Goal: Task Accomplishment & Management: Manage account settings

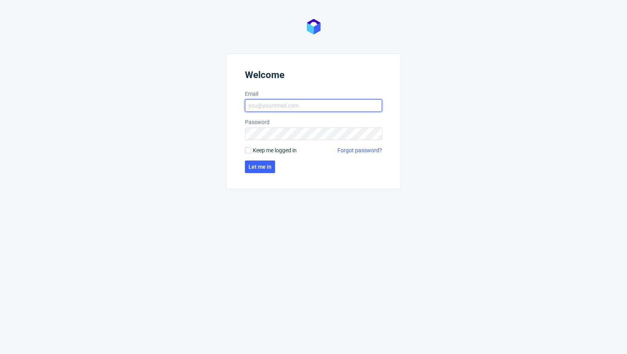
click at [263, 106] on input "Email" at bounding box center [313, 105] width 137 height 13
type input "[EMAIL_ADDRESS][PERSON_NAME][DOMAIN_NAME]"
click at [264, 168] on span "Let me in" at bounding box center [260, 166] width 23 height 5
click at [296, 103] on input "Email" at bounding box center [313, 105] width 137 height 13
type input "[EMAIL_ADDRESS][PERSON_NAME][DOMAIN_NAME]"
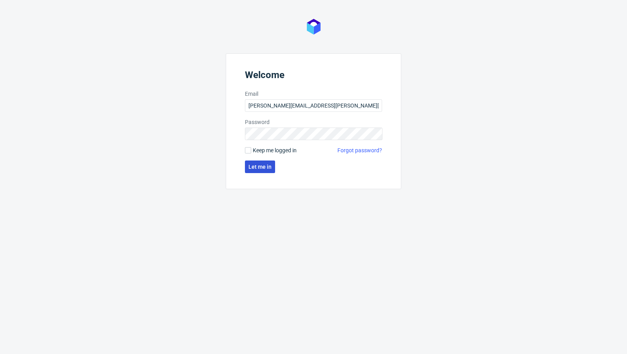
click at [254, 164] on span "Let me in" at bounding box center [260, 166] width 23 height 5
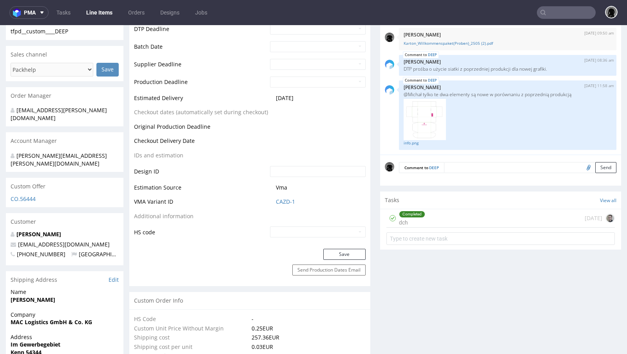
scroll to position [307, 0]
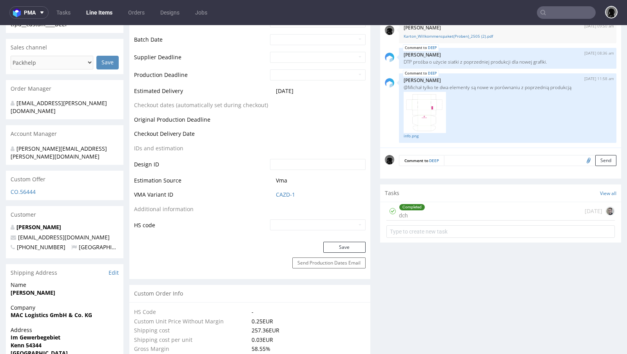
click at [22, 188] on div "CO.56444" at bounding box center [65, 194] width 118 height 13
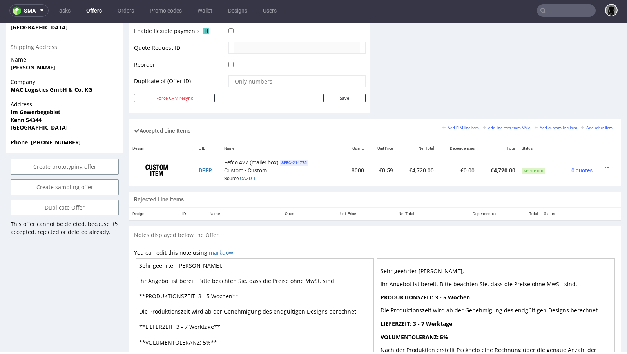
scroll to position [392, 0]
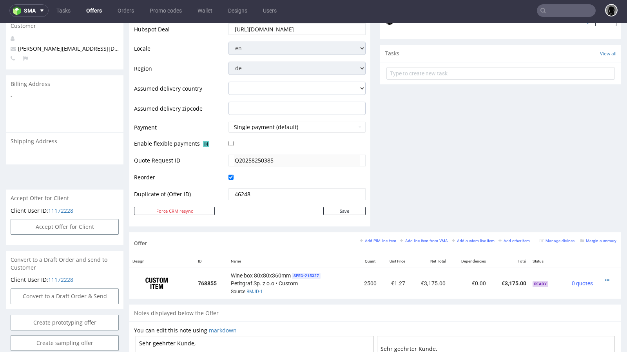
scroll to position [235, 0]
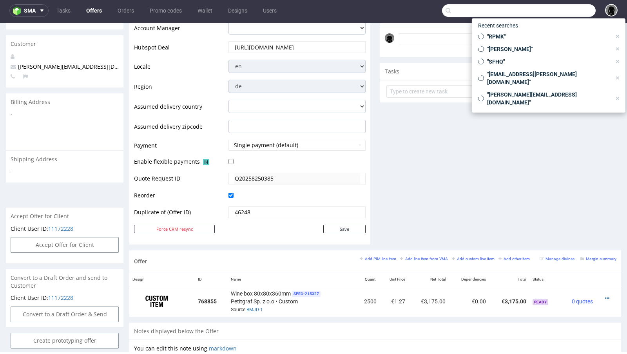
click at [548, 10] on input "text" at bounding box center [519, 10] width 154 height 13
paste input "[PERSON_NAME][EMAIL_ADDRESS][DOMAIN_NAME]"
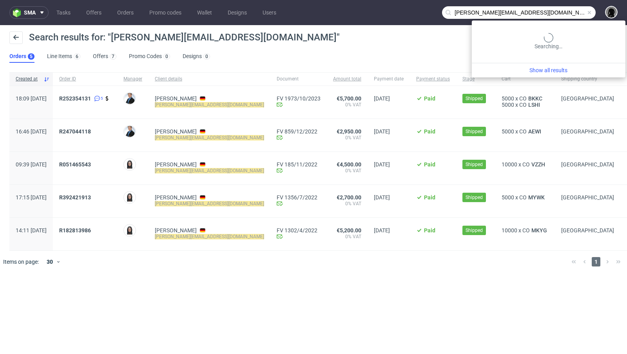
click at [551, 14] on input "tobias@decus-gmbh.com" at bounding box center [519, 12] width 154 height 13
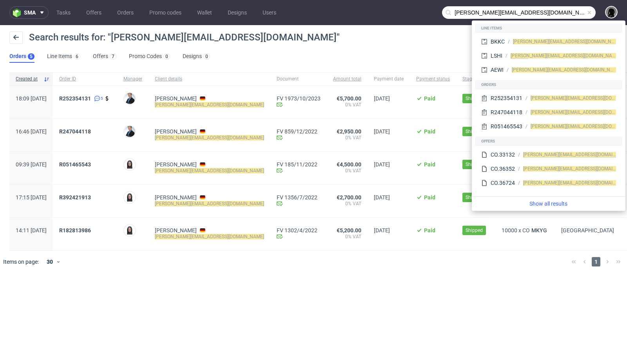
drag, startPoint x: 470, startPoint y: 13, endPoint x: 408, endPoint y: 6, distance: 62.3
click at [408, 6] on nav "sma Tasks Offers Orders Promo codes Wallet Designs Users tobias@decus-gmbh.com" at bounding box center [313, 12] width 627 height 25
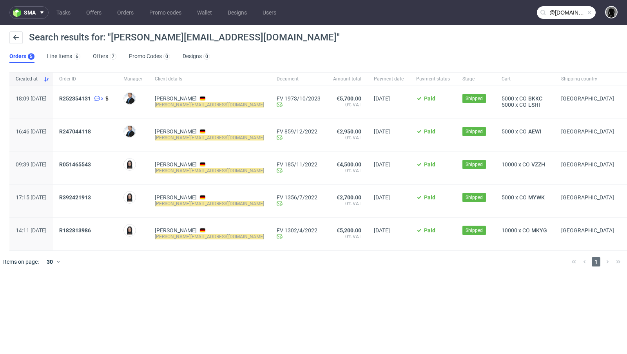
type input "@decus-gmbh.com"
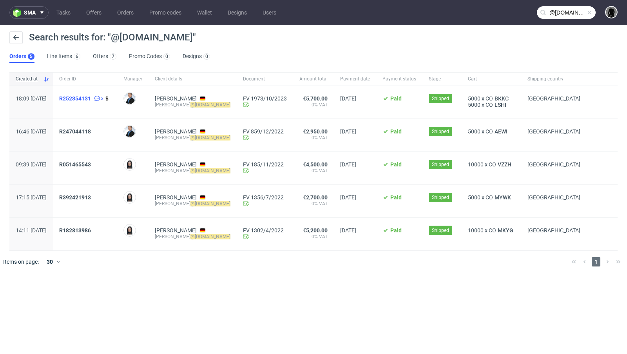
click at [91, 96] on span "R252354131" at bounding box center [75, 98] width 32 height 6
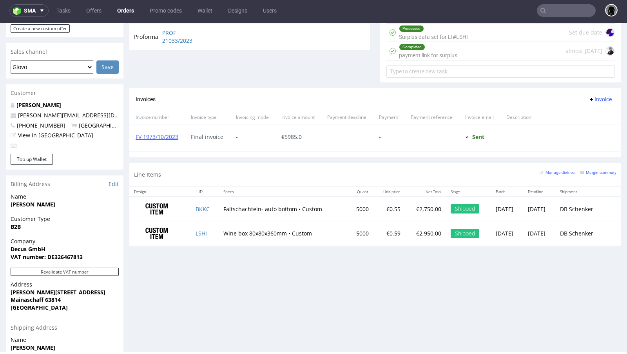
scroll to position [182, 0]
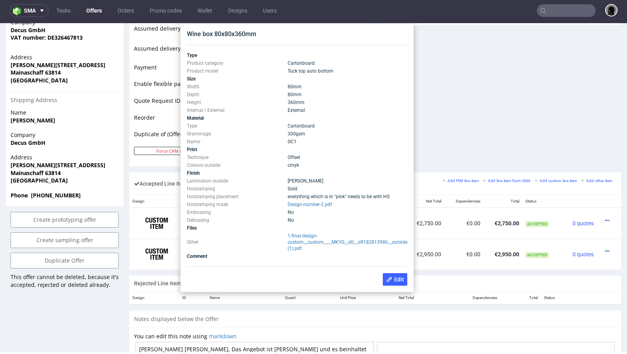
scroll to position [339, 0]
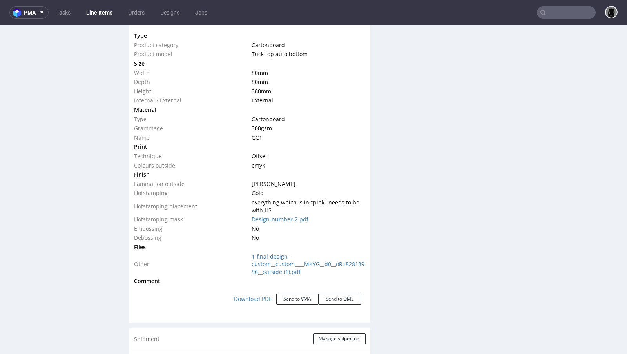
scroll to position [759, 0]
click button "Send to VMA"
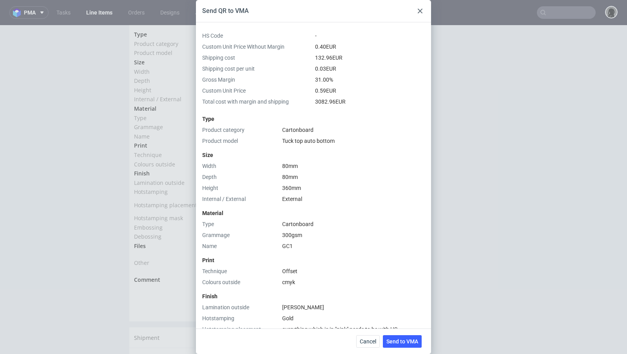
scroll to position [227, 0]
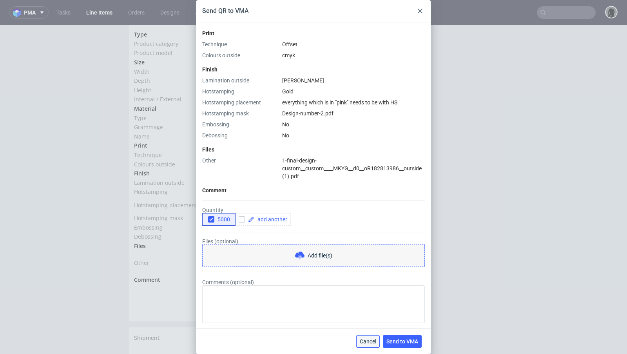
click at [371, 337] on button "Cancel" at bounding box center [368, 341] width 24 height 13
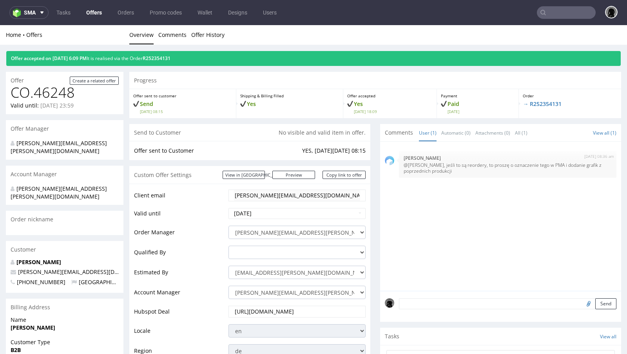
click at [97, 13] on link "Offers" at bounding box center [94, 12] width 25 height 13
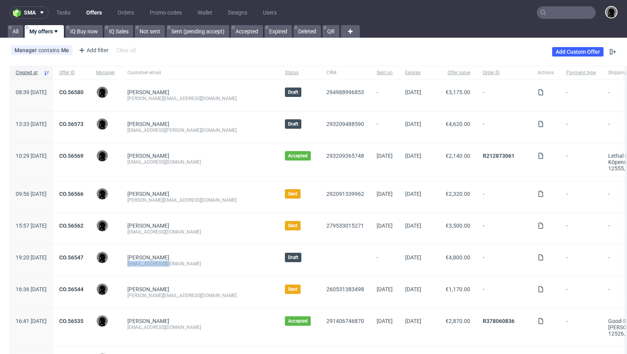
drag, startPoint x: 194, startPoint y: 263, endPoint x: 150, endPoint y: 265, distance: 44.0
click at [150, 265] on div "Josef Besslich einkauf@herbac.eu" at bounding box center [200, 260] width 158 height 31
copy div "[EMAIL_ADDRESS][DOMAIN_NAME]"
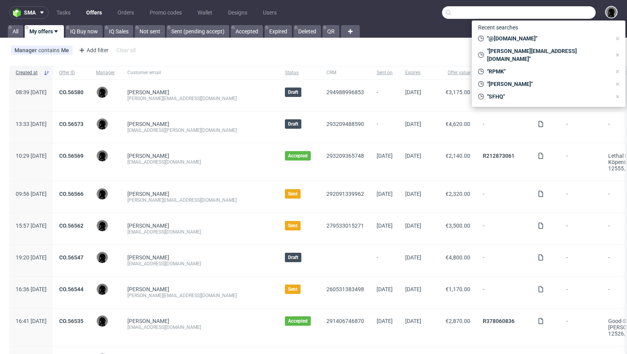
click at [554, 16] on input "text" at bounding box center [519, 12] width 154 height 13
paste input "[EMAIL_ADDRESS][DOMAIN_NAME]"
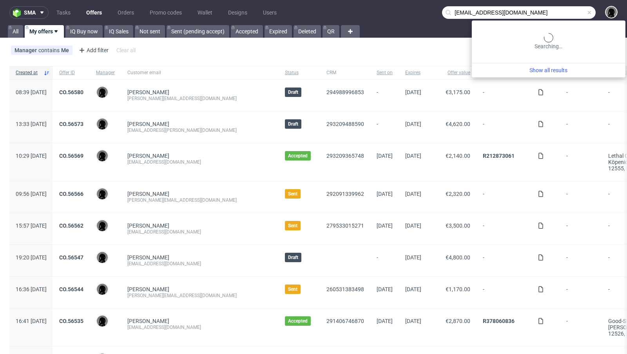
type input "[EMAIL_ADDRESS][DOMAIN_NAME]"
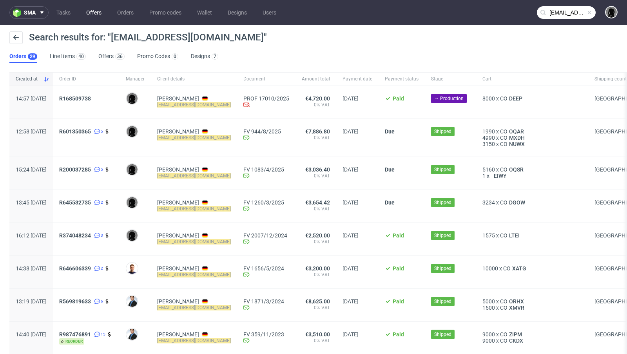
click at [92, 16] on link "Offers" at bounding box center [94, 12] width 25 height 13
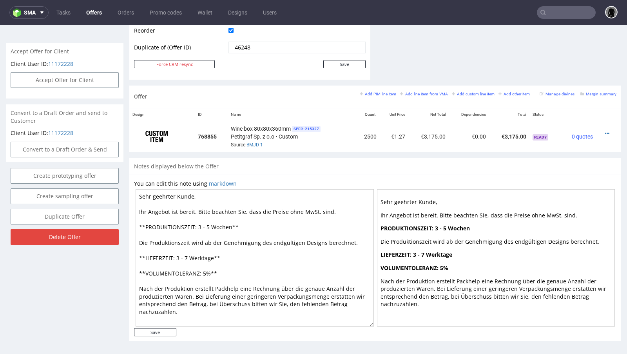
scroll to position [2, 0]
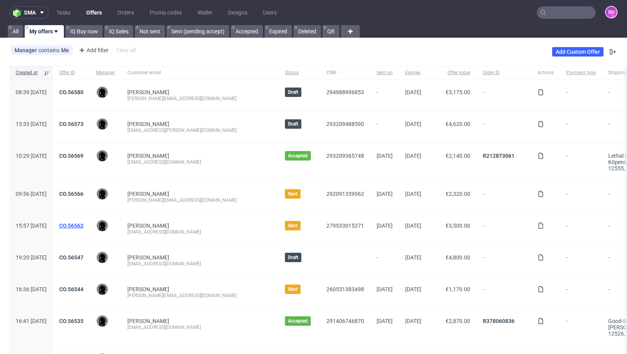
click at [84, 226] on link "CO.56562" at bounding box center [71, 225] width 24 height 6
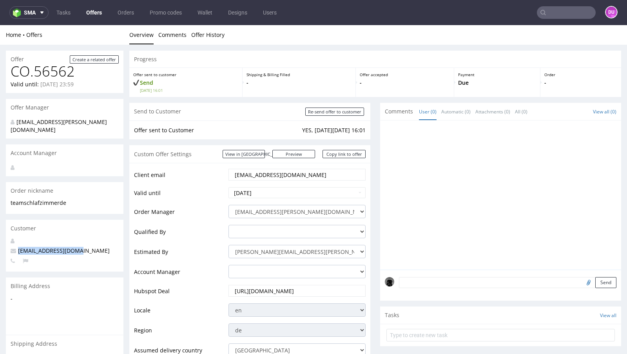
drag, startPoint x: 80, startPoint y: 244, endPoint x: 17, endPoint y: 243, distance: 62.7
click at [17, 247] on p "[EMAIL_ADDRESS][DOMAIN_NAME]" at bounding box center [65, 251] width 108 height 8
copy span "[EMAIL_ADDRESS][DOMAIN_NAME]"
click at [202, 178] on td "Client email" at bounding box center [180, 177] width 93 height 18
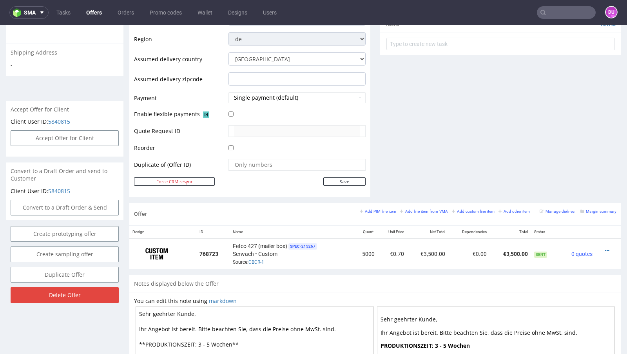
scroll to position [285, 0]
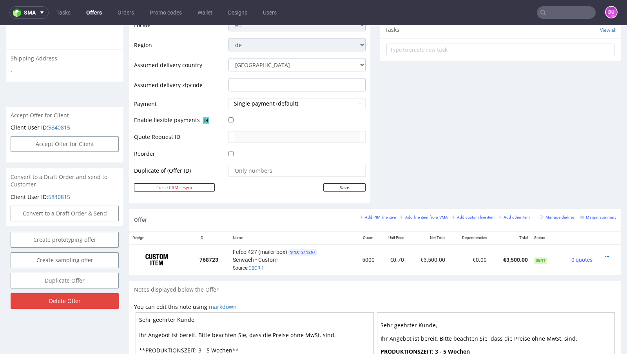
click at [102, 12] on link "Offers" at bounding box center [94, 12] width 25 height 13
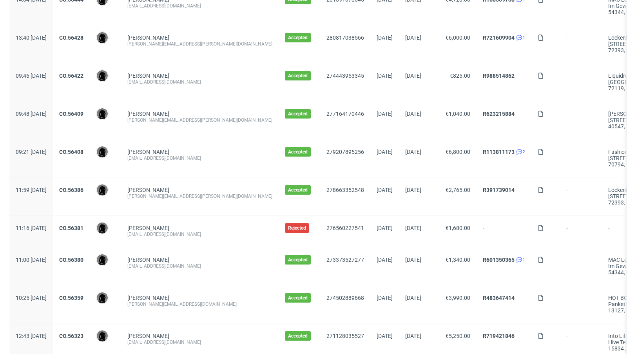
scroll to position [811, 0]
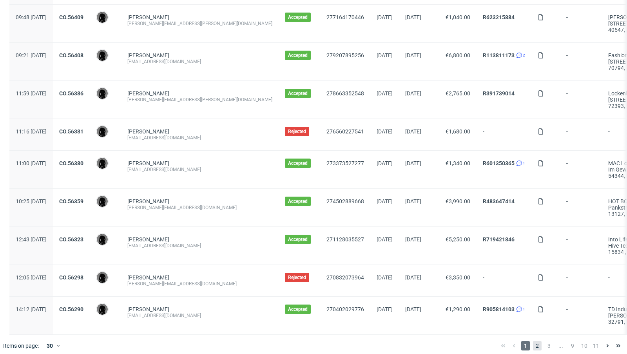
click at [533, 342] on span "2" at bounding box center [537, 345] width 9 height 9
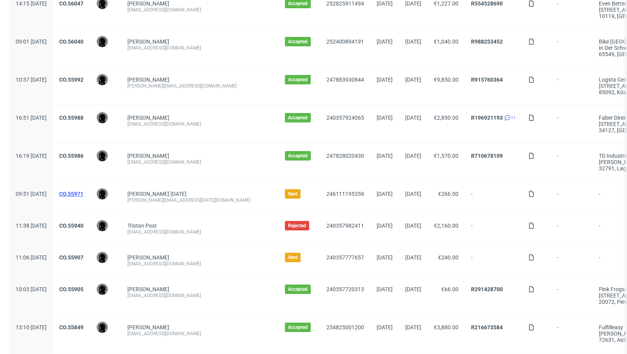
click at [84, 191] on link "CO.55971" at bounding box center [71, 194] width 24 height 6
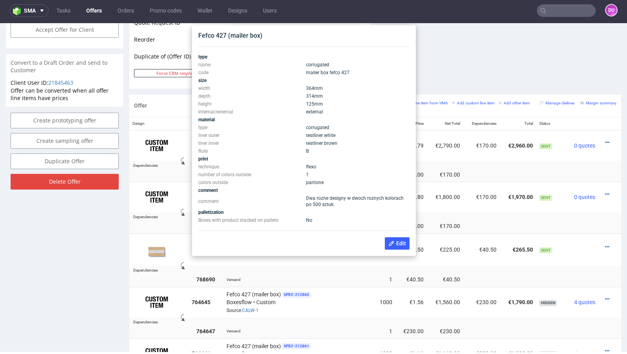
scroll to position [398, 0]
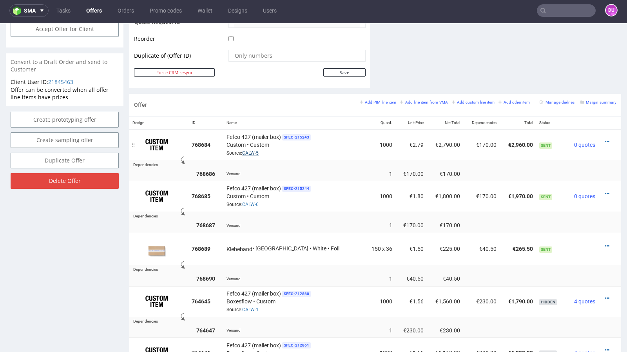
click at [252, 151] on link "CALW-5" at bounding box center [250, 152] width 16 height 5
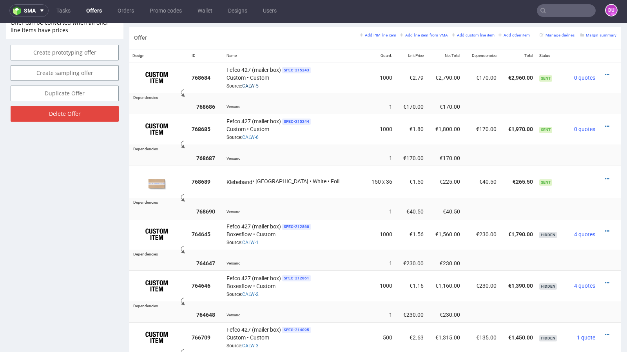
scroll to position [465, 0]
drag, startPoint x: 268, startPoint y: 134, endPoint x: 249, endPoint y: 134, distance: 19.2
click at [249, 134] on div "Fefco 427 (mailer box) SPEC- 215244 Custom • Custom Source: CALW-6" at bounding box center [294, 128] width 134 height 24
copy link "CALW-6"
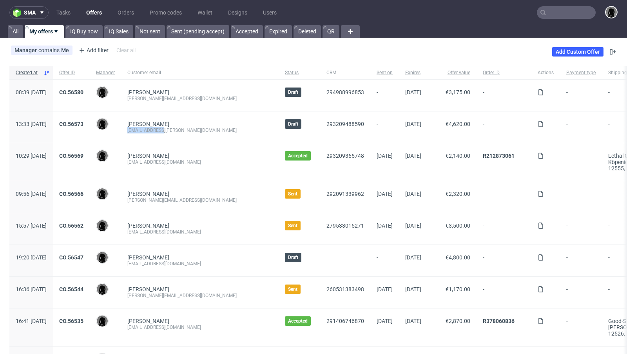
drag, startPoint x: 194, startPoint y: 131, endPoint x: 149, endPoint y: 129, distance: 45.2
click at [149, 129] on div "[PERSON_NAME] [EMAIL_ADDRESS][PERSON_NAME][DOMAIN_NAME]" at bounding box center [200, 126] width 158 height 31
copy div "[EMAIL_ADDRESS][PERSON_NAME][DOMAIN_NAME]"
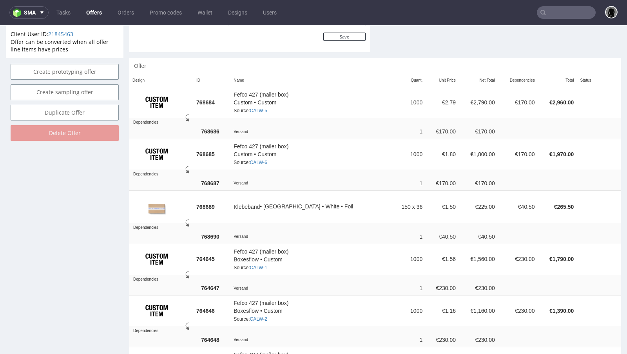
scroll to position [448, 0]
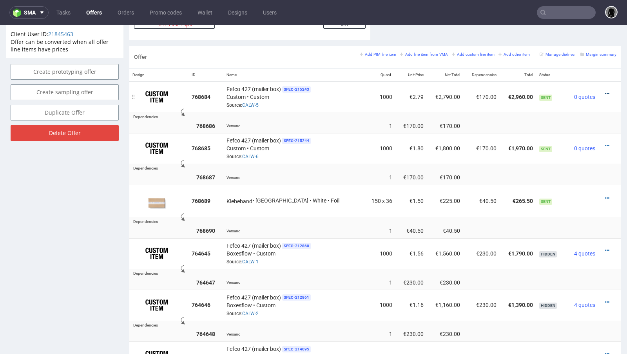
click at [605, 91] on icon at bounding box center [607, 93] width 4 height 5
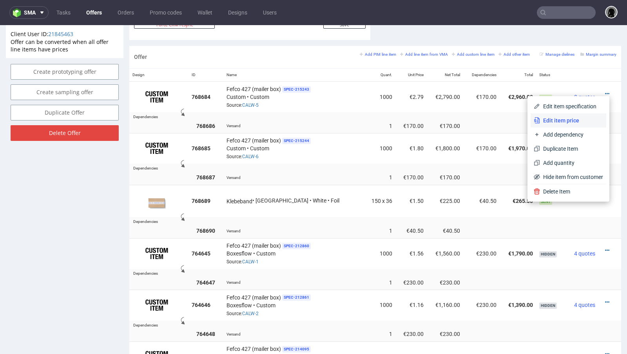
click at [563, 118] on span "Edit item price" at bounding box center [571, 120] width 63 height 8
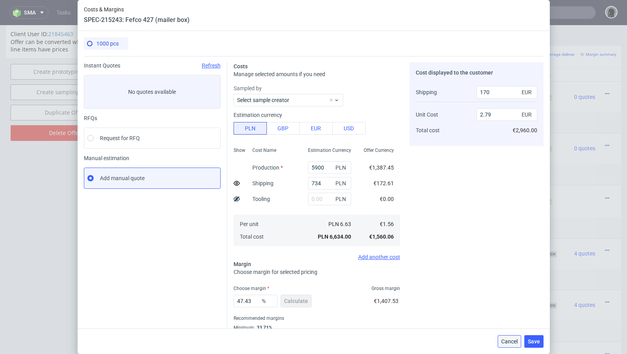
click at [508, 343] on span "Cancel" at bounding box center [509, 340] width 16 height 5
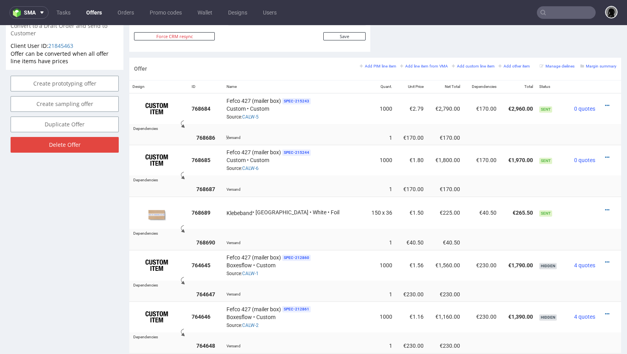
scroll to position [436, 0]
click at [605, 103] on icon at bounding box center [607, 105] width 4 height 5
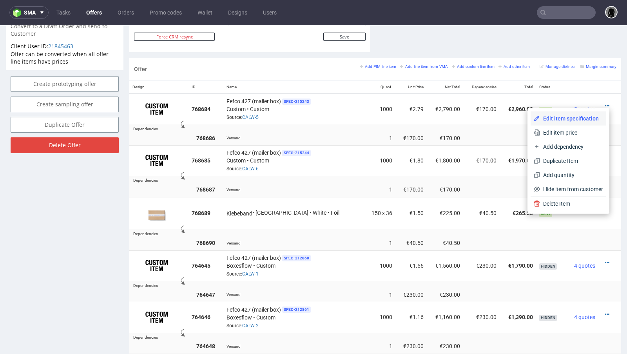
click at [561, 119] on span "Edit item specification" at bounding box center [571, 118] width 63 height 8
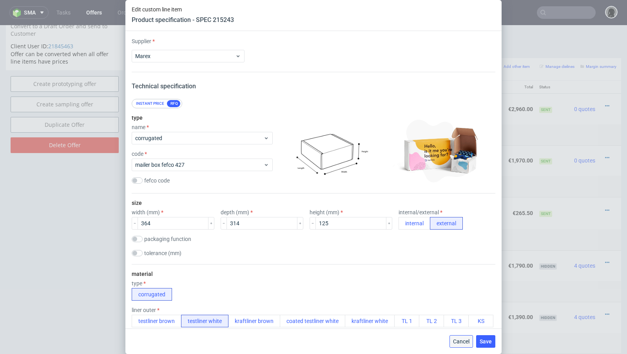
click at [462, 339] on span "Cancel" at bounding box center [461, 340] width 16 height 5
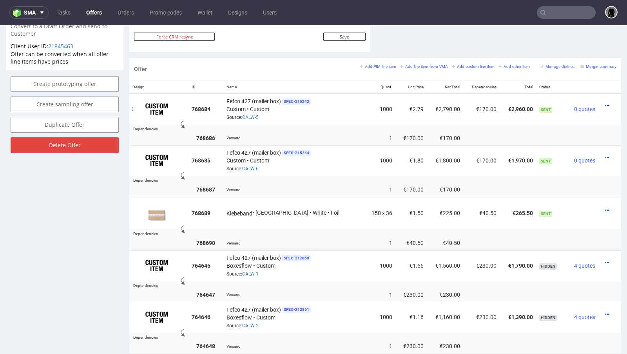
click at [605, 103] on icon at bounding box center [607, 105] width 4 height 5
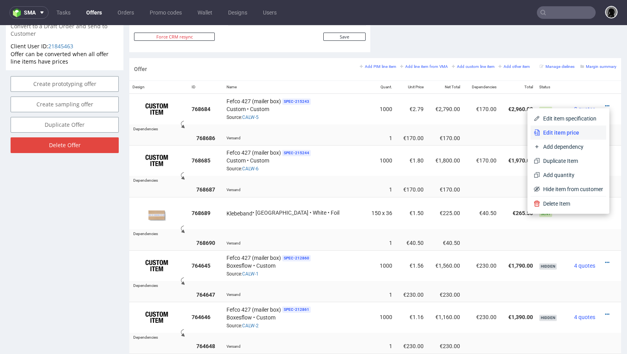
click at [558, 133] on span "Edit item price" at bounding box center [571, 133] width 63 height 8
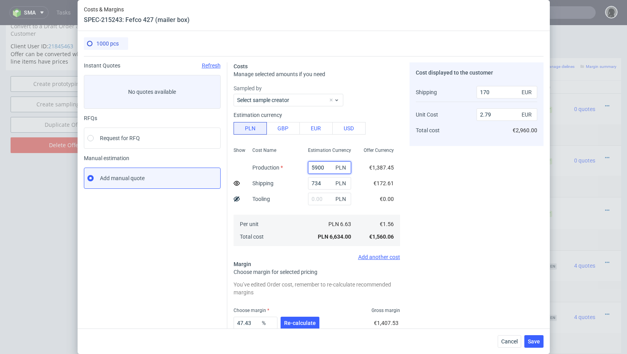
click at [321, 167] on input "5900" at bounding box center [329, 167] width 43 height 13
paste input "4190."
type input "4190"
type input "2.03"
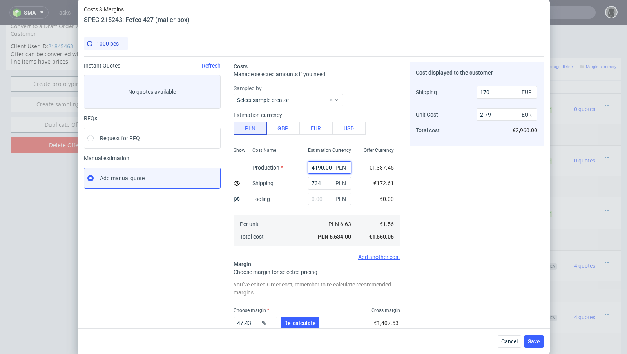
type input "4190"
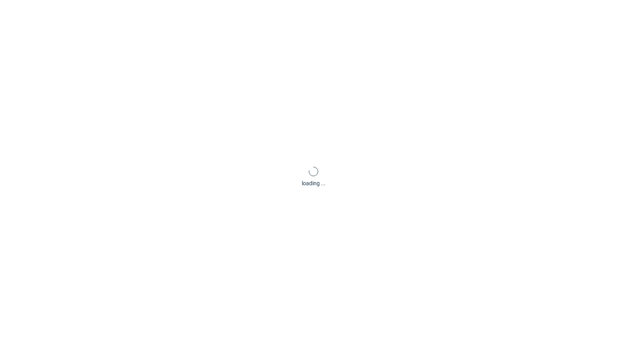
scroll to position [0, 0]
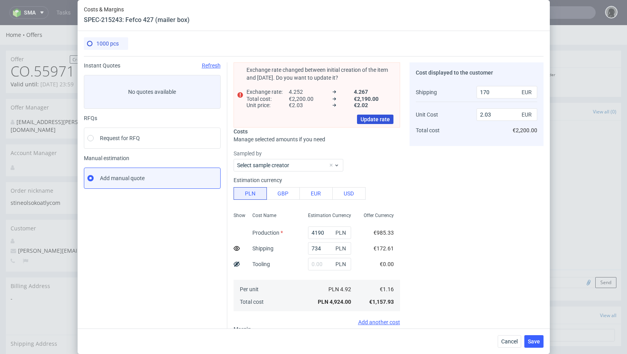
click at [369, 118] on span "Update rate" at bounding box center [375, 118] width 29 height 5
type input "2.02"
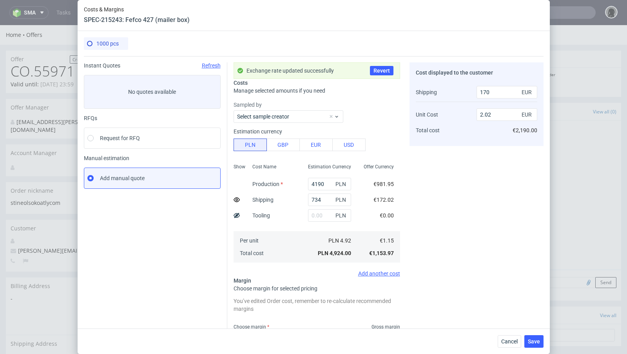
click at [512, 353] on div "Cancel Save" at bounding box center [314, 340] width 472 height 25
click at [507, 342] on span "Cancel" at bounding box center [509, 340] width 16 height 5
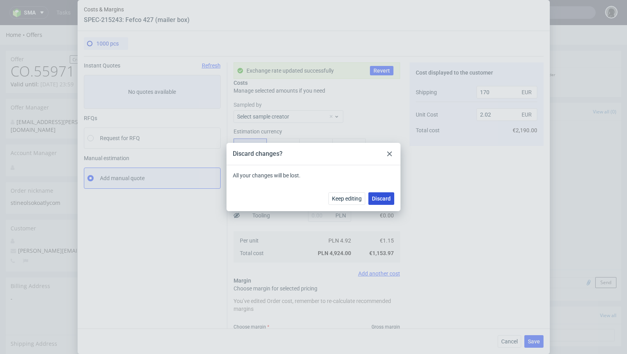
click at [381, 202] on button "Discard" at bounding box center [382, 198] width 26 height 13
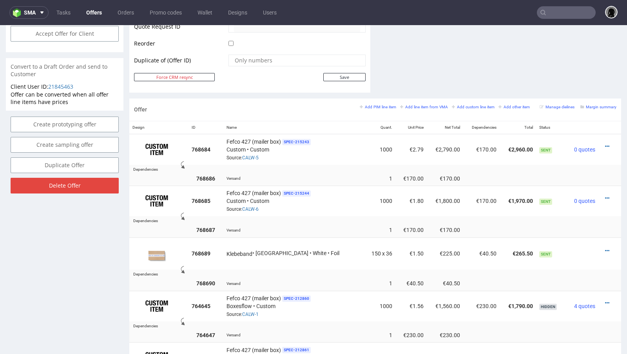
scroll to position [412, 0]
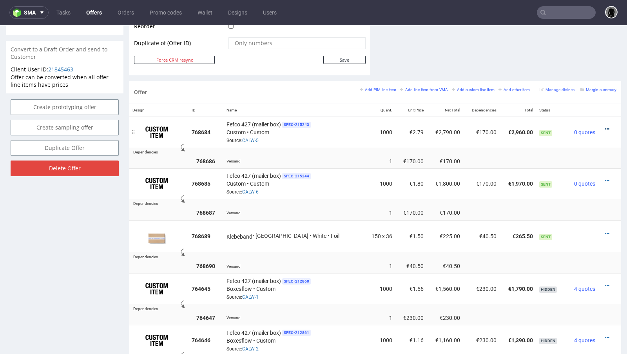
click at [605, 126] on icon at bounding box center [607, 128] width 4 height 5
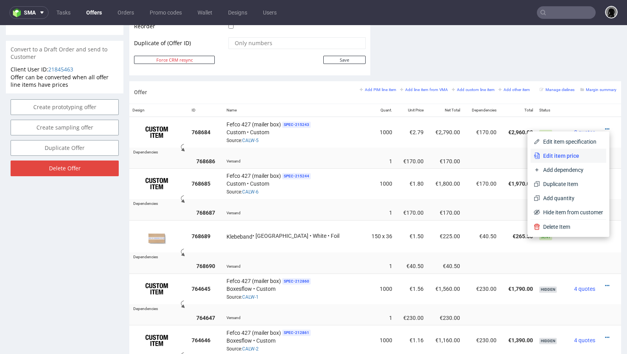
click at [564, 152] on span "Edit item price" at bounding box center [571, 156] width 63 height 8
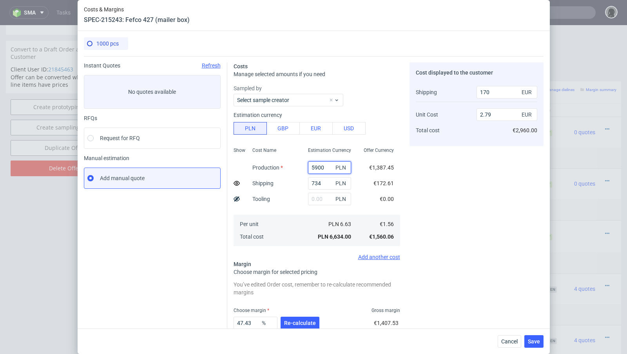
click at [319, 165] on input "5900" at bounding box center [329, 167] width 43 height 13
paste input "4190."
type input "4190"
type input "2.03"
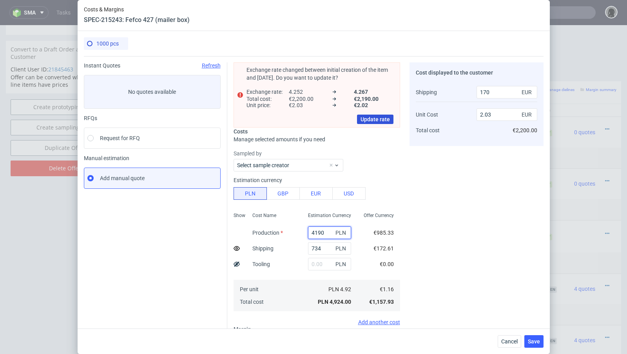
type input "4190"
click at [372, 119] on span "Update rate" at bounding box center [375, 118] width 29 height 5
type input "2.02"
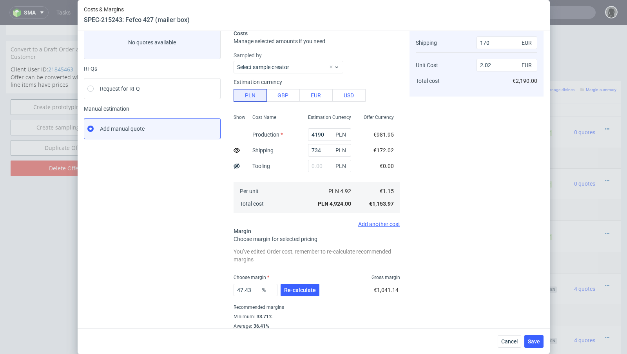
scroll to position [65, 0]
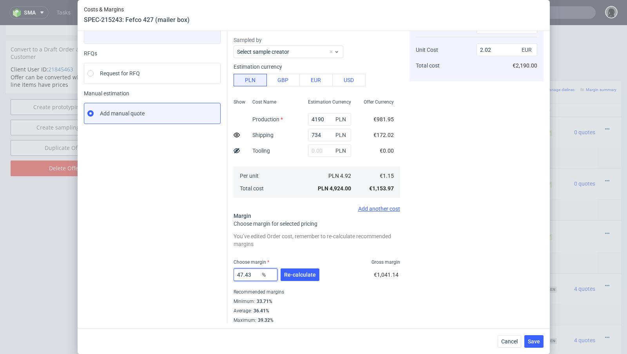
drag, startPoint x: 257, startPoint y: 276, endPoint x: 182, endPoint y: 275, distance: 74.9
click at [182, 275] on div "Instant Quotes Refresh No quotes available RFQs Request for RFQ Manual estimati…" at bounding box center [314, 157] width 460 height 332
type input "66"
type input "3.22"
click at [458, 225] on div "Cost displayed to the customer Shipping Unit Cost Total cost 170 EUR 3.22 EUR €…" at bounding box center [477, 160] width 134 height 325
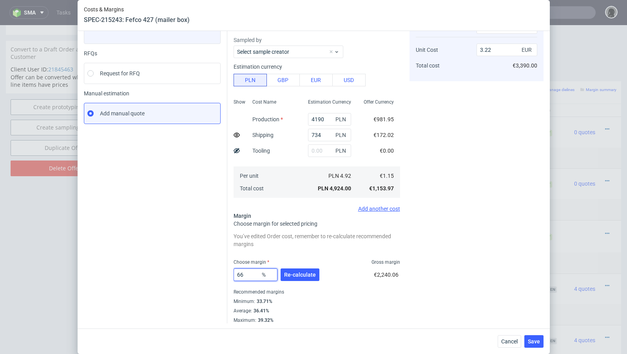
click at [254, 274] on input "66" at bounding box center [256, 274] width 44 height 13
type input "60"
type input "2.71"
type input "61"
type input "2.79"
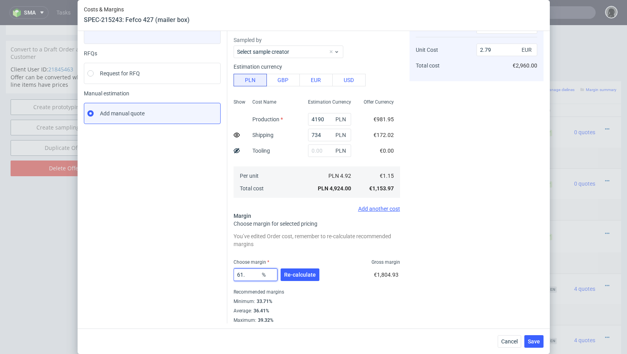
type input "61.4"
type input "2.82"
type input "61.3"
type input "2.81"
type input "61.2"
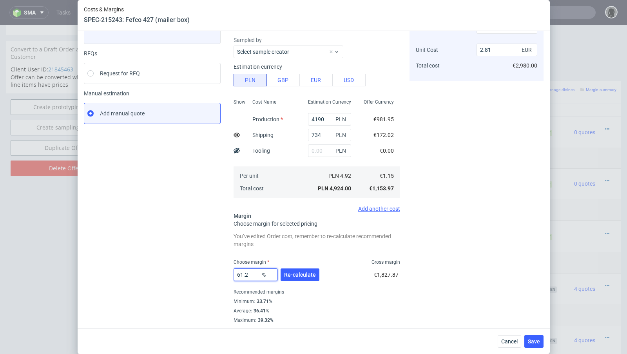
type input "2.8"
type input "61.1"
type input "2.79"
click at [298, 272] on span "Re-calculate" at bounding box center [300, 274] width 32 height 5
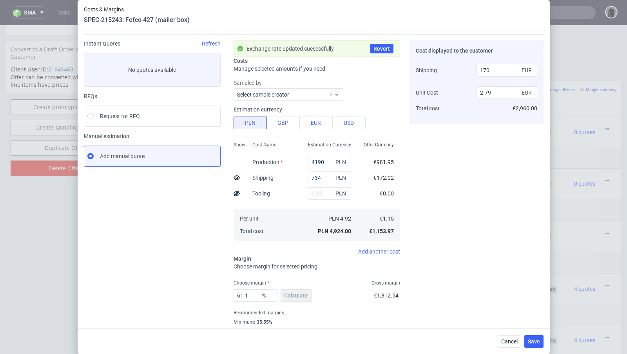
scroll to position [43, 0]
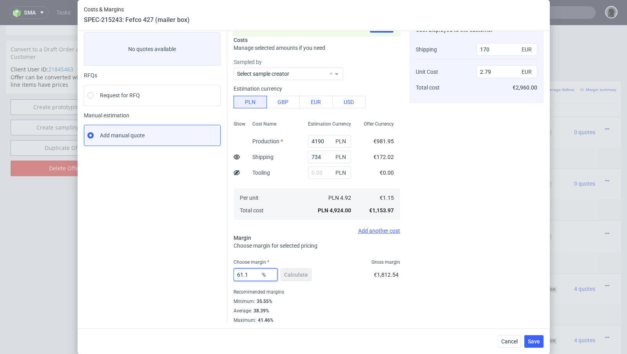
click at [251, 272] on input "61.1" at bounding box center [256, 274] width 44 height 13
type input "61.19"
type input "2.8"
type input "61.11"
type input "2.8"
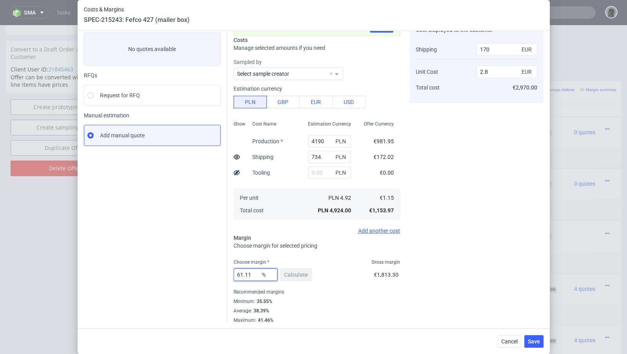
type input "61.1"
type input "2.79"
click at [200, 288] on div "Instant Quotes Refresh No quotes available RFQs Request for RFQ Manual estimati…" at bounding box center [155, 171] width 143 height 303
click at [538, 343] on span "Save" at bounding box center [534, 340] width 12 height 5
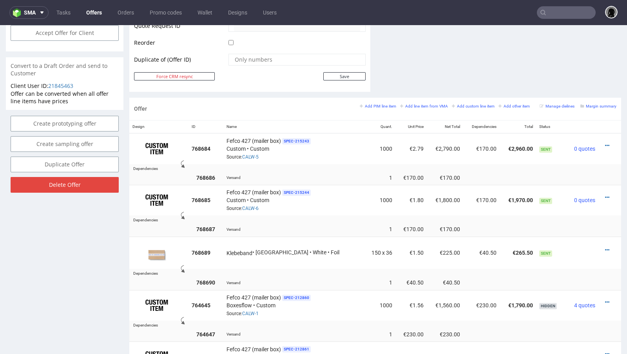
scroll to position [394, 0]
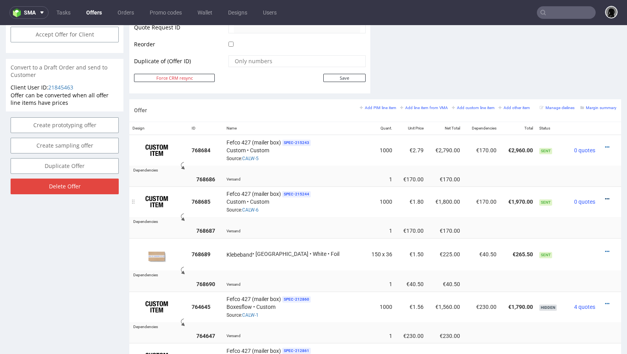
click at [605, 196] on icon at bounding box center [607, 198] width 4 height 5
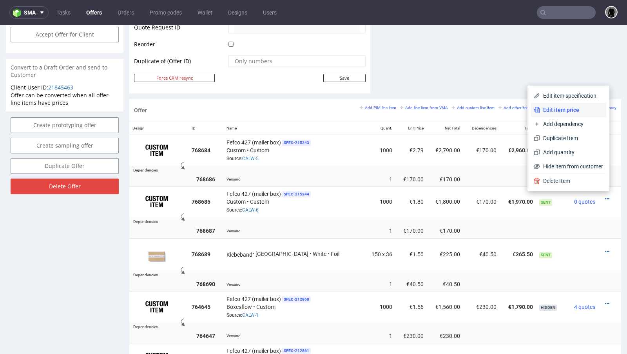
click at [562, 106] on span "Edit item price" at bounding box center [571, 110] width 63 height 8
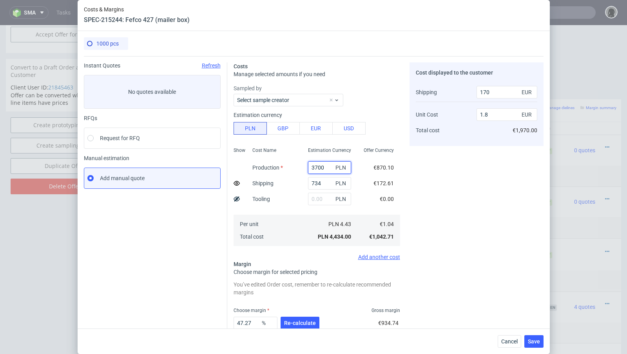
click at [316, 166] on input "3700" at bounding box center [329, 167] width 43 height 13
paste input "2350."
type input "2350"
type input "1.2"
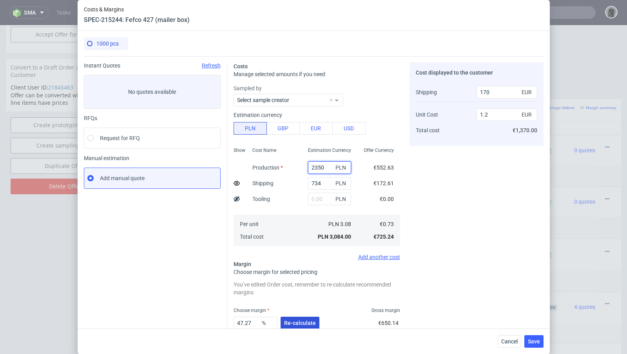
type input "2350"
click at [297, 319] on button "Re-calculate" at bounding box center [300, 322] width 39 height 13
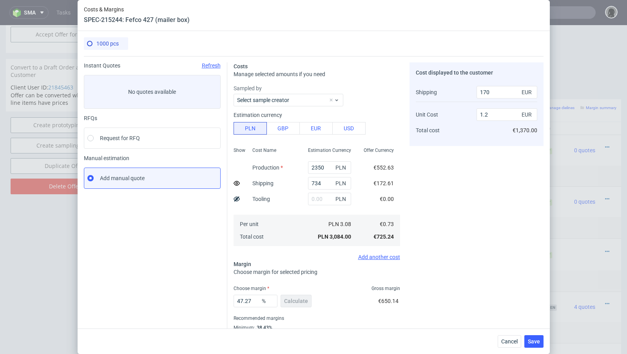
scroll to position [11, 0]
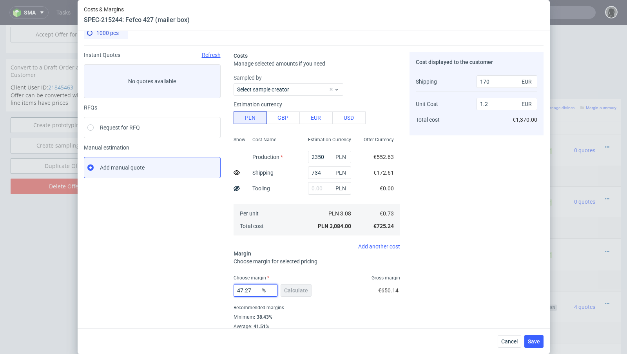
drag, startPoint x: 256, startPoint y: 288, endPoint x: 183, endPoint y: 288, distance: 72.9
click at [183, 288] on div "Instant Quotes Refresh No quotes available RFQs Request for RFQ Manual estimati…" at bounding box center [314, 191] width 460 height 293
type input "62"
type input "1.74"
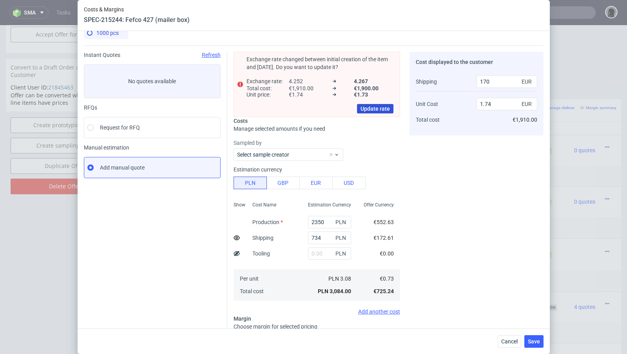
type input "62"
click at [379, 109] on span "Update rate" at bounding box center [375, 108] width 29 height 5
type input "1.73"
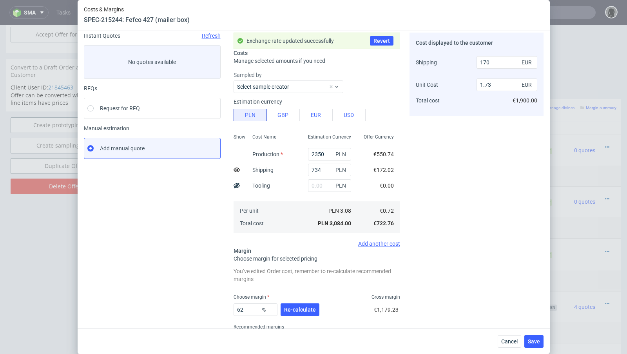
scroll to position [34, 0]
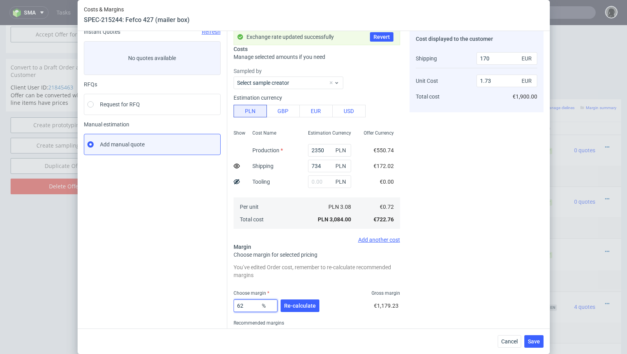
click at [249, 305] on input "62" at bounding box center [256, 305] width 44 height 13
type input "62.4"
type input "1.75"
type input "62.9"
type input "1.78"
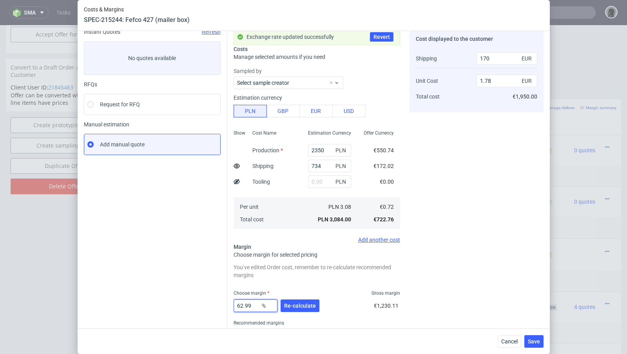
drag, startPoint x: 253, startPoint y: 307, endPoint x: 241, endPoint y: 306, distance: 12.6
click at [241, 306] on input "62.99" at bounding box center [256, 305] width 44 height 13
type input "64"
type input "1.84"
type input "63"
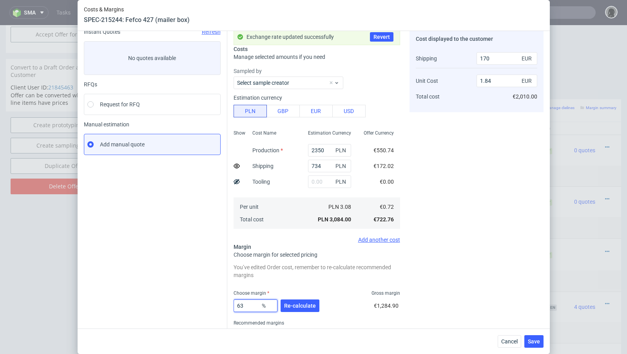
type input "1.78"
type input "63.6"
type input "1.81"
type input "63.4"
type input "1.8"
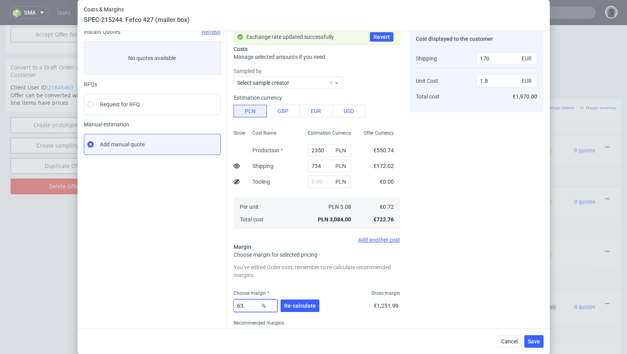
type input "63.5"
type input "1.81"
type input "63.4"
type input "1.8"
type input "63.46"
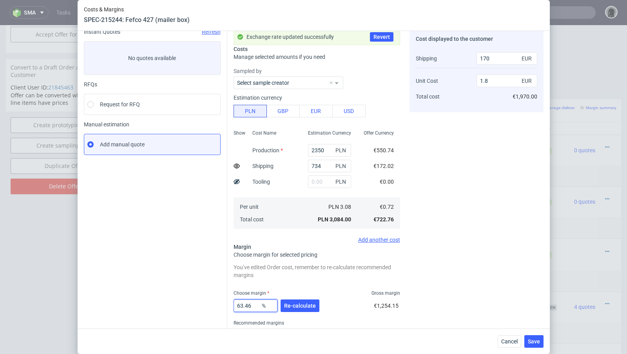
type input "1.81"
type input "63.44"
type input "1.8"
click at [198, 269] on div "Instant Quotes Refresh No quotes available RFQs Request for RFQ Manual estimati…" at bounding box center [155, 191] width 143 height 325
click at [292, 304] on span "Re-calculate" at bounding box center [300, 305] width 32 height 5
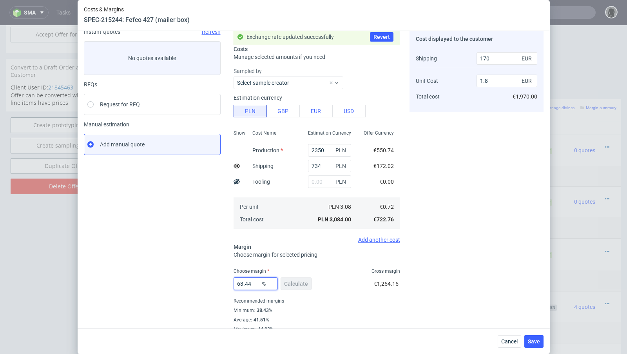
click at [256, 286] on input "63.44" at bounding box center [256, 283] width 44 height 13
type input "63.45"
type input "1.81"
type input "63.44"
type input "1.8"
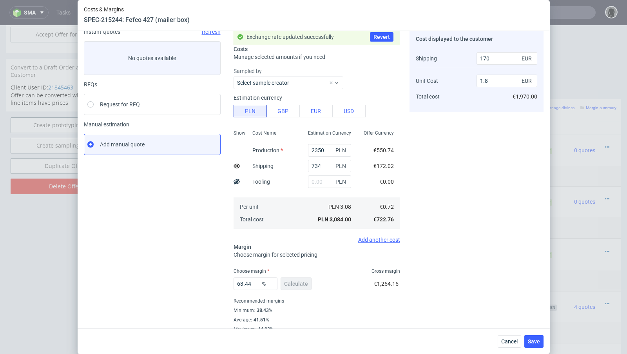
click at [210, 258] on div "Instant Quotes Refresh No quotes available RFQs Request for RFQ Manual estimati…" at bounding box center [155, 180] width 143 height 303
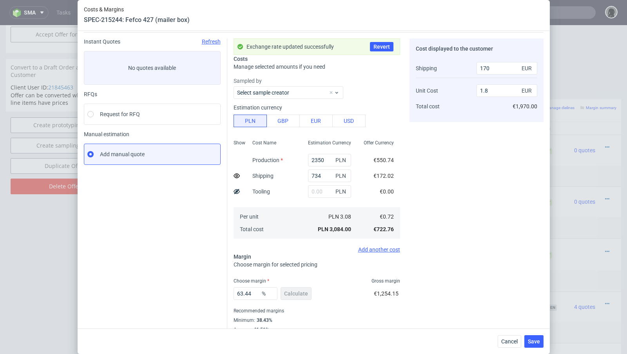
scroll to position [43, 0]
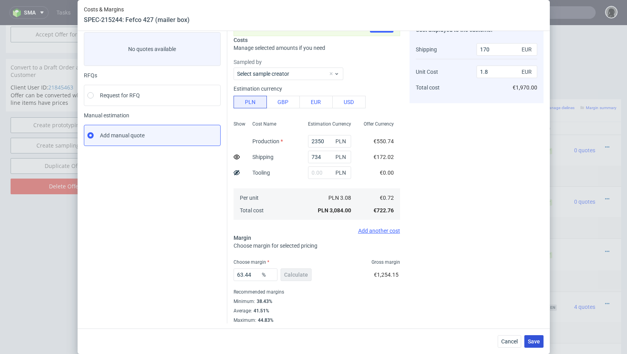
click at [530, 338] on span "Save" at bounding box center [534, 340] width 12 height 5
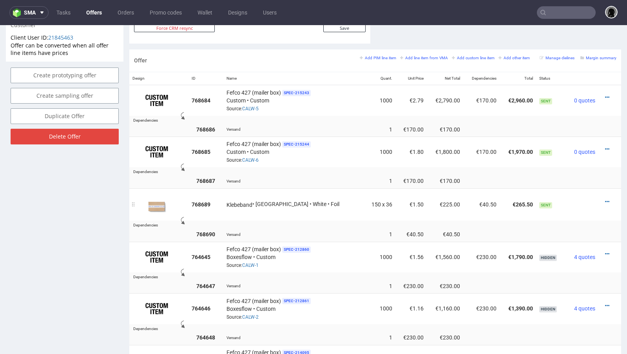
scroll to position [459, 0]
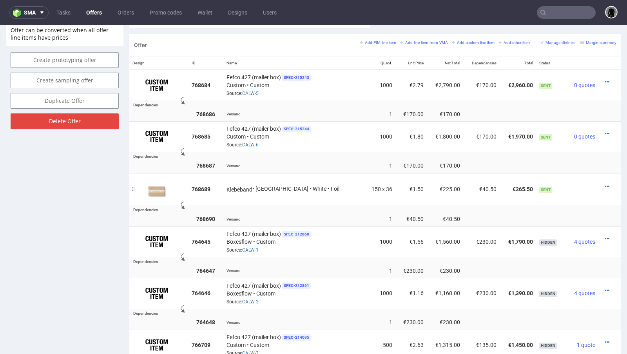
click at [603, 182] on div at bounding box center [608, 186] width 12 height 8
click at [605, 183] on icon at bounding box center [607, 185] width 4 height 5
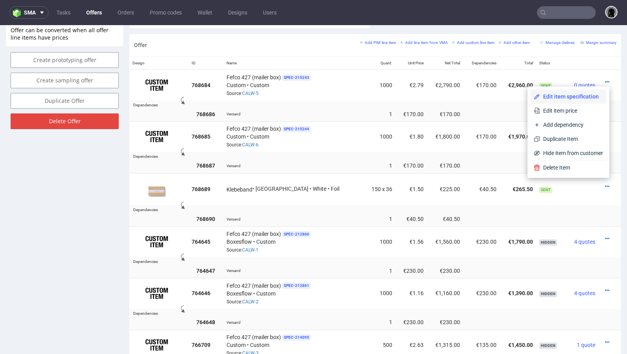
click at [563, 99] on span "Edit item specification" at bounding box center [571, 97] width 63 height 8
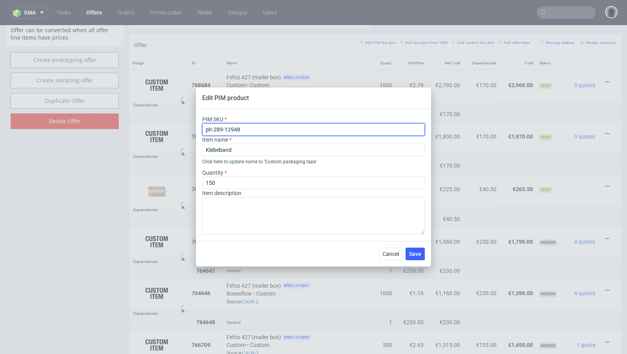
click at [232, 127] on input "ph-289-12948" at bounding box center [313, 129] width 223 height 13
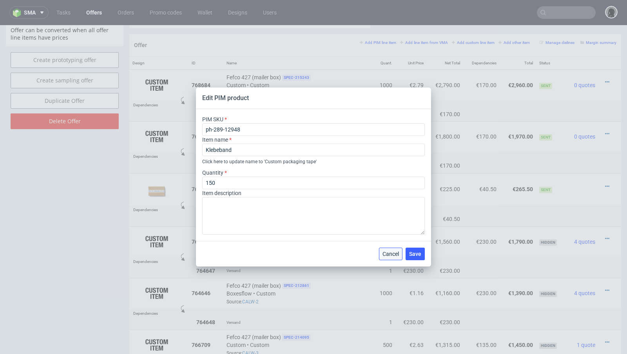
click at [389, 253] on span "Cancel" at bounding box center [391, 253] width 16 height 5
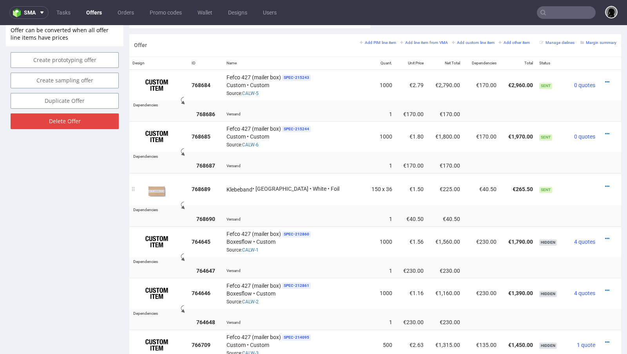
click at [319, 185] on div "Klebeband • Dalpo • White • Foil" at bounding box center [294, 189] width 134 height 8
click at [605, 183] on icon at bounding box center [607, 185] width 4 height 5
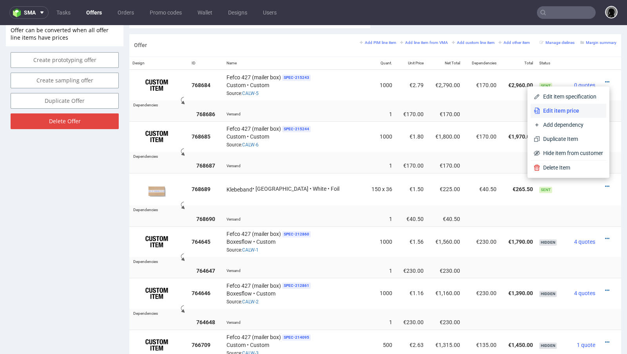
click at [567, 110] on span "Edit item price" at bounding box center [571, 111] width 63 height 8
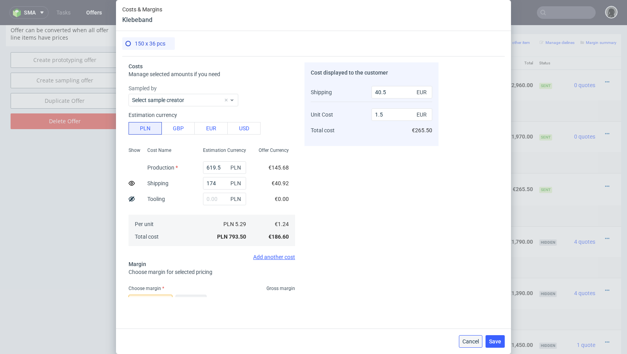
click at [469, 340] on span "Cancel" at bounding box center [471, 340] width 16 height 5
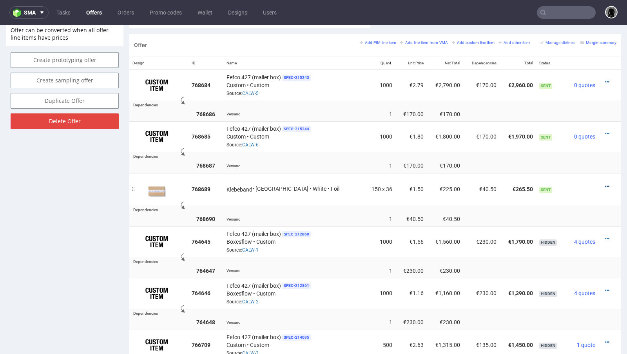
click at [605, 184] on icon at bounding box center [607, 185] width 4 height 5
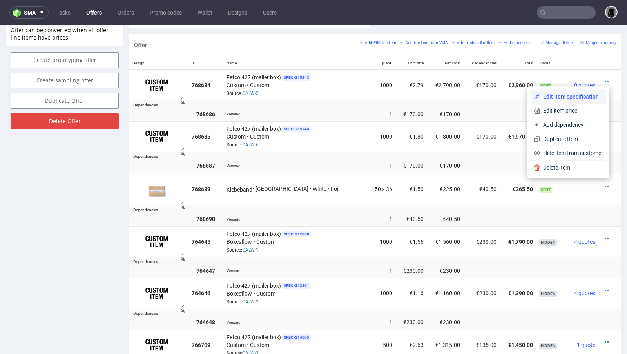
click at [570, 94] on span "Edit item specification" at bounding box center [571, 97] width 63 height 8
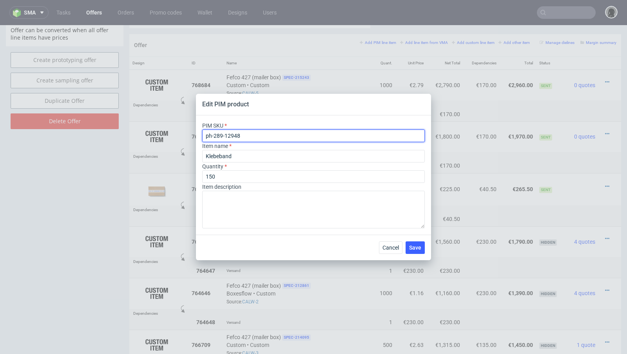
click at [227, 131] on input "ph-289-12948" at bounding box center [313, 135] width 223 height 13
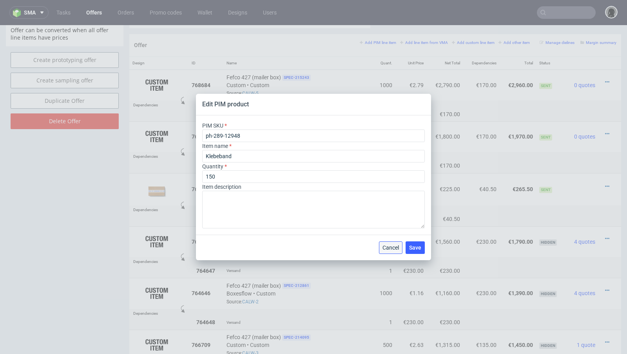
click at [392, 245] on span "Cancel" at bounding box center [391, 247] width 16 height 5
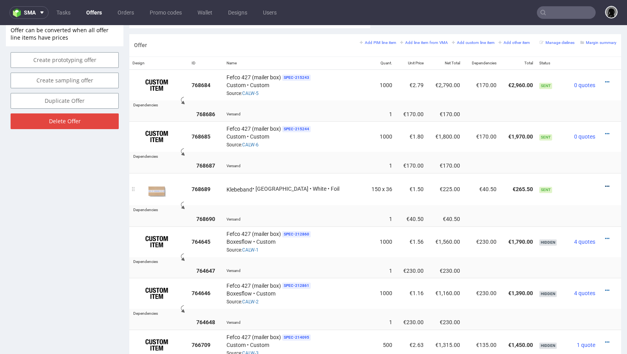
click at [605, 183] on icon at bounding box center [607, 185] width 4 height 5
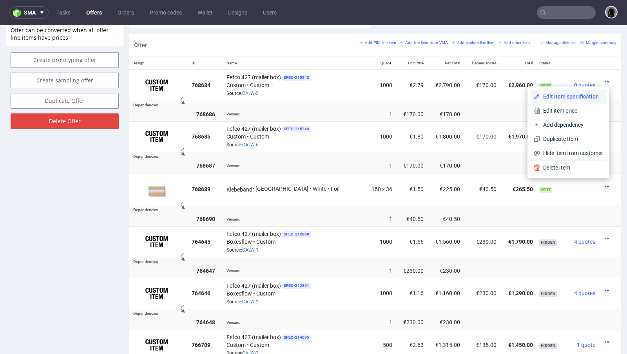
click at [556, 96] on span "Edit item specification" at bounding box center [571, 97] width 63 height 8
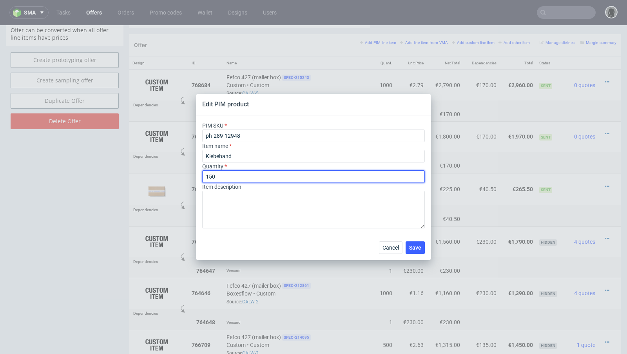
drag, startPoint x: 234, startPoint y: 178, endPoint x: 194, endPoint y: 174, distance: 40.3
click at [194, 174] on div "Edit PIM product PIM SKU ph-289-12948 Item name Klebeband Quantity 150 Item des…" at bounding box center [313, 177] width 627 height 354
type input "4"
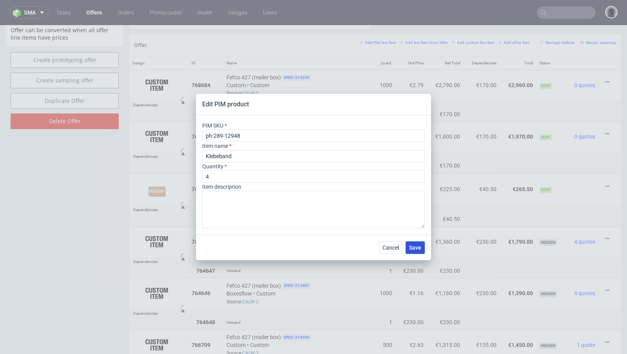
click at [417, 245] on span "Save" at bounding box center [415, 247] width 12 height 5
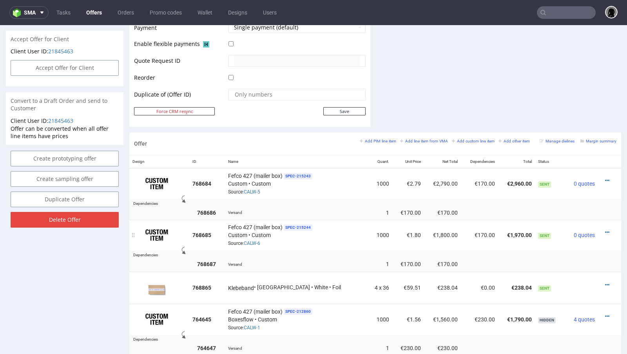
scroll to position [393, 0]
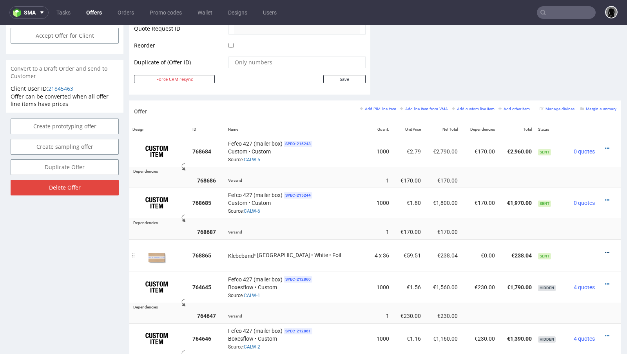
click at [605, 250] on icon at bounding box center [607, 252] width 4 height 5
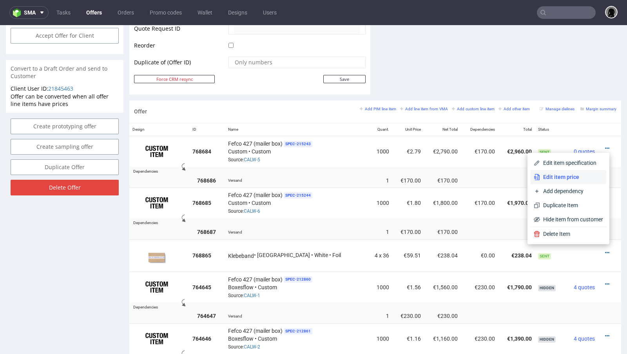
click at [565, 176] on span "Edit item price" at bounding box center [571, 177] width 63 height 8
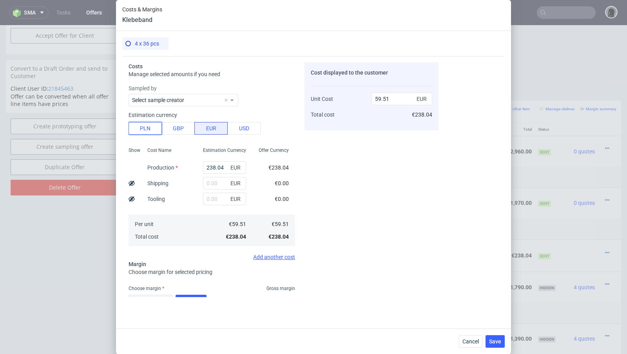
click at [147, 126] on button "PLN" at bounding box center [145, 128] width 33 height 13
type input "13.95"
click at [215, 165] on input "238.04" at bounding box center [224, 167] width 43 height 13
paste input "594.72"
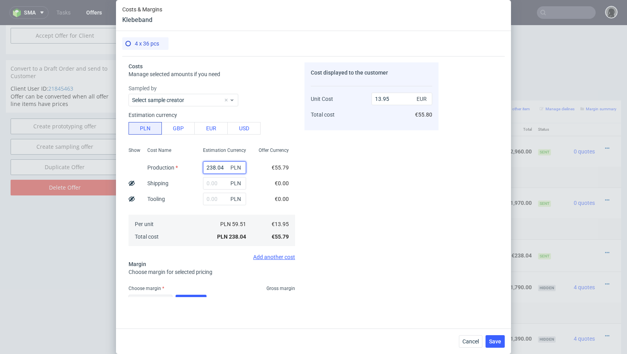
type input "594.72"
type input "34.84"
type input "594.72"
click at [361, 182] on div "Cost displayed to the customer Unit Cost Total cost 34.84 EUR €139.36" at bounding box center [372, 179] width 134 height 234
click at [209, 183] on input "text" at bounding box center [224, 183] width 43 height 13
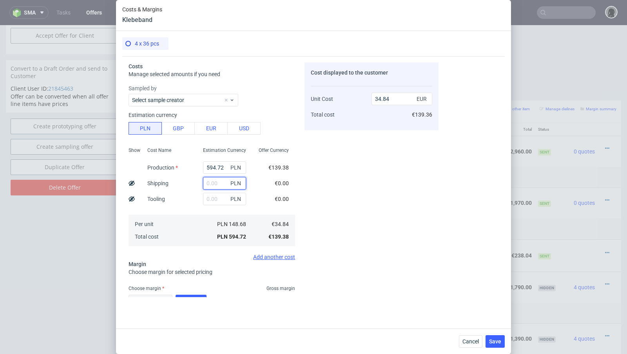
paste input "167.04"
type input "167.04"
type input "44.63"
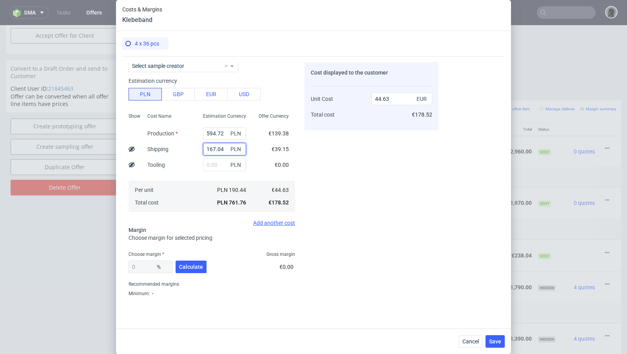
scroll to position [52, 0]
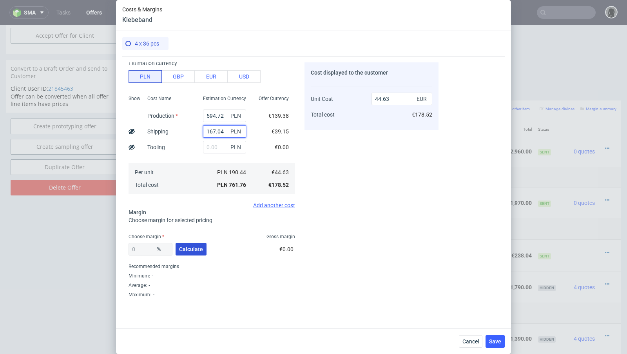
type input "167.04"
click at [192, 250] on span "Calculate" at bounding box center [191, 248] width 24 height 5
type input "50.82"
type input "90.75"
drag, startPoint x: 150, startPoint y: 249, endPoint x: 112, endPoint y: 248, distance: 38.4
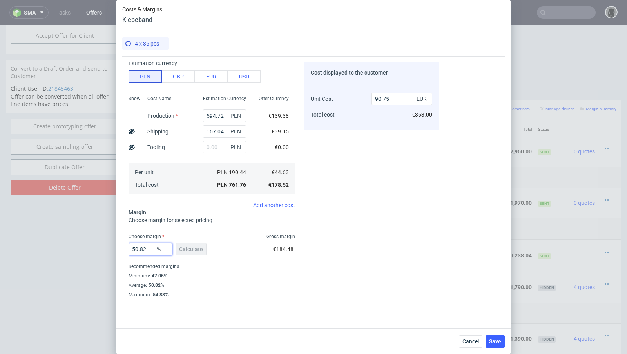
click at [112, 248] on div "Costs & Margins Klebeband 4 x 36 pcs Costs Manage selected amounts if you need …" at bounding box center [313, 177] width 627 height 354
type input "30"
type input "63.76"
click at [310, 246] on div "Cost displayed to the customer Unit Cost Total cost 63.76 EUR €255.04" at bounding box center [372, 179] width 134 height 234
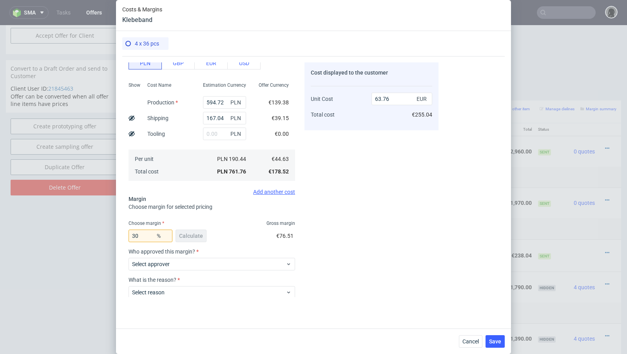
scroll to position [66, 0]
click at [149, 236] on input "30" at bounding box center [151, 235] width 44 height 13
type input "3"
type input "28"
type input "61.99"
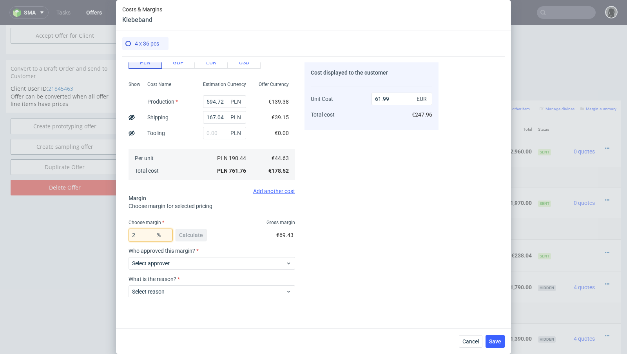
type input "27"
type input "61.14"
type input "25"
type input "59.51"
type input "25"
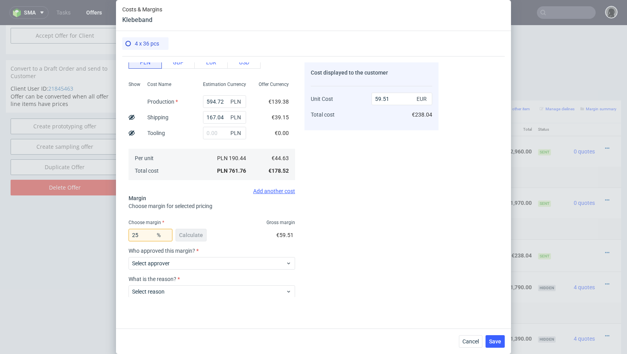
click at [224, 203] on div "Choose margin for selected pricing" at bounding box center [212, 206] width 167 height 8
click at [315, 168] on div "Cost displayed to the customer Unit Cost Total cost 59.51 EUR €238.04" at bounding box center [372, 179] width 134 height 234
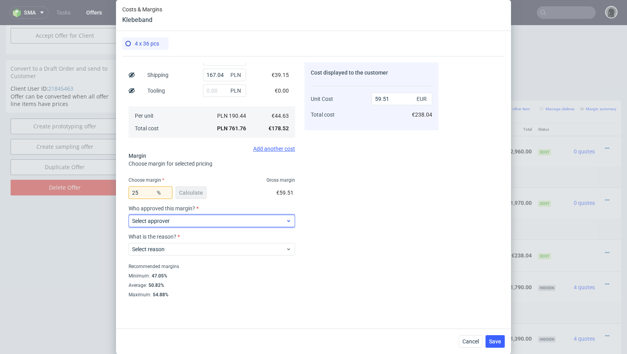
click at [178, 225] on div "Select approver" at bounding box center [212, 220] width 167 height 13
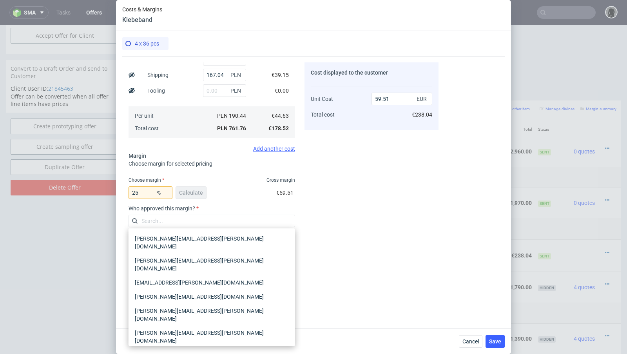
click at [158, 347] on div "marta.kozlowska@packhelp.com" at bounding box center [212, 358] width 160 height 22
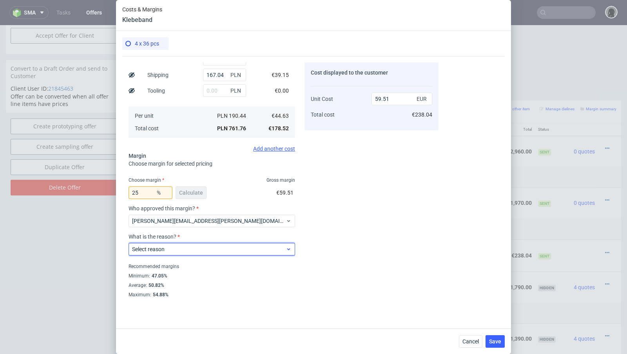
click at [162, 254] on div "Select reason" at bounding box center [212, 249] width 167 height 13
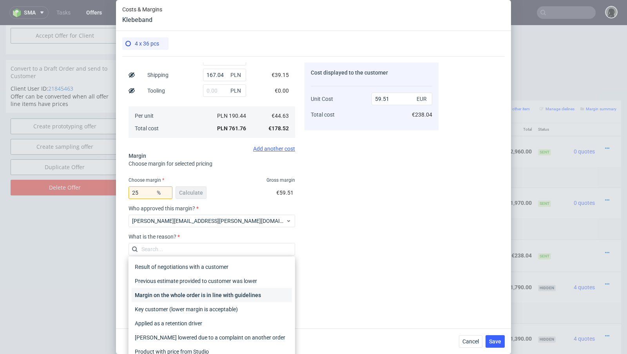
click at [187, 297] on div "Margin on the whole order is in line with guidelines" at bounding box center [212, 295] width 160 height 14
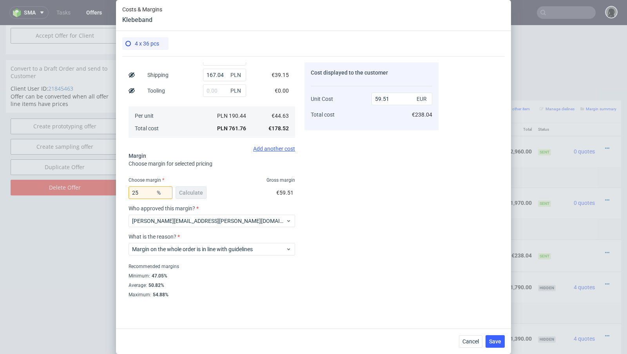
click at [332, 198] on div "Cost displayed to the customer Unit Cost Total cost 59.51 EUR €238.04" at bounding box center [372, 179] width 134 height 234
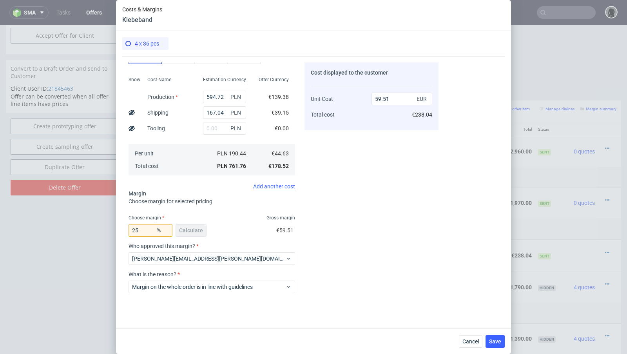
scroll to position [0, 0]
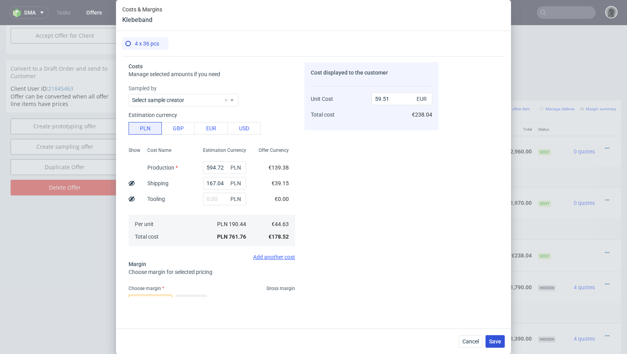
click at [497, 340] on span "Save" at bounding box center [495, 340] width 12 height 5
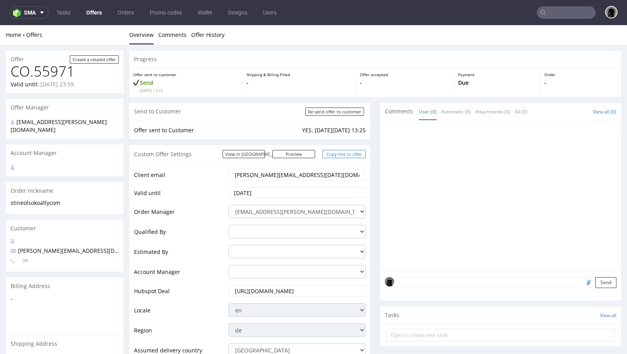
click at [346, 156] on link "Copy link to offer" at bounding box center [344, 154] width 43 height 8
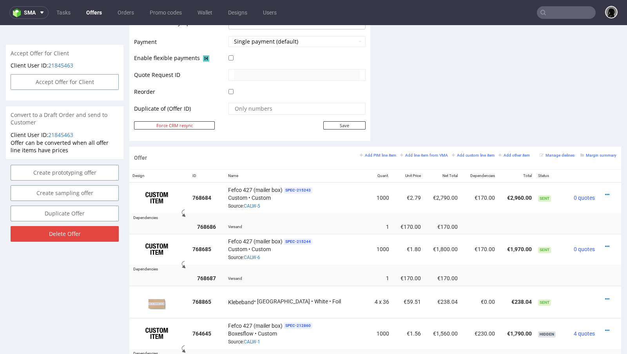
scroll to position [387, 0]
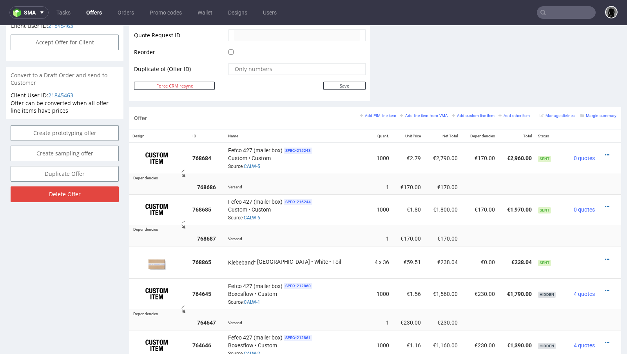
click at [98, 12] on link "Offers" at bounding box center [94, 12] width 25 height 13
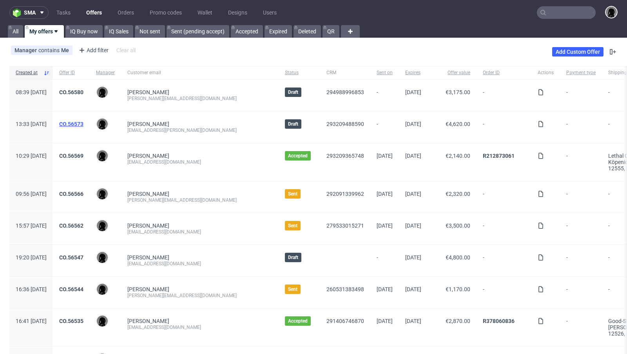
click at [84, 121] on link "CO.56573" at bounding box center [71, 124] width 24 height 6
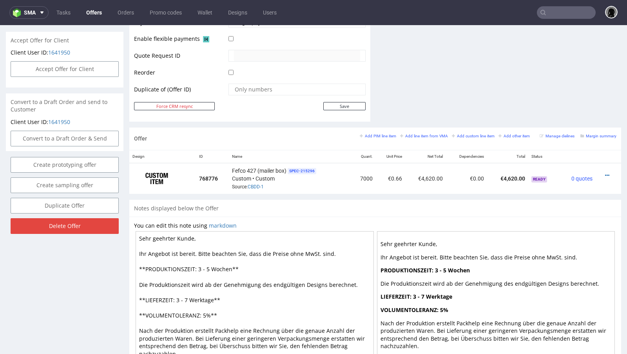
scroll to position [397, 0]
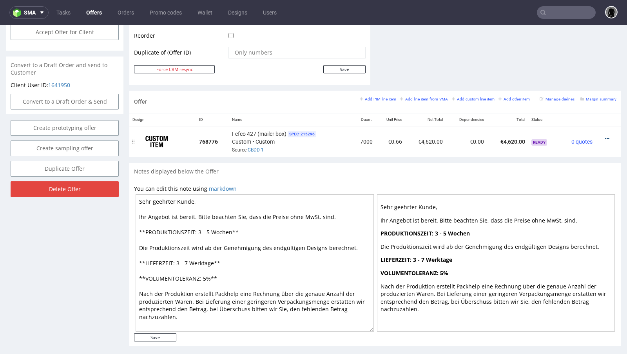
click at [605, 136] on icon at bounding box center [607, 138] width 4 height 5
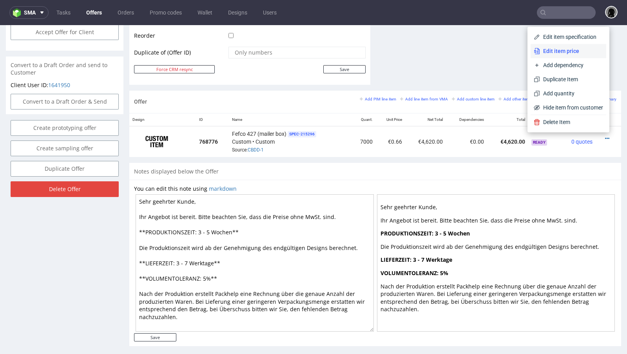
click at [548, 54] on span "Edit item price" at bounding box center [571, 51] width 63 height 8
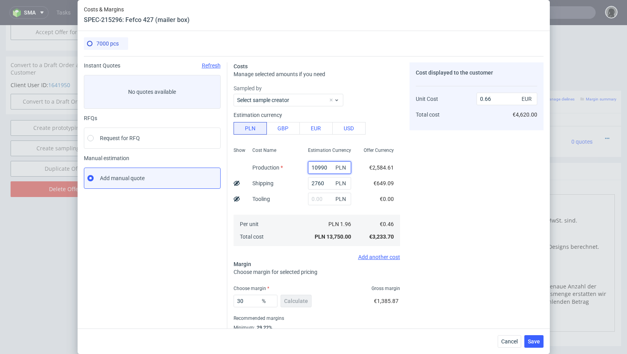
click at [324, 167] on input "10990" at bounding box center [329, 167] width 43 height 13
paste input "36"
type input "10360"
type input "0.63"
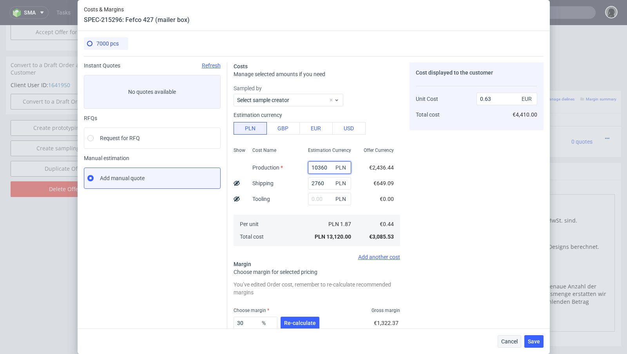
type input "10360"
click at [507, 337] on button "Cancel" at bounding box center [510, 341] width 24 height 13
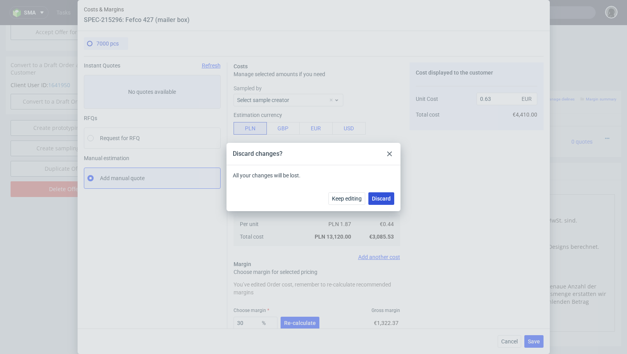
click at [383, 202] on button "Discard" at bounding box center [382, 198] width 26 height 13
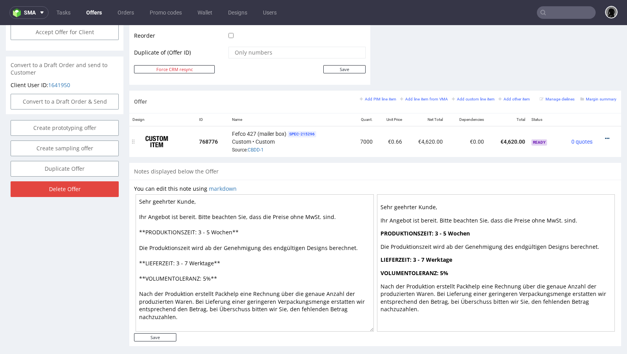
click at [605, 136] on icon at bounding box center [607, 138] width 4 height 5
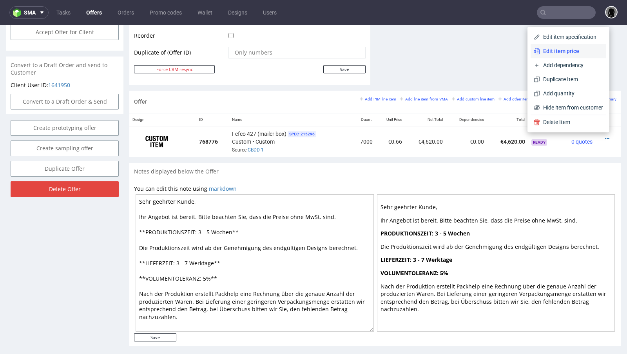
click at [551, 48] on span "Edit item price" at bounding box center [571, 51] width 63 height 8
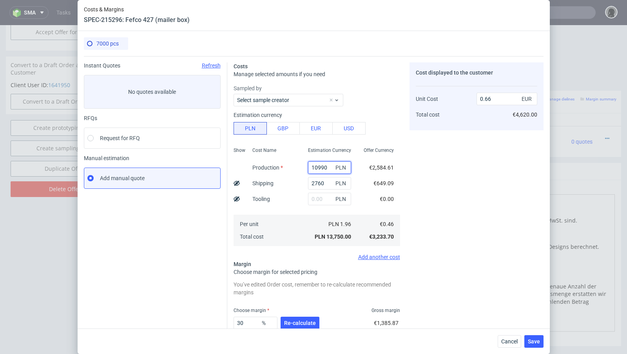
click at [319, 166] on input "10990" at bounding box center [329, 167] width 43 height 13
paste input "36"
type input "10360"
type input "0.63"
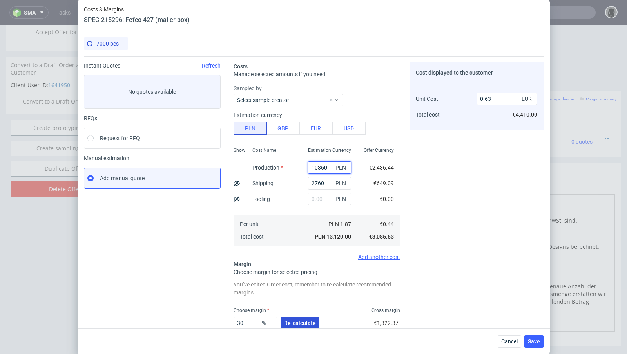
type input "10360"
click at [291, 324] on span "Re-calculate" at bounding box center [300, 322] width 32 height 5
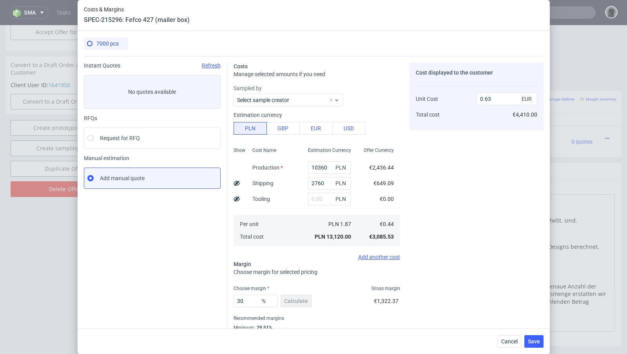
scroll to position [27, 0]
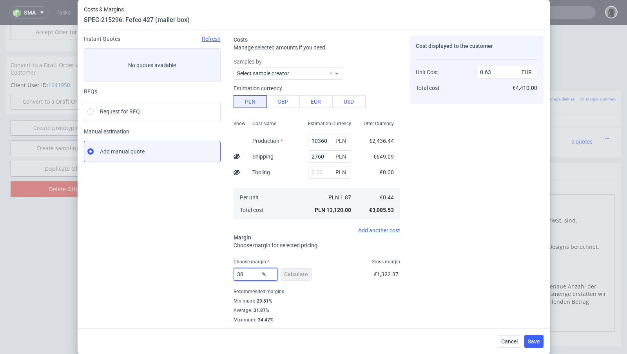
click at [250, 277] on input "30" at bounding box center [256, 274] width 44 height 13
type input "32"
type input "0.65"
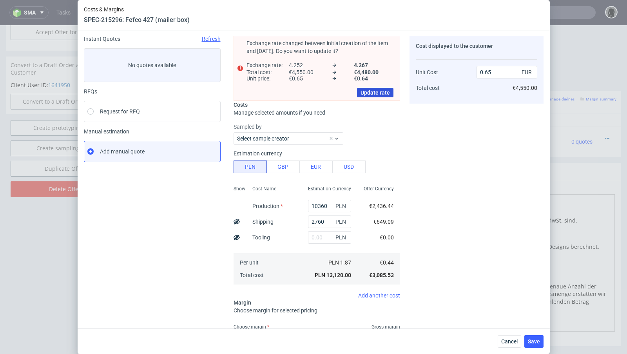
type input "32"
click at [384, 88] on button "Update rate" at bounding box center [375, 92] width 36 height 9
type input "0.64"
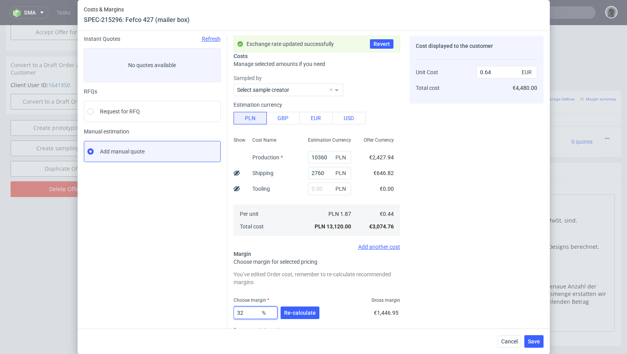
click at [250, 309] on input "32" at bounding box center [256, 312] width 44 height 13
type input "34"
type input "0.66"
type input "35"
type input "0.67"
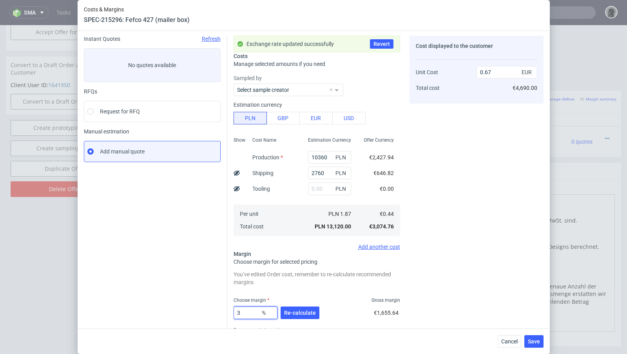
type input "34"
type input "0.66"
type input "34.5"
type input "0.67"
type input "34.1"
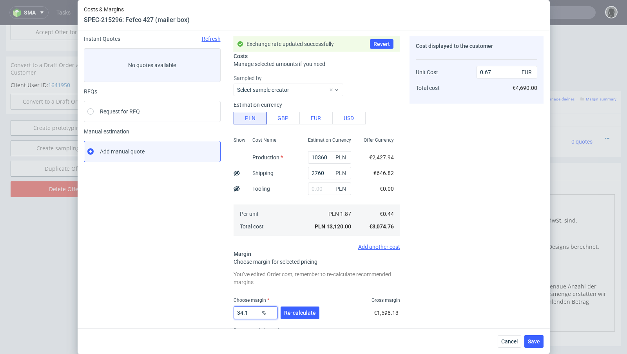
type input "0.66"
type input "34.19"
type input "0.67"
type input "34.18"
type input "0.66"
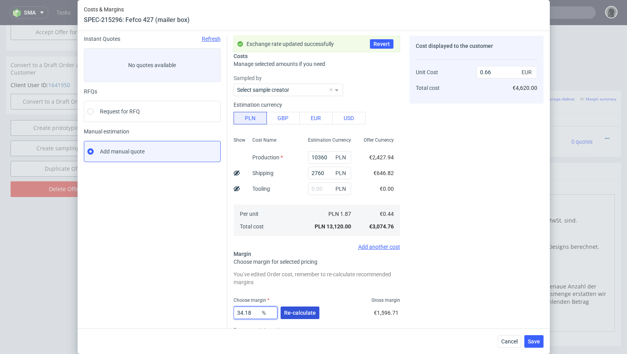
type input "34.18"
click at [310, 317] on button "Re-calculate" at bounding box center [300, 312] width 39 height 13
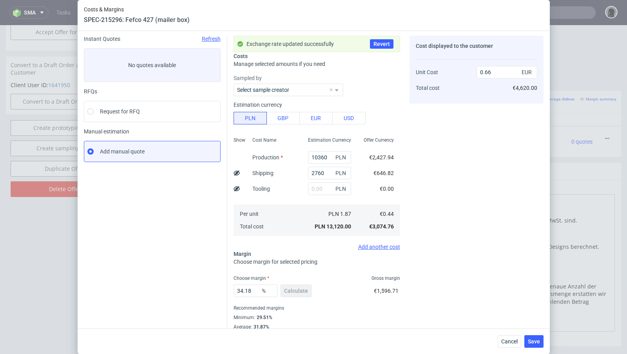
scroll to position [43, 0]
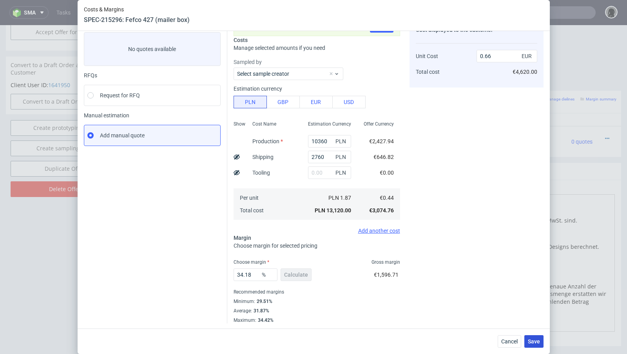
click at [534, 345] on button "Save" at bounding box center [534, 341] width 19 height 13
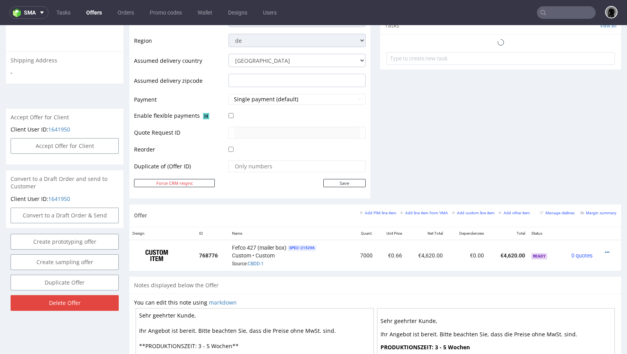
scroll to position [289, 0]
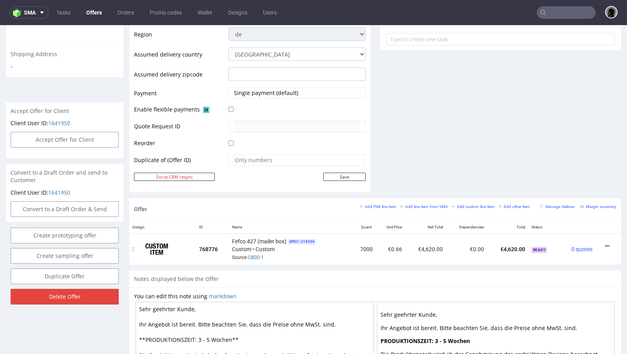
click at [605, 243] on icon at bounding box center [607, 245] width 4 height 5
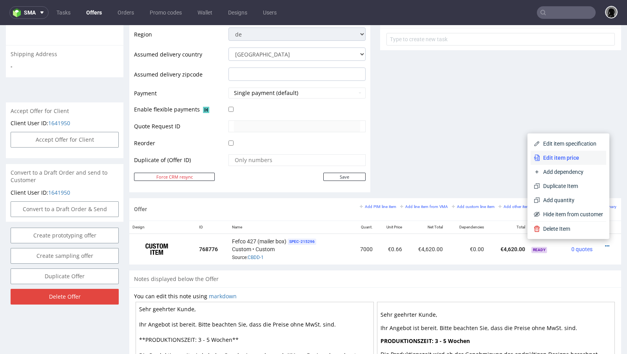
click at [569, 162] on li "Edit item price" at bounding box center [569, 158] width 76 height 14
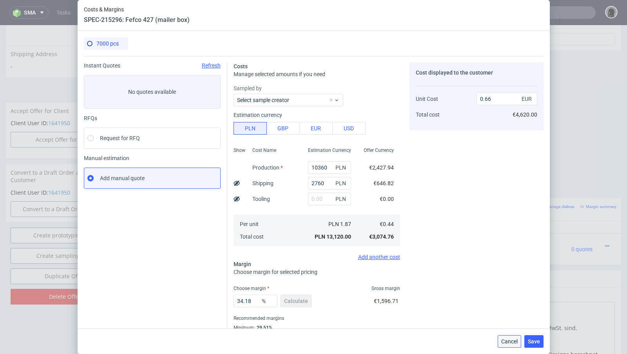
click at [516, 345] on button "Cancel" at bounding box center [510, 341] width 24 height 13
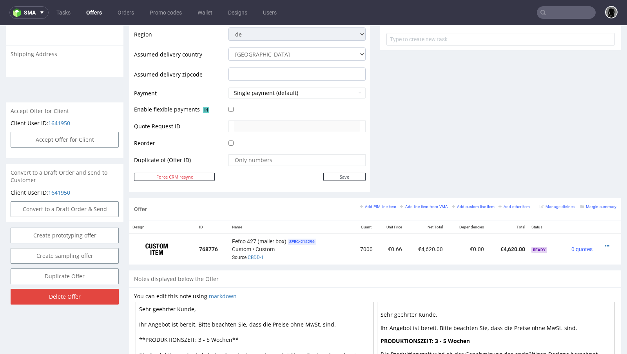
click at [398, 127] on div "Comments User (0) Automatic (0) Attachments (0) All (0) View all (0) Send Tasks…" at bounding box center [500, 2] width 241 height 391
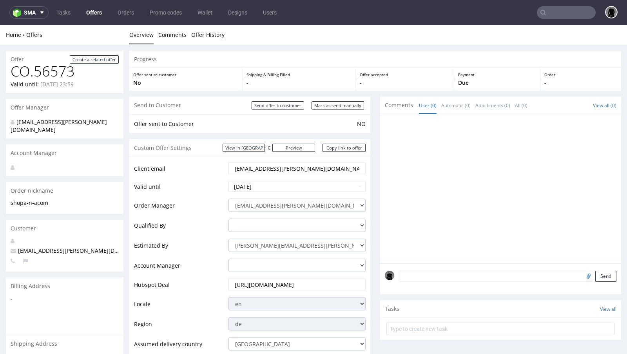
click at [90, 15] on link "Offers" at bounding box center [94, 12] width 25 height 13
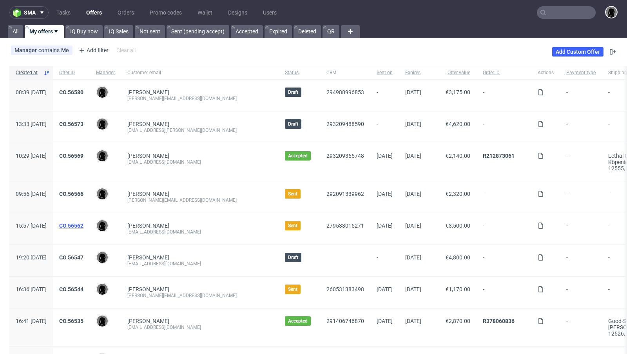
click at [84, 225] on link "CO.56562" at bounding box center [71, 225] width 24 height 6
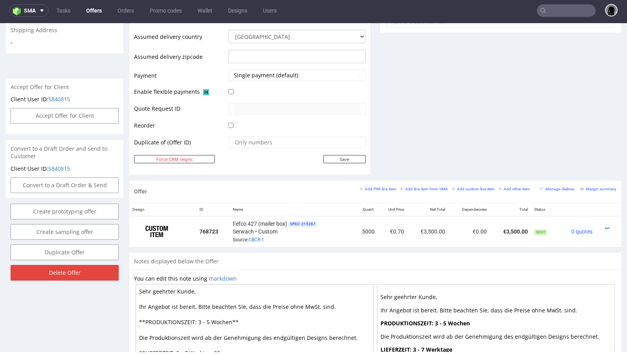
scroll to position [315, 0]
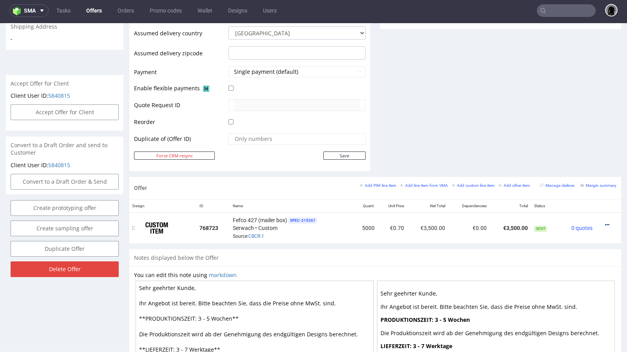
click at [605, 223] on icon at bounding box center [607, 224] width 4 height 5
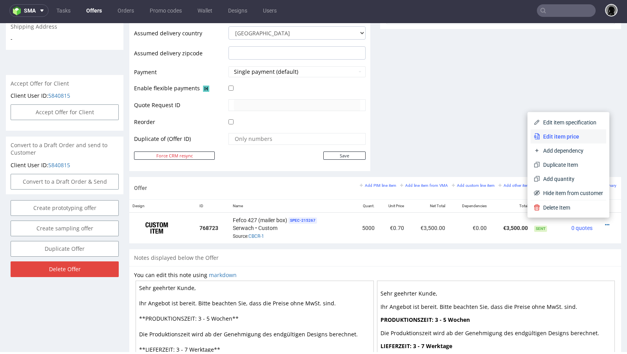
click at [563, 140] on span "Edit item price" at bounding box center [571, 137] width 63 height 8
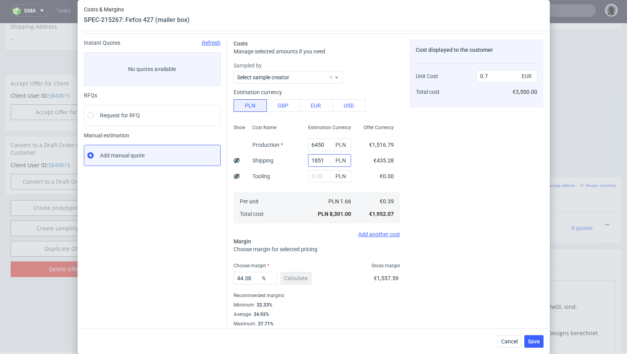
scroll to position [27, 0]
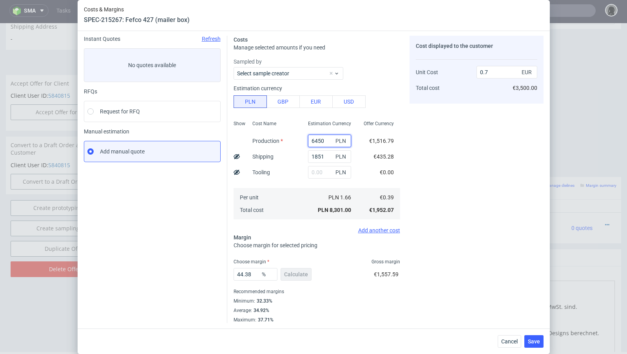
click at [317, 141] on input "6450" at bounding box center [329, 140] width 43 height 13
paste input "20"
type input "6200"
type input "0.68"
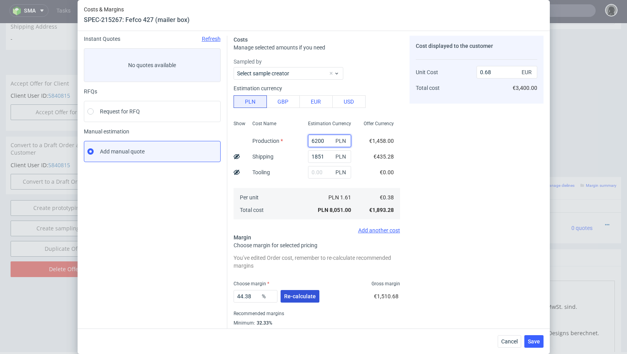
type input "6200"
click at [291, 296] on span "Re-calculate" at bounding box center [300, 295] width 32 height 5
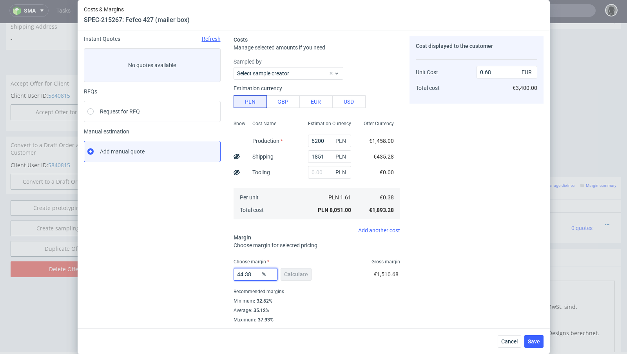
drag, startPoint x: 257, startPoint y: 278, endPoint x: 209, endPoint y: 269, distance: 48.7
click at [209, 269] on div "Instant Quotes Refresh No quotes available RFQs Request for RFQ Manual estimati…" at bounding box center [314, 175] width 460 height 293
type input "46"
type input "0.7"
type input "47"
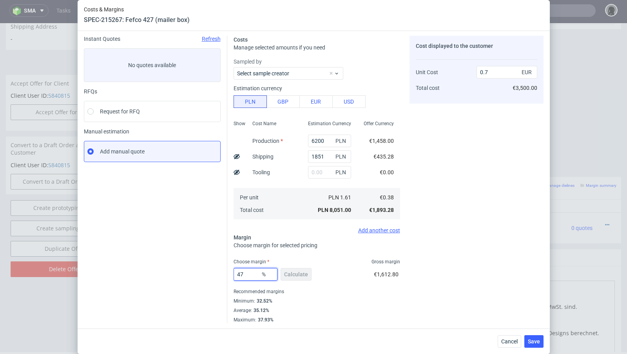
type input "0.72"
type input "46"
type input "0.7"
type input "46.7"
type input "0.71"
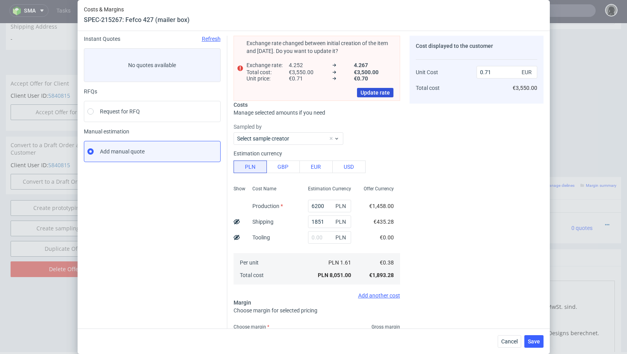
type input "46.2"
click at [383, 90] on span "Update rate" at bounding box center [375, 92] width 29 height 5
type input "0.7"
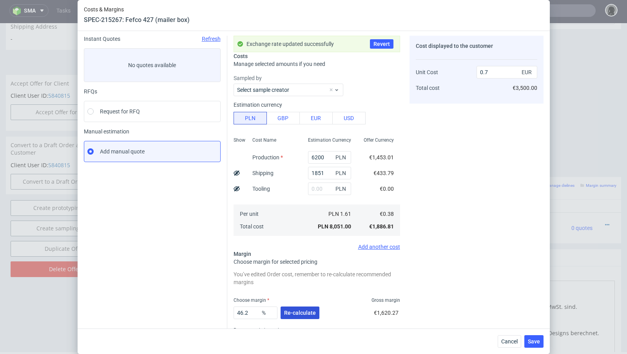
click at [302, 308] on button "Re-calculate" at bounding box center [300, 312] width 39 height 13
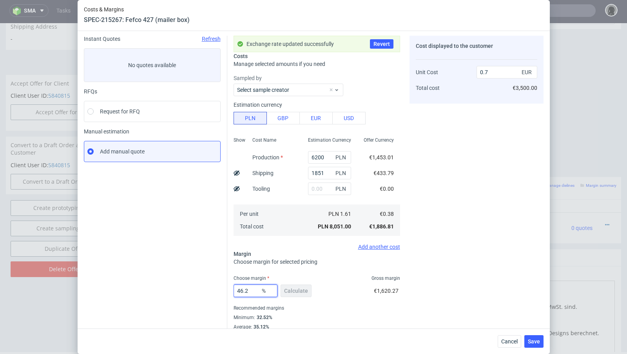
click at [256, 290] on input "46.2" at bounding box center [256, 290] width 44 height 13
type input "46.3"
type input "0.71"
type input "46.2"
type input "0.7"
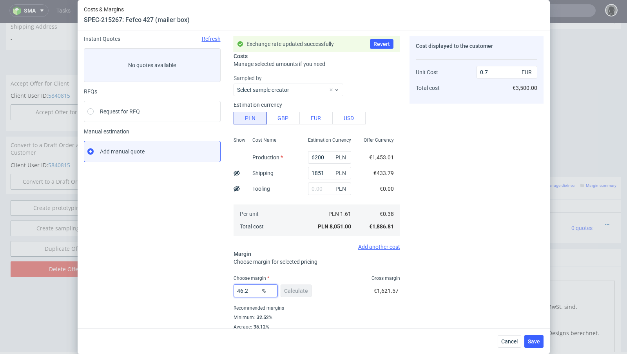
type input "46.26"
type input "0.71"
type input "46.22"
type input "0.7"
type input "46.22"
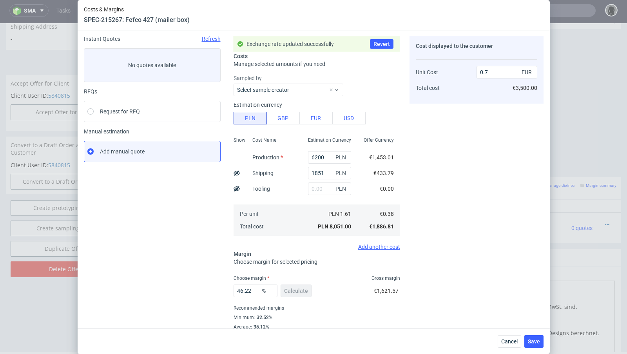
click at [215, 267] on div "Instant Quotes Refresh No quotes available RFQs Request for RFQ Manual estimati…" at bounding box center [155, 187] width 143 height 303
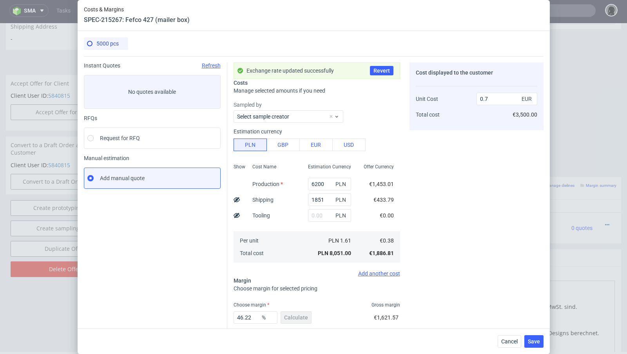
scroll to position [43, 0]
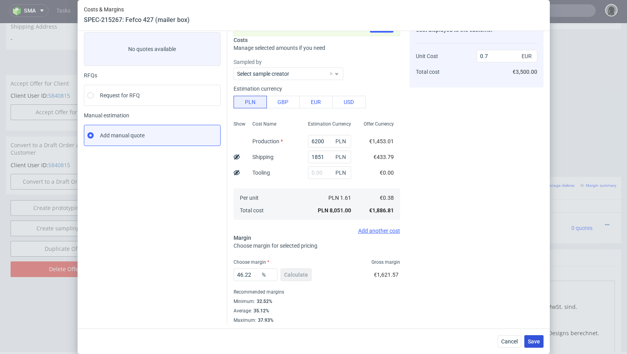
click at [532, 345] on button "Save" at bounding box center [534, 341] width 19 height 13
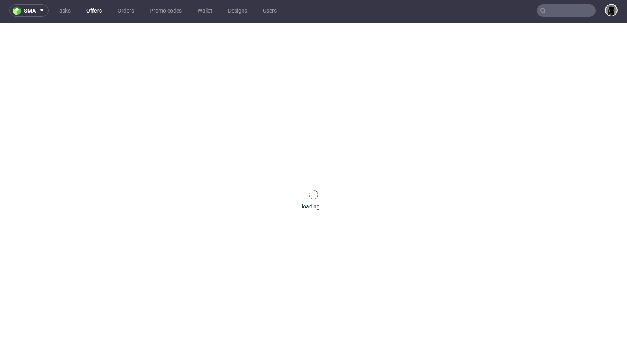
scroll to position [0, 0]
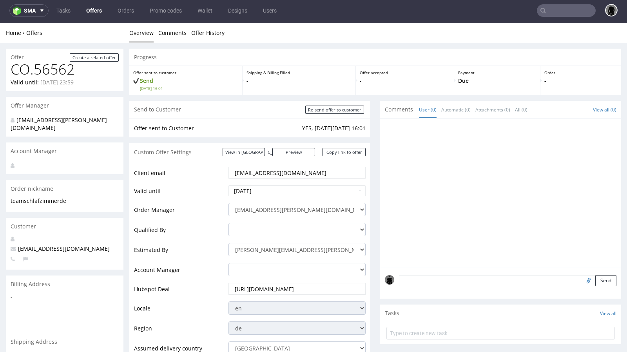
click at [90, 10] on link "Offers" at bounding box center [94, 10] width 25 height 13
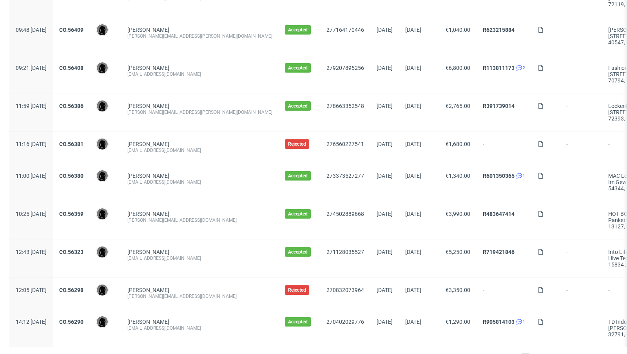
scroll to position [811, 0]
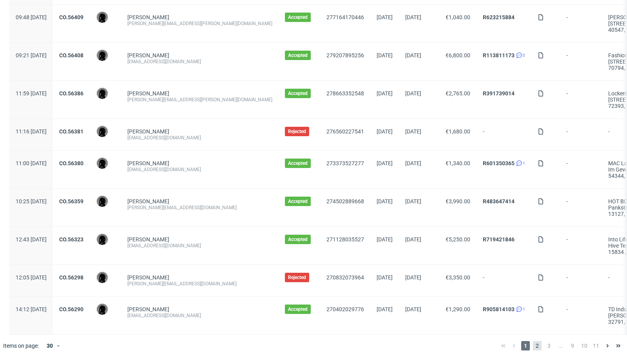
click at [534, 341] on span "2" at bounding box center [537, 345] width 9 height 9
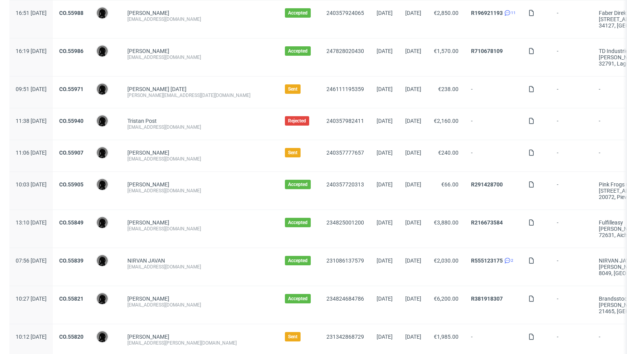
scroll to position [830, 0]
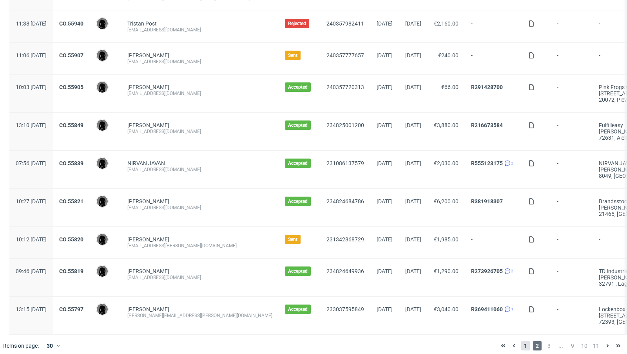
click at [521, 341] on span "1" at bounding box center [525, 345] width 9 height 9
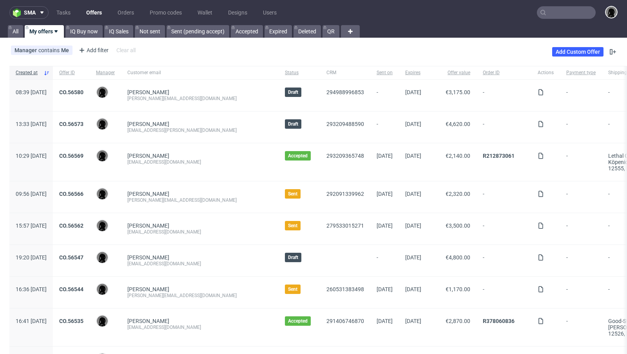
scroll to position [811, 0]
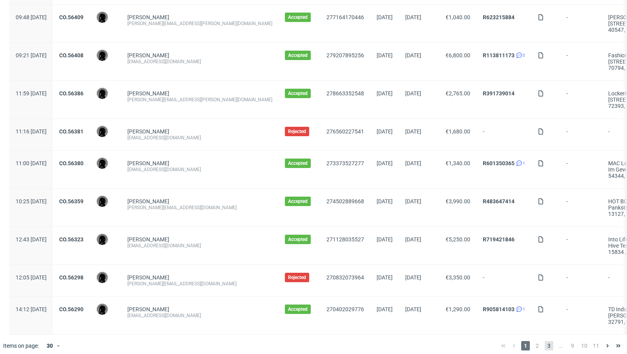
click at [545, 341] on span "3" at bounding box center [549, 345] width 9 height 9
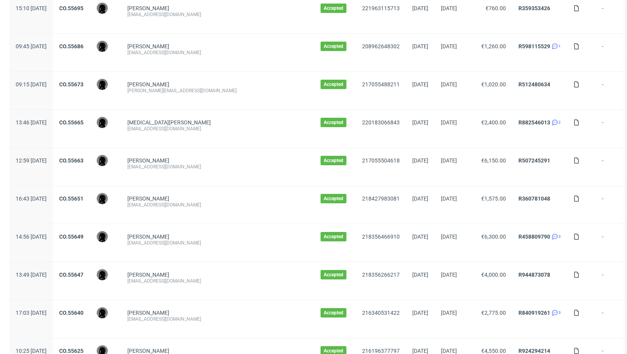
scroll to position [861, 0]
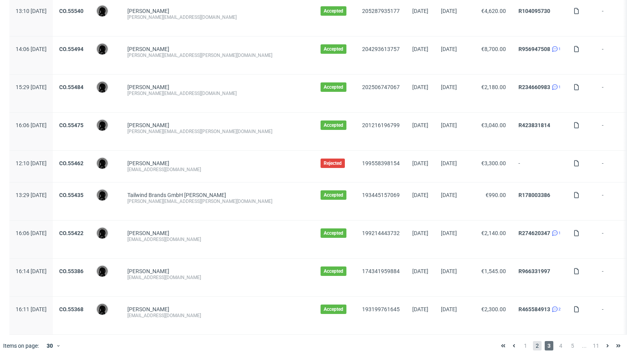
click at [533, 341] on span "2" at bounding box center [537, 345] width 9 height 9
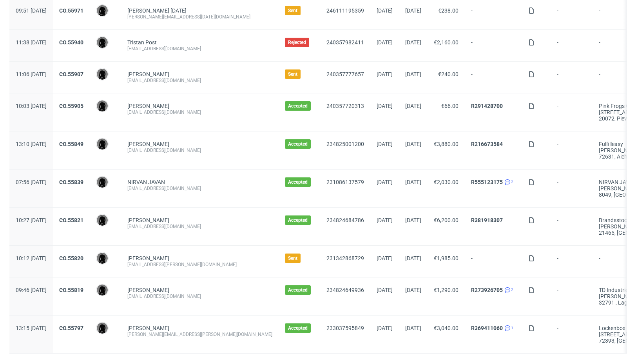
scroll to position [830, 0]
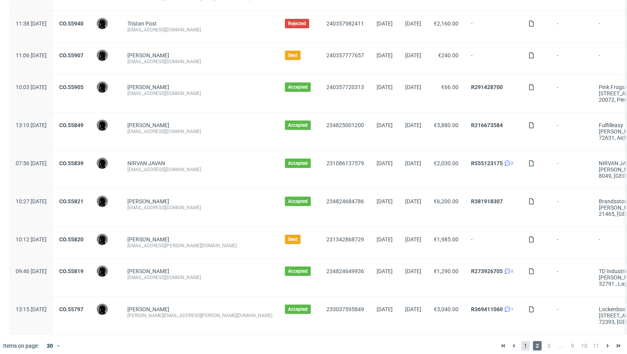
click at [521, 341] on span "1" at bounding box center [525, 345] width 9 height 9
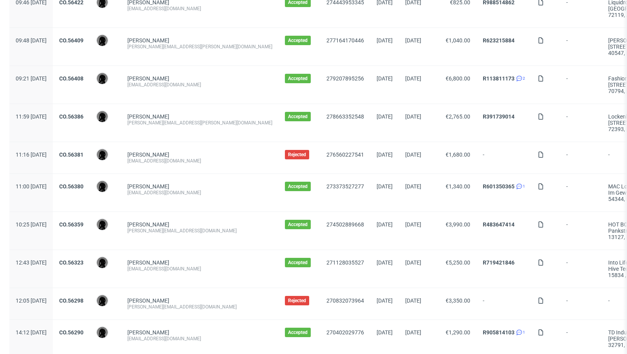
scroll to position [811, 0]
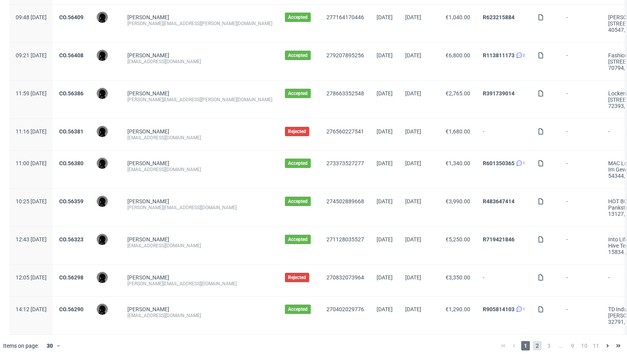
click at [533, 343] on span "2" at bounding box center [537, 345] width 9 height 9
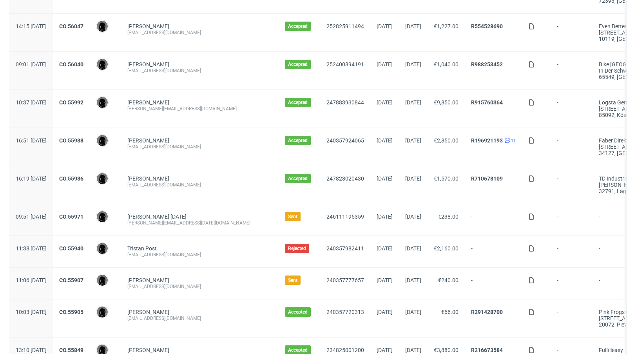
scroll to position [630, 0]
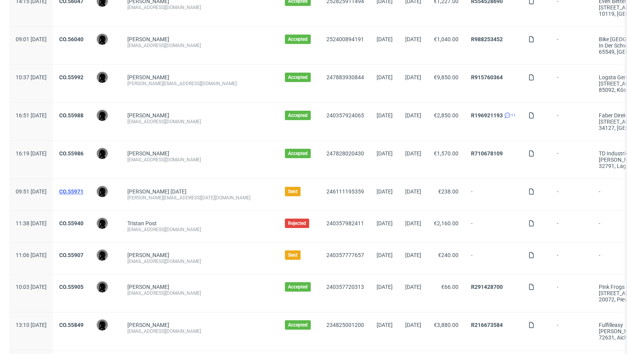
click at [84, 188] on link "CO.55971" at bounding box center [71, 191] width 24 height 6
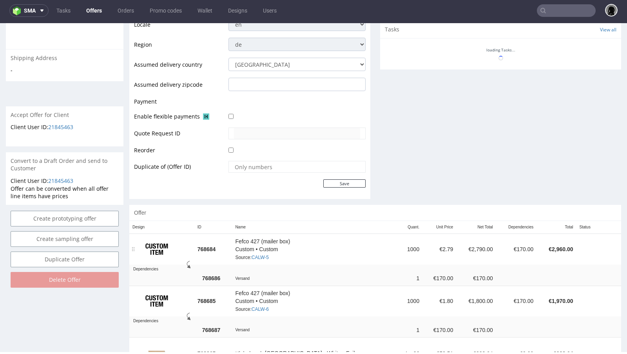
scroll to position [345, 0]
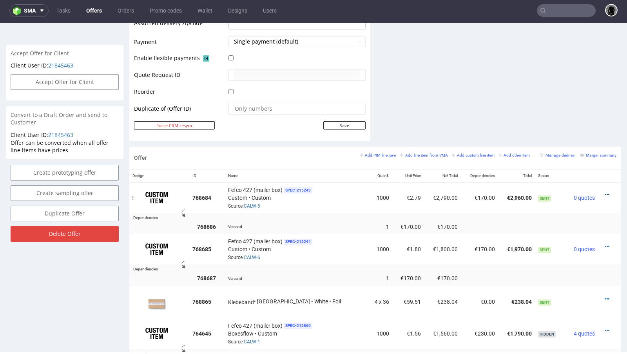
click at [605, 192] on icon at bounding box center [607, 194] width 4 height 5
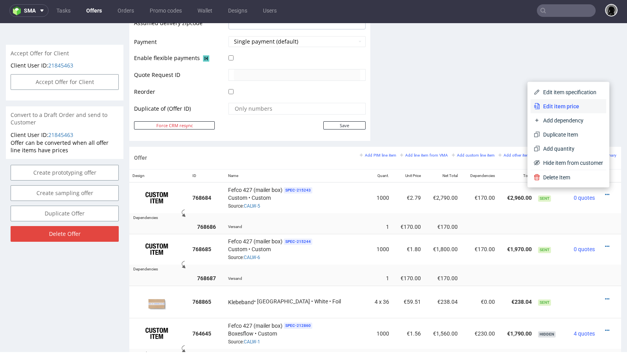
click at [566, 104] on span "Edit item price" at bounding box center [571, 106] width 63 height 8
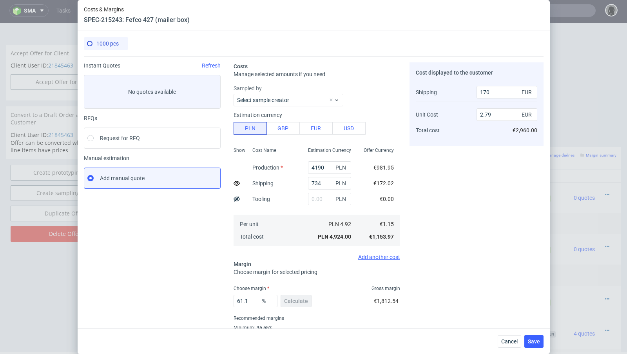
scroll to position [27, 0]
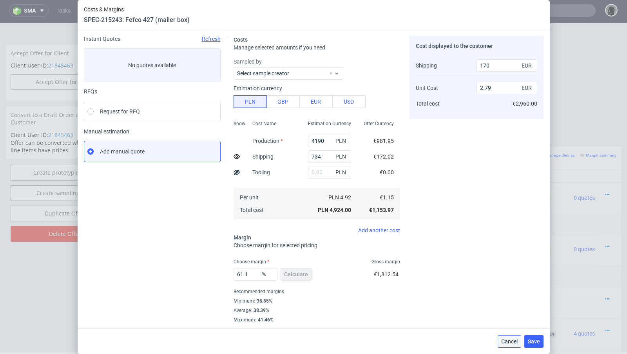
drag, startPoint x: 512, startPoint y: 343, endPoint x: 514, endPoint y: 308, distance: 34.9
click at [512, 343] on span "Cancel" at bounding box center [509, 340] width 16 height 5
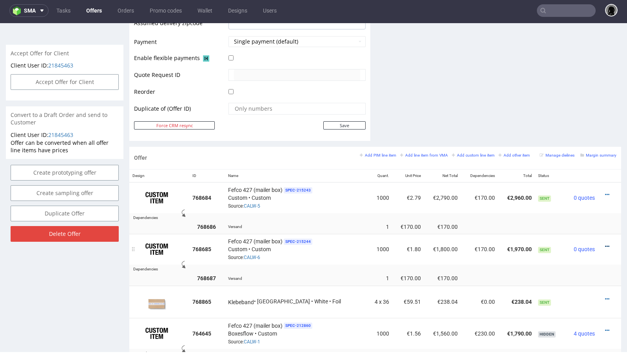
click at [605, 243] on icon at bounding box center [607, 245] width 4 height 5
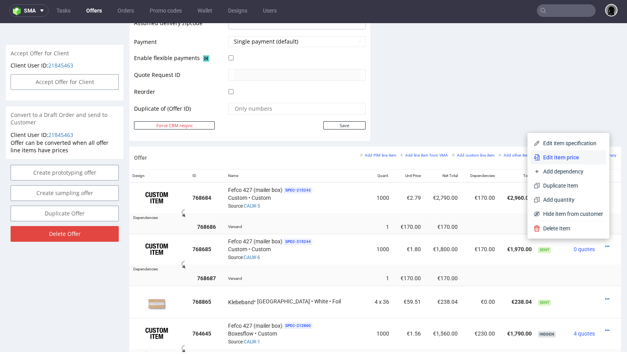
click at [566, 161] on span "Edit item price" at bounding box center [571, 157] width 63 height 8
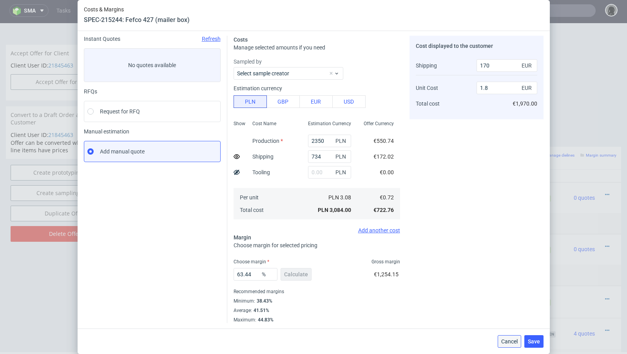
click at [513, 345] on button "Cancel" at bounding box center [510, 341] width 24 height 13
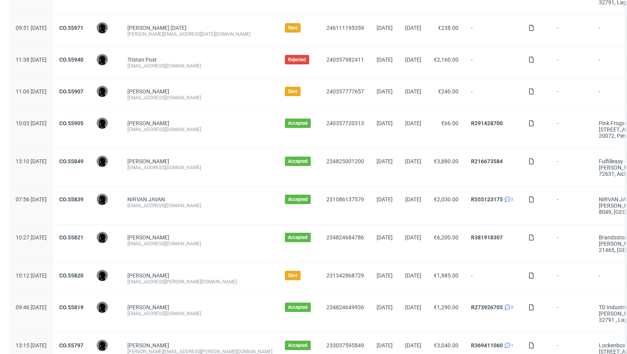
scroll to position [830, 0]
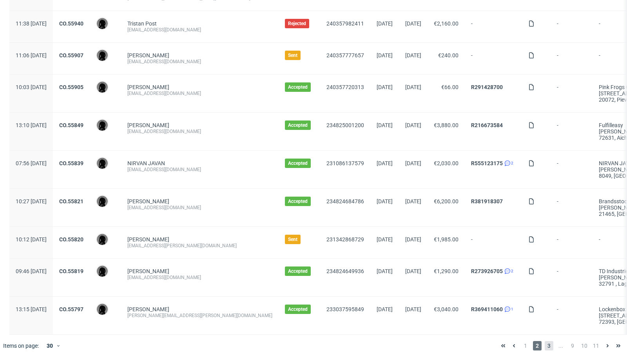
click at [546, 341] on span "3" at bounding box center [549, 345] width 9 height 9
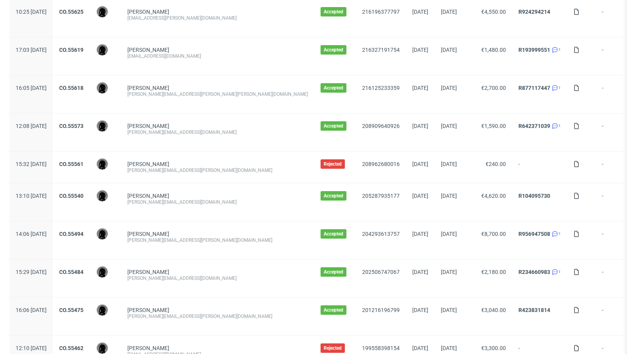
scroll to position [861, 0]
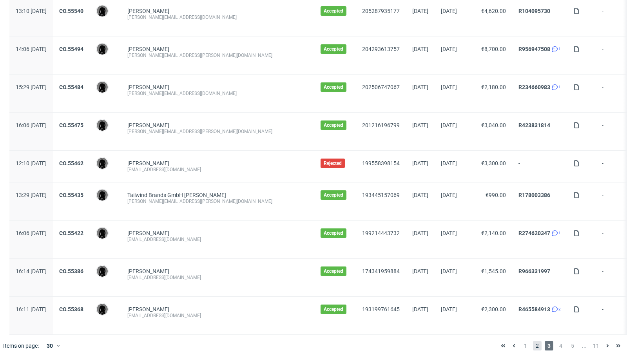
click at [533, 341] on span "2" at bounding box center [537, 345] width 9 height 9
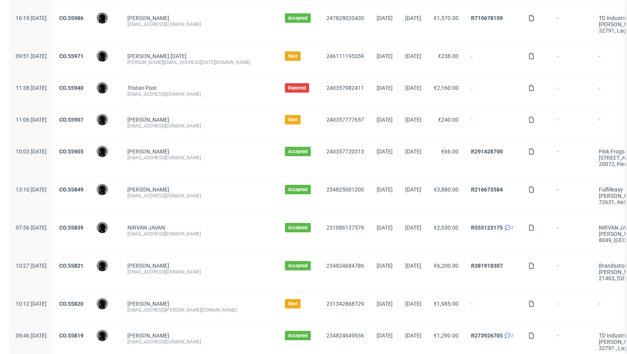
scroll to position [830, 0]
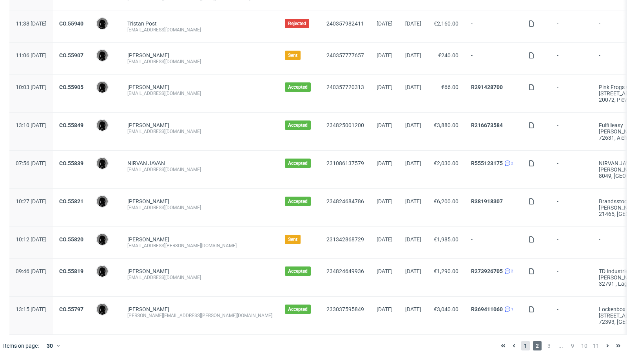
click at [521, 341] on span "1" at bounding box center [525, 345] width 9 height 9
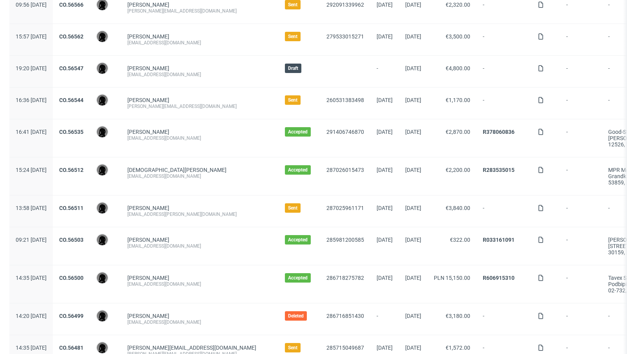
scroll to position [185, 0]
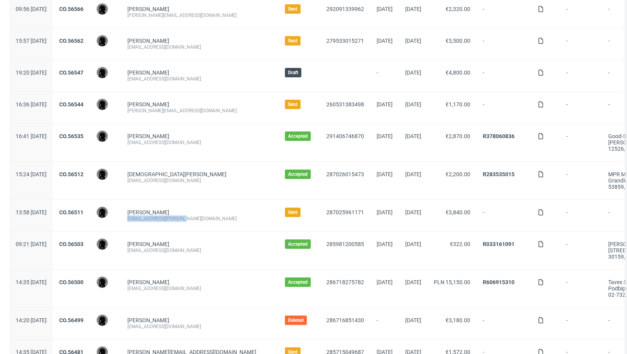
drag, startPoint x: 203, startPoint y: 216, endPoint x: 150, endPoint y: 216, distance: 52.9
click at [150, 216] on div "Sven Klein sven.klein@true-skin.de" at bounding box center [200, 215] width 158 height 31
copy div "[EMAIL_ADDRESS][PERSON_NAME][DOMAIN_NAME]"
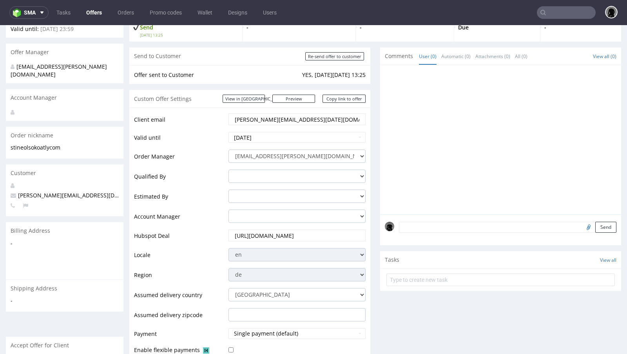
scroll to position [53, 0]
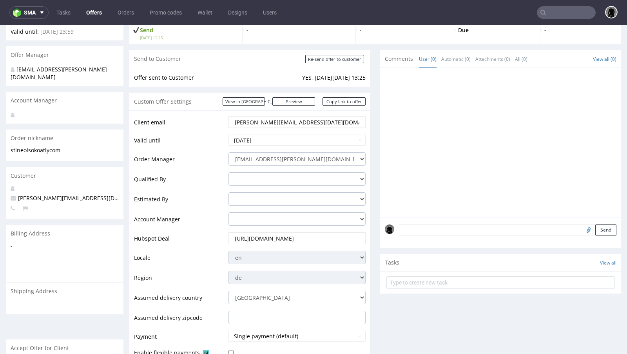
drag, startPoint x: 302, startPoint y: 122, endPoint x: 260, endPoint y: 122, distance: 42.0
click at [260, 122] on input "[PERSON_NAME][EMAIL_ADDRESS][DATE][DOMAIN_NAME]" at bounding box center [297, 121] width 126 height 11
click at [559, 9] on input "text" at bounding box center [566, 12] width 59 height 13
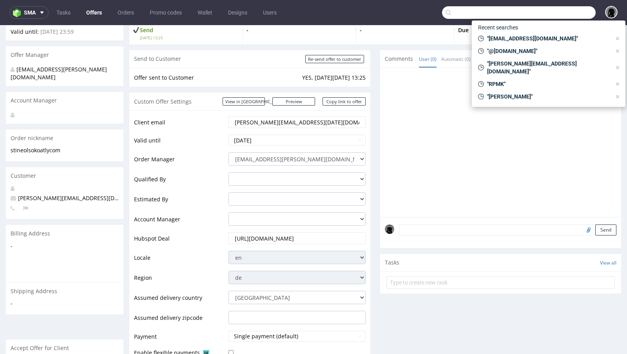
paste input "@[DOMAIN_NAME]"
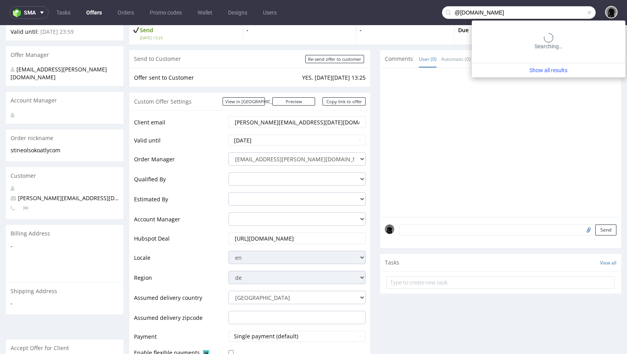
type input "@[DOMAIN_NAME]"
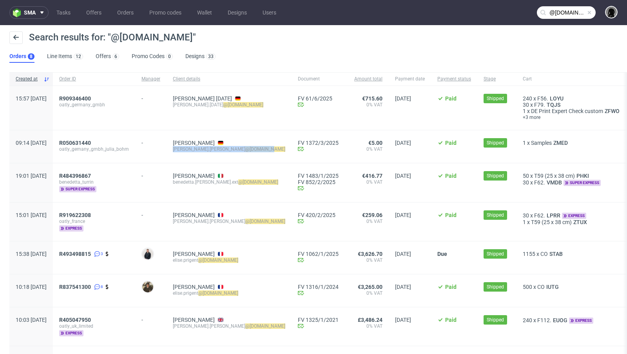
drag, startPoint x: 249, startPoint y: 147, endPoint x: 194, endPoint y: 147, distance: 54.1
click at [194, 147] on div "[PERSON_NAME].[PERSON_NAME] @[DOMAIN_NAME]" at bounding box center [229, 149] width 113 height 6
copy div "[PERSON_NAME].[PERSON_NAME] @[DOMAIN_NAME]"
click at [252, 151] on div "[PERSON_NAME].[PERSON_NAME] @[DOMAIN_NAME]" at bounding box center [229, 149] width 113 height 6
drag, startPoint x: 249, startPoint y: 148, endPoint x: 191, endPoint y: 150, distance: 58.1
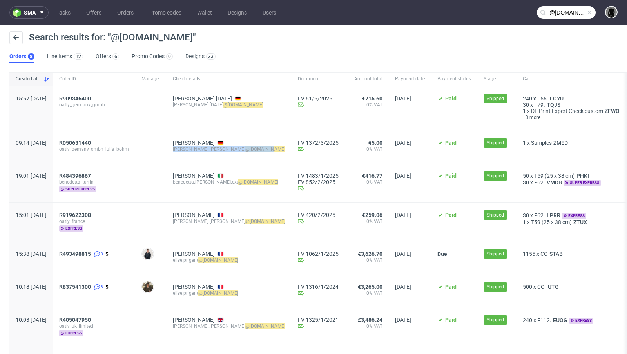
click at [191, 150] on div "[PERSON_NAME] [PERSON_NAME].[PERSON_NAME] @[DOMAIN_NAME]" at bounding box center [229, 146] width 125 height 33
copy div "[PERSON_NAME].[PERSON_NAME] @[DOMAIN_NAME]"
click at [96, 14] on link "Offers" at bounding box center [94, 12] width 25 height 13
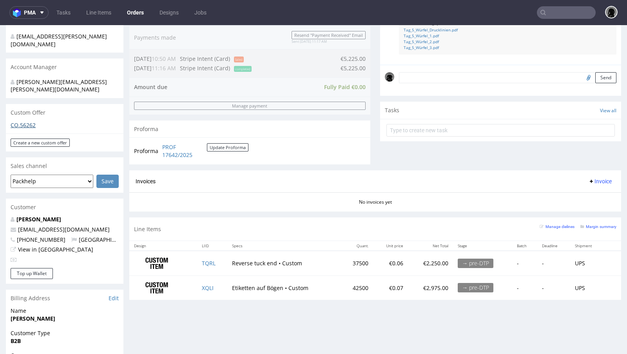
scroll to position [202, 0]
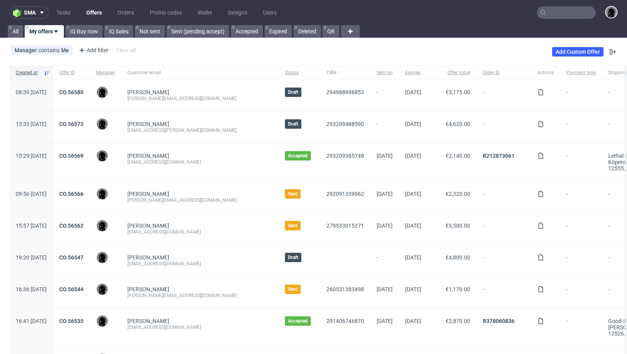
scroll to position [185, 0]
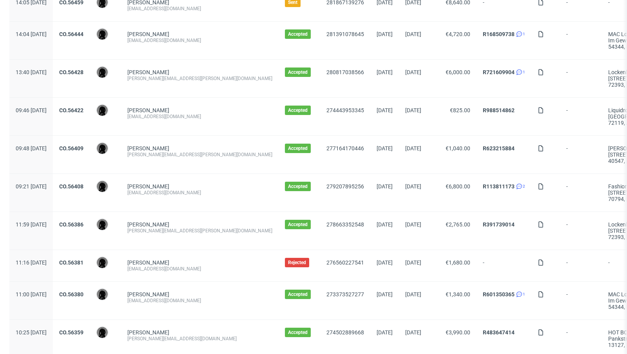
scroll to position [811, 0]
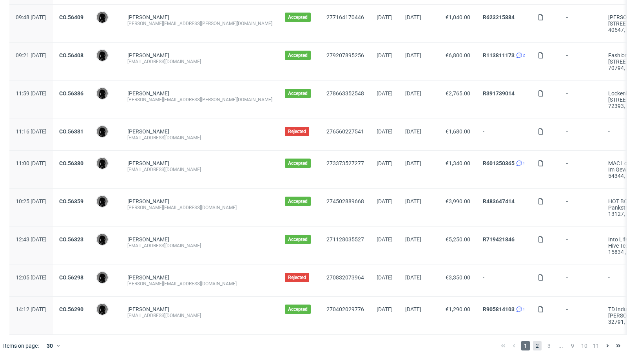
click at [533, 342] on span "2" at bounding box center [537, 345] width 9 height 9
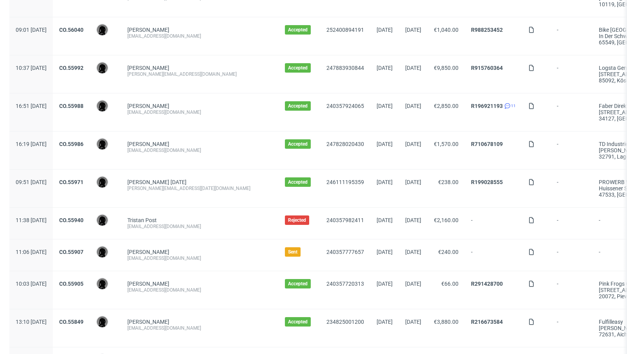
scroll to position [648, 0]
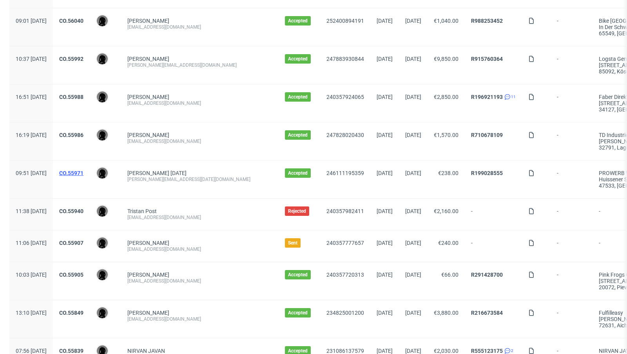
click at [84, 170] on link "CO.55971" at bounding box center [71, 173] width 24 height 6
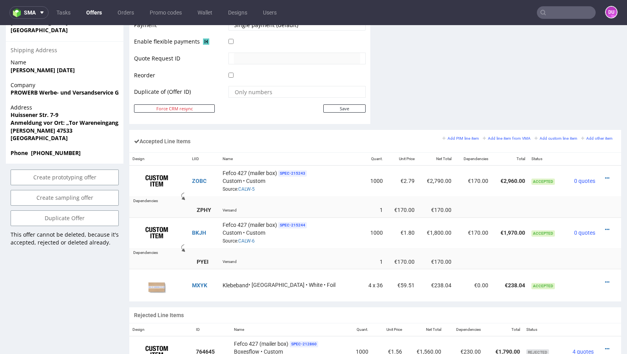
scroll to position [386, 0]
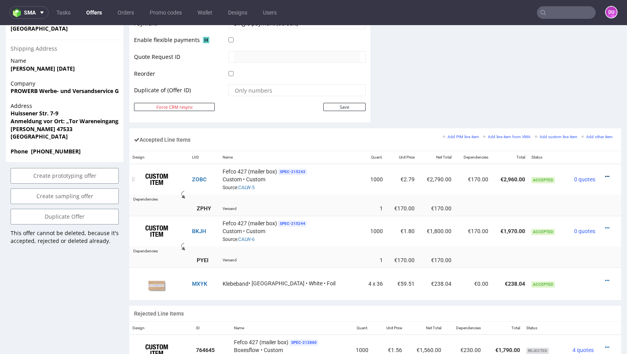
click at [605, 174] on icon at bounding box center [607, 176] width 4 height 5
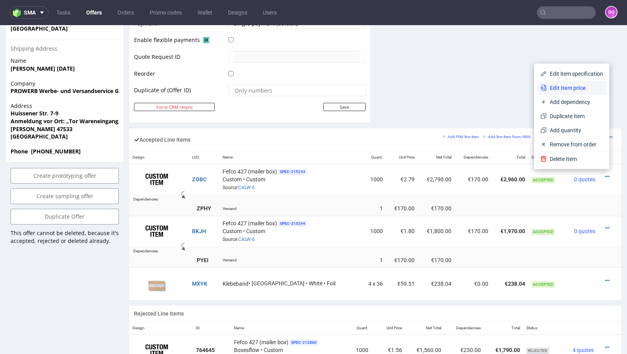
click at [558, 88] on span "Edit item price" at bounding box center [575, 88] width 56 height 8
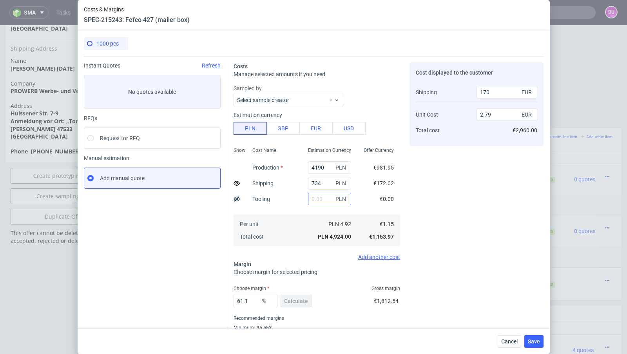
scroll to position [27, 0]
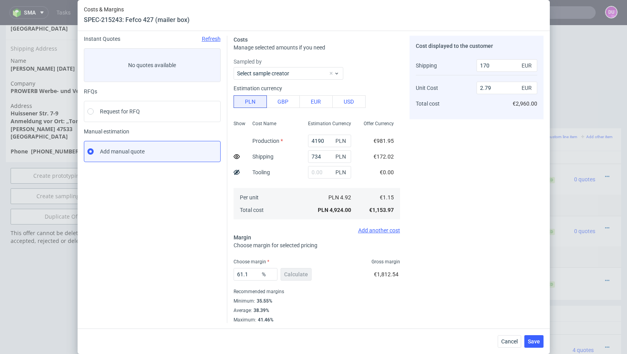
click at [518, 349] on div "Cancel Save" at bounding box center [314, 340] width 472 height 25
click at [509, 339] on span "Cancel" at bounding box center [509, 340] width 16 height 5
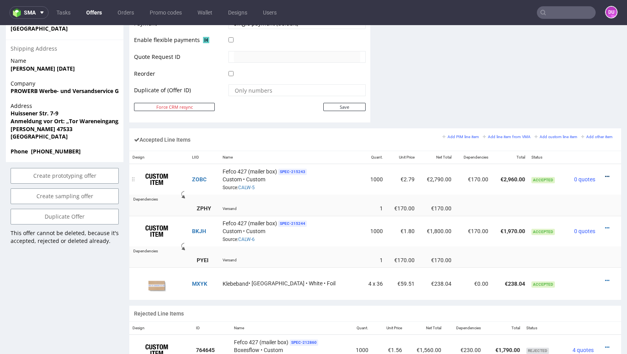
click at [605, 174] on icon at bounding box center [607, 176] width 4 height 5
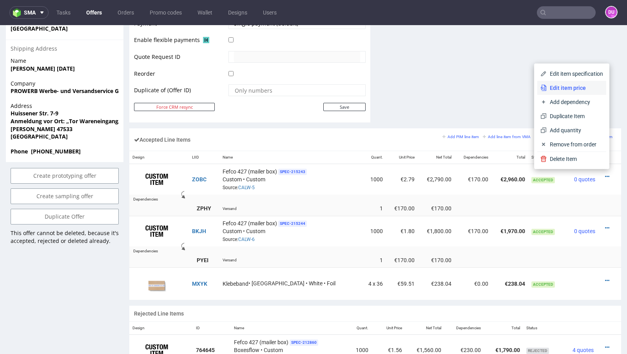
click at [563, 86] on span "Edit item price" at bounding box center [575, 88] width 56 height 8
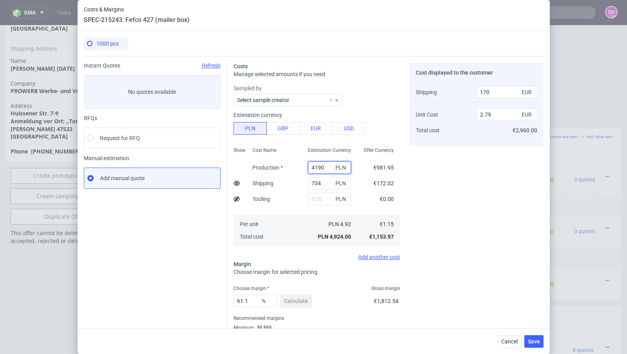
click at [314, 165] on input "4190" at bounding box center [329, 167] width 43 height 13
paste input "5300.0"
type input "5300"
type input "3.46"
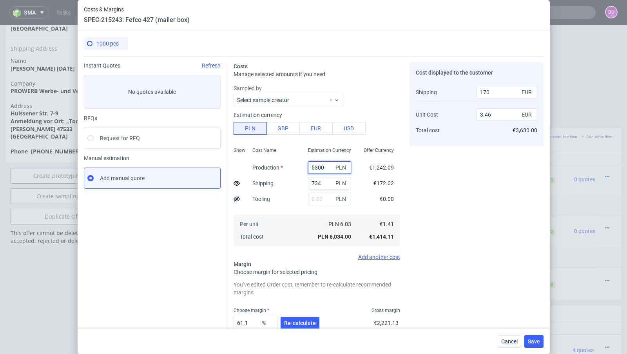
type input "5300"
click at [300, 329] on div "Cancel Save" at bounding box center [314, 340] width 472 height 25
click at [300, 323] on span "Re-calculate" at bounding box center [300, 322] width 32 height 5
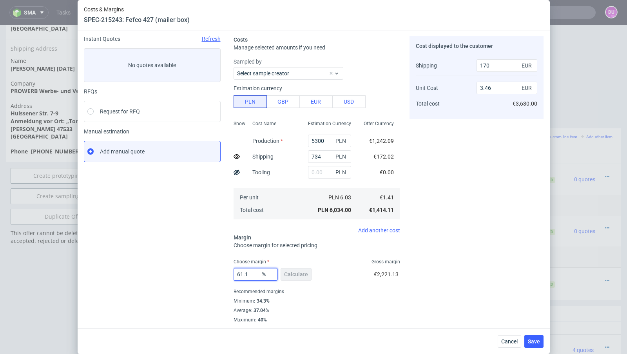
drag, startPoint x: 250, startPoint y: 276, endPoint x: 202, endPoint y: 271, distance: 48.5
click at [202, 271] on div "Instant Quotes Refresh No quotes available RFQs Request for RFQ Manual estimati…" at bounding box center [314, 175] width 460 height 293
type input "51"
type input "2.71"
type input "52"
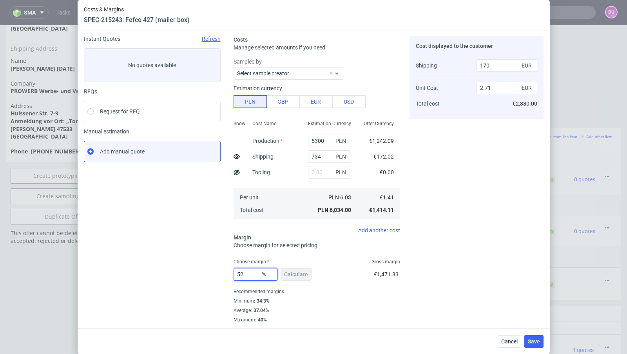
type input "2.77"
type input "53"
type input "2.84"
type input "52"
type input "2.77"
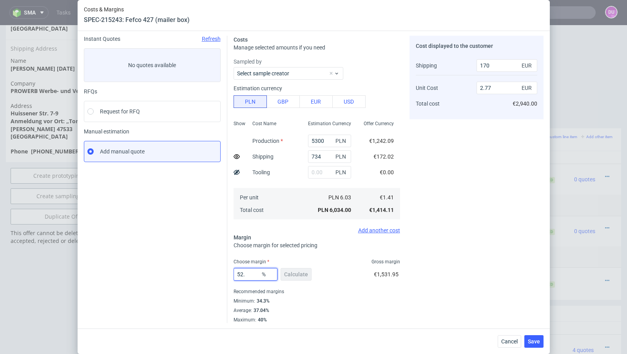
type input "52.5"
type input "2.81"
type input "52.4"
type input "2.8"
type input "52.3"
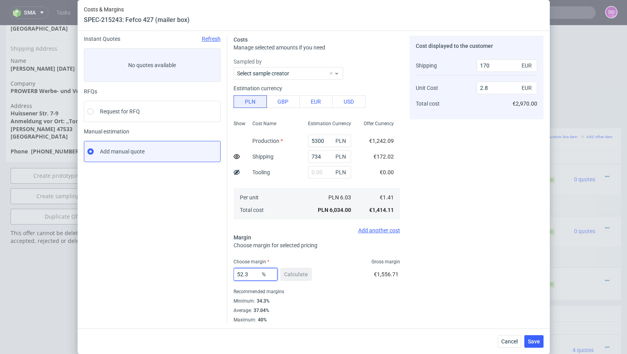
type input "2.79"
type input "52.34"
type input "2.8"
type input "52.33"
type input "2.79"
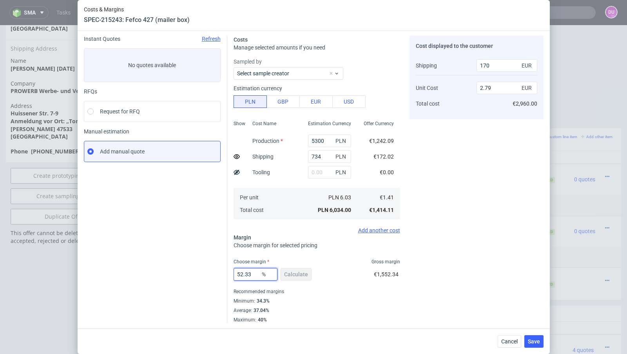
type input "52.33"
click at [349, 281] on div "52.33 % Calculate €1,552.34" at bounding box center [317, 276] width 167 height 22
click at [532, 338] on span "Save" at bounding box center [534, 340] width 12 height 5
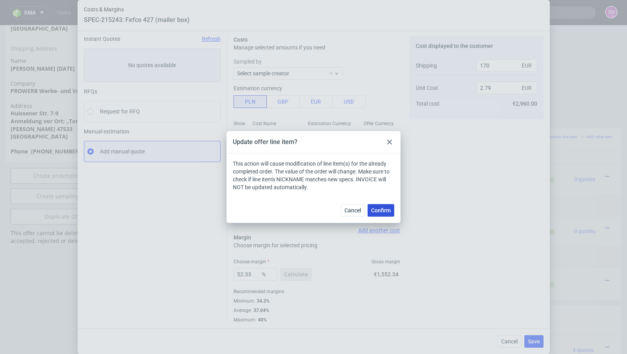
click at [386, 213] on button "Confirm" at bounding box center [381, 210] width 27 height 13
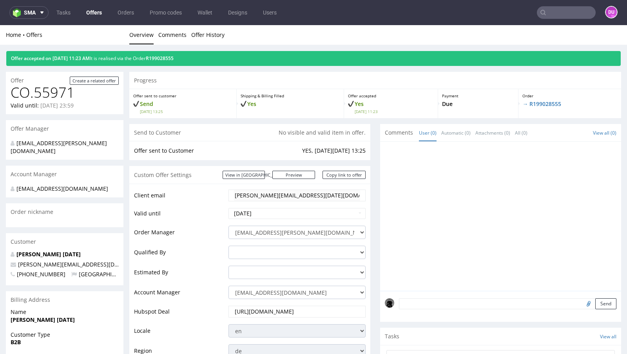
scroll to position [0, 0]
click at [99, 11] on link "Offers" at bounding box center [94, 12] width 25 height 13
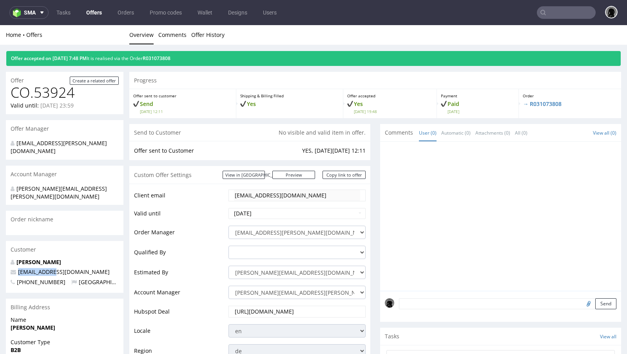
drag, startPoint x: 59, startPoint y: 258, endPoint x: 17, endPoint y: 256, distance: 41.6
click at [17, 268] on p "jo@veyia.com" at bounding box center [65, 272] width 108 height 8
copy span "jo@veyia.com"
click at [555, 11] on input "text" at bounding box center [566, 12] width 59 height 13
paste input "jo@veyia.com"
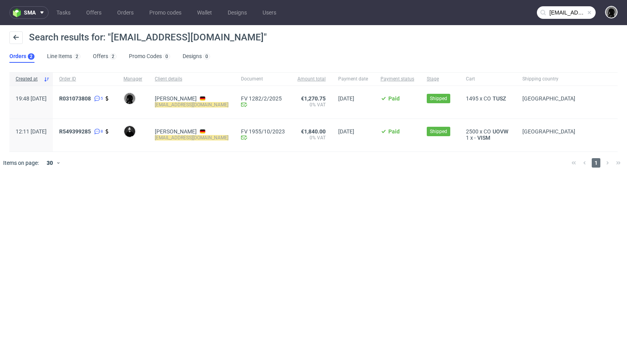
click at [561, 22] on nav "sma Tasks Offers Orders Promo codes Wallet Designs Users jo@veyia.com" at bounding box center [313, 12] width 627 height 25
click at [551, 15] on input "jo@veyia.com" at bounding box center [566, 12] width 59 height 13
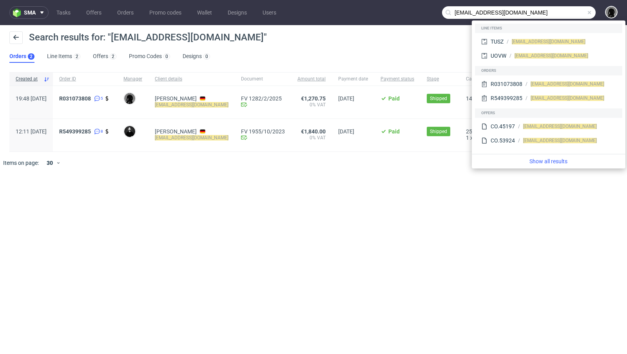
drag, startPoint x: 461, startPoint y: 13, endPoint x: 441, endPoint y: 13, distance: 19.6
click at [441, 13] on nav "sma Tasks Offers Orders Promo codes Wallet Designs Users jo@veyia.com" at bounding box center [313, 12] width 627 height 25
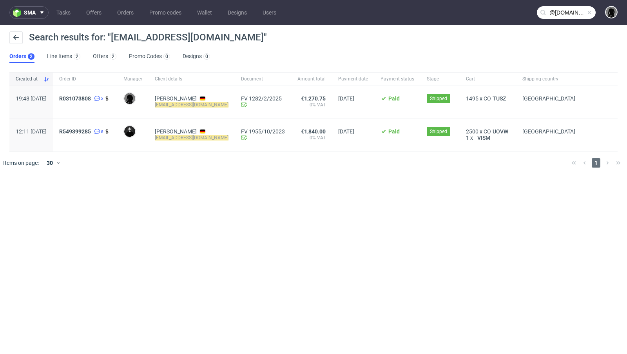
type input "@veyia.com"
click at [91, 98] on span "R031073808" at bounding box center [75, 98] width 32 height 6
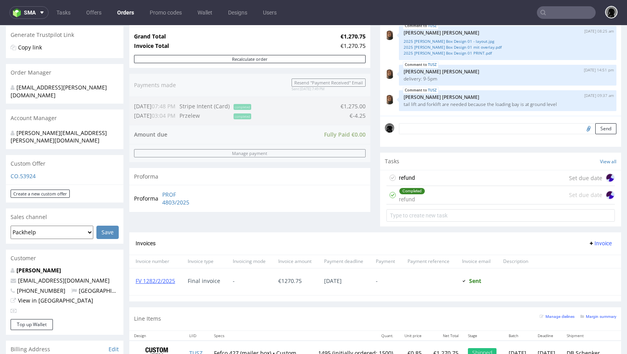
scroll to position [224, 0]
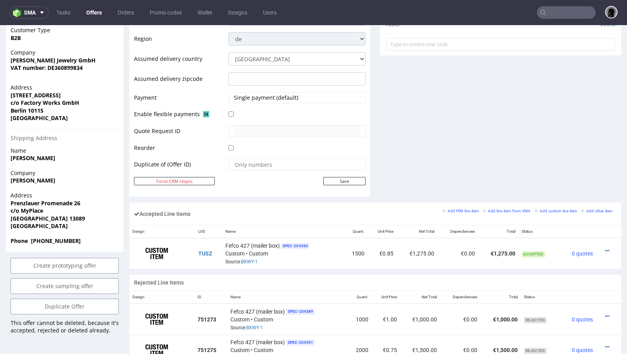
scroll to position [334, 0]
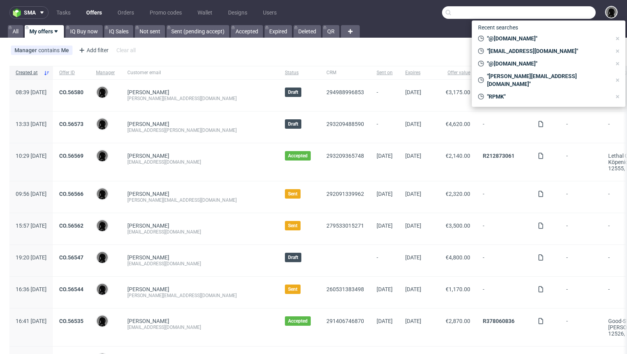
click at [559, 17] on input "text" at bounding box center [519, 12] width 154 height 13
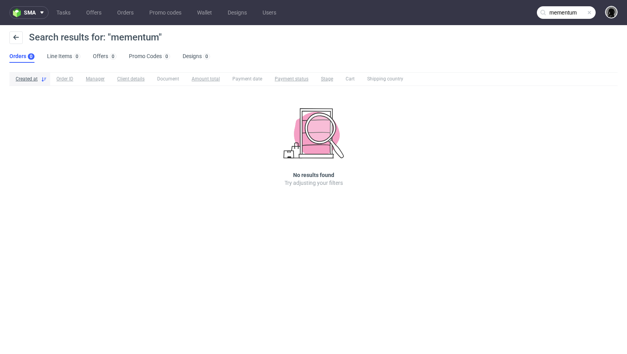
click at [576, 15] on input "mementum" at bounding box center [566, 12] width 59 height 13
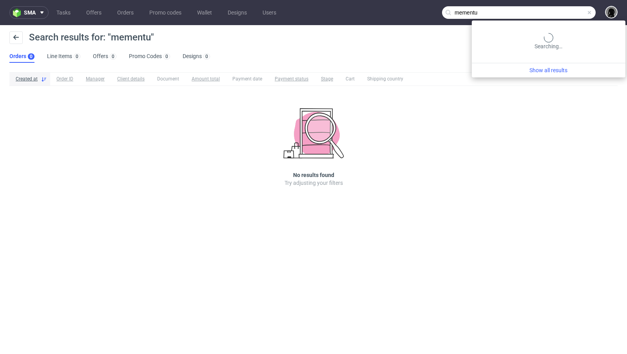
drag, startPoint x: 574, startPoint y: 14, endPoint x: 521, endPoint y: 14, distance: 53.3
click at [521, 14] on input "mementu" at bounding box center [519, 12] width 154 height 13
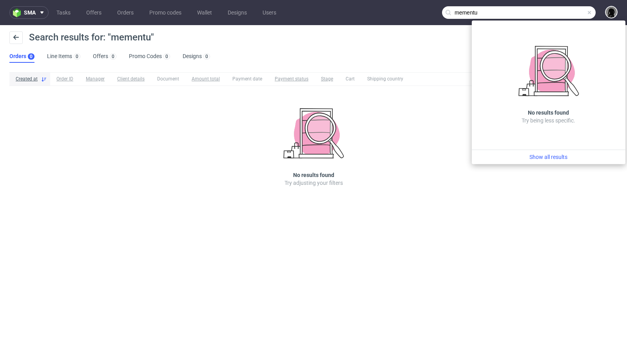
drag, startPoint x: 521, startPoint y: 14, endPoint x: 442, endPoint y: 13, distance: 78.8
click at [442, 13] on input "mementu" at bounding box center [519, 12] width 154 height 13
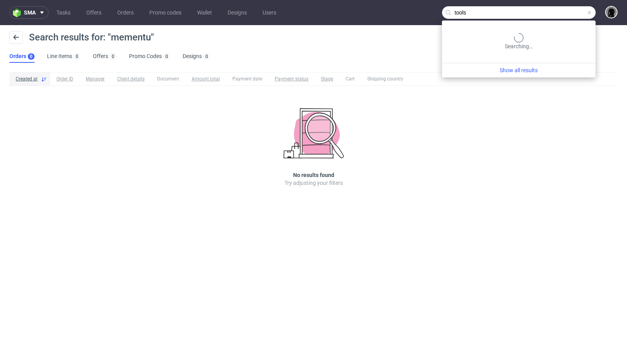
type input "tools"
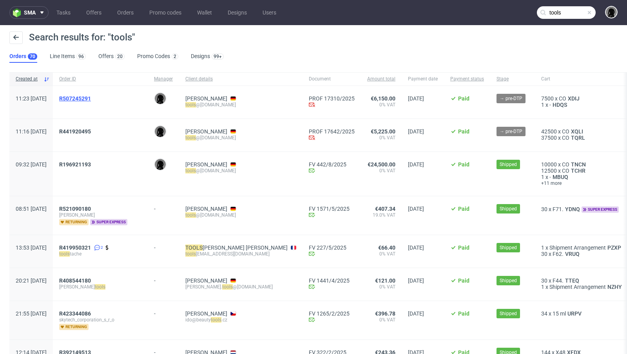
click at [91, 99] on span "R507245291" at bounding box center [75, 98] width 32 height 6
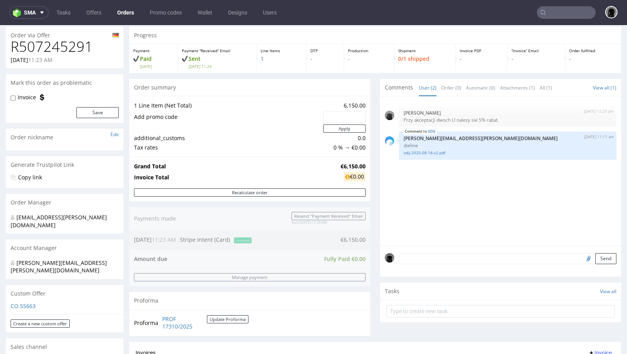
scroll to position [32, 0]
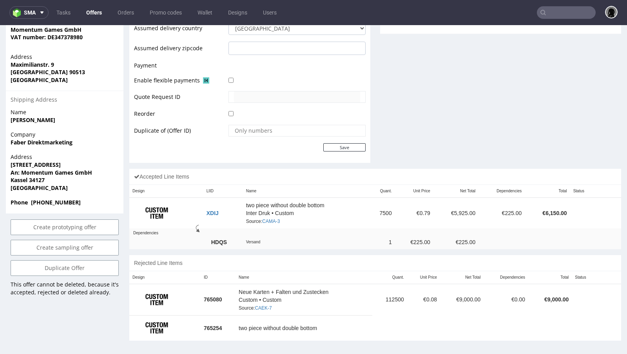
scroll to position [2, 0]
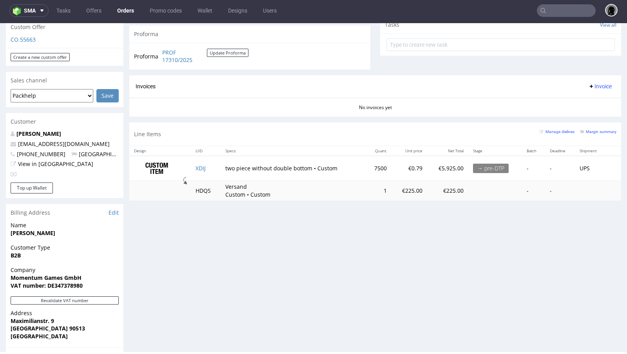
scroll to position [289, 0]
type input "tools"
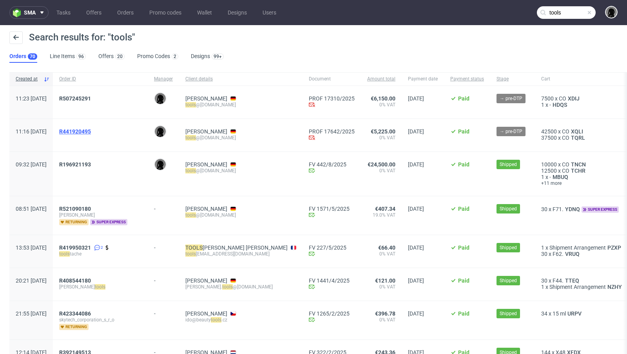
click at [91, 132] on span "R441920495" at bounding box center [75, 131] width 32 height 6
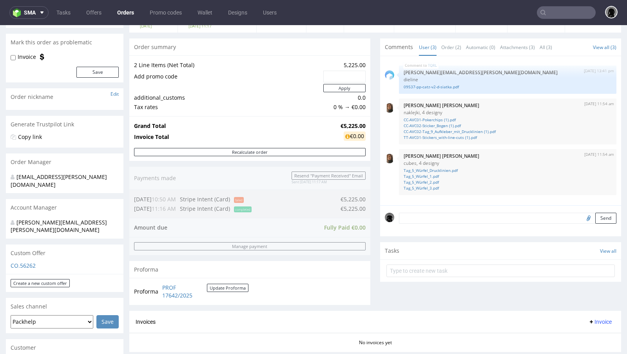
scroll to position [92, 0]
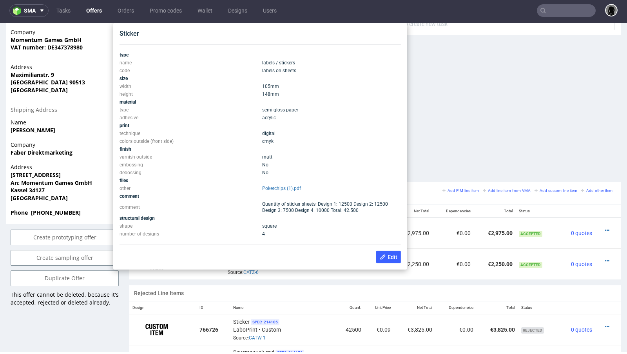
scroll to position [329, 0]
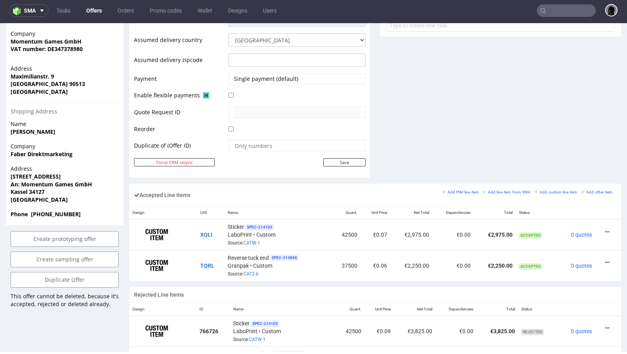
click at [84, 12] on link "Offers" at bounding box center [94, 10] width 25 height 13
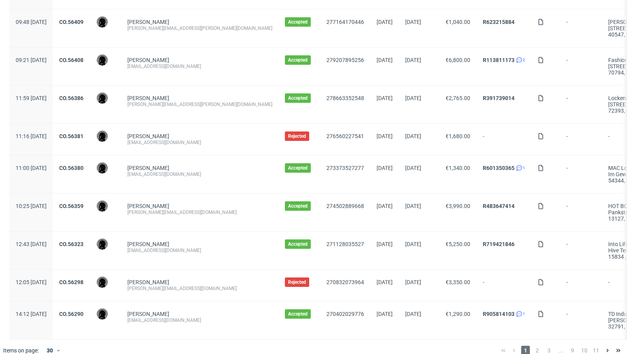
scroll to position [806, 0]
click at [533, 345] on span "2" at bounding box center [537, 349] width 9 height 9
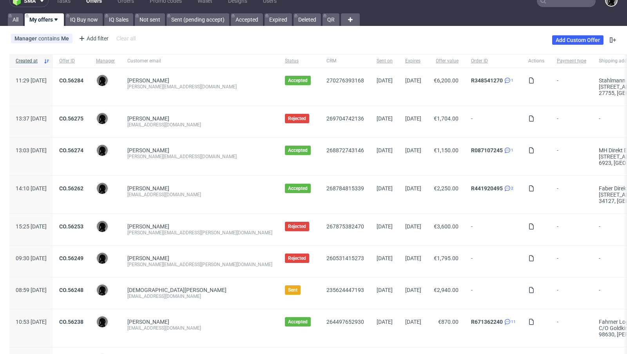
scroll to position [15, 0]
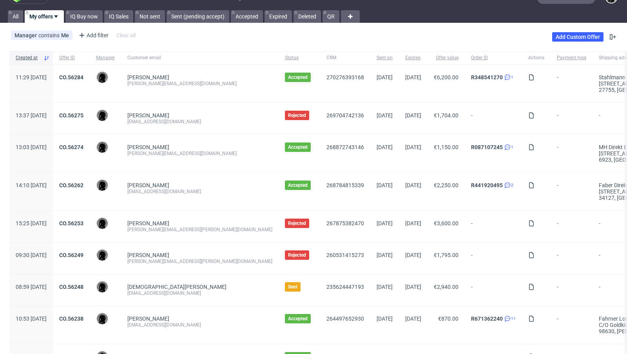
click at [471, 149] on span "R087107245 1" at bounding box center [493, 153] width 45 height 19
click at [471, 145] on link "R087107245" at bounding box center [487, 147] width 32 height 6
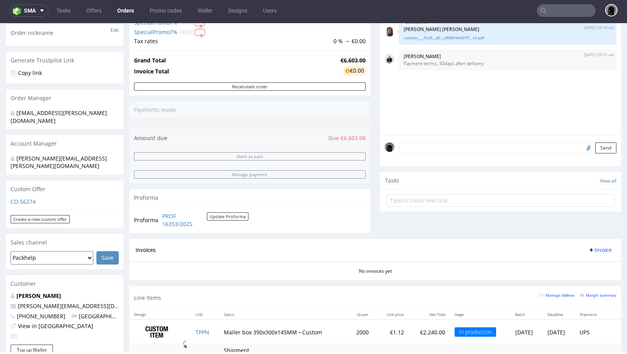
scroll to position [134, 0]
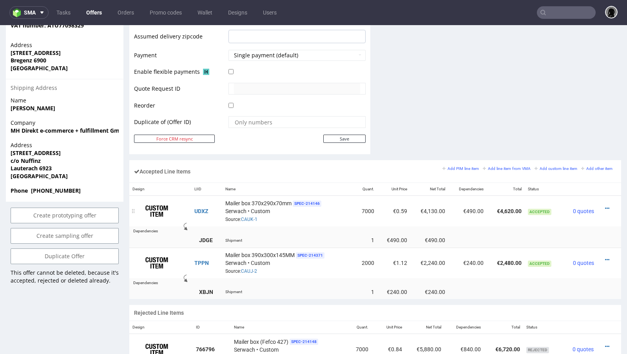
click at [251, 220] on div "Mailer box 370x290x70mm SPEC- 214146 Serwach • Custom Source: CAUK-1" at bounding box center [288, 211] width 126 height 24
click at [251, 216] on link "CAUK-1" at bounding box center [249, 218] width 16 height 5
click at [316, 216] on div "Mailer box 370x290x70mm SPEC- 214146 Serwach • Custom Source: CAUK-1" at bounding box center [288, 211] width 126 height 24
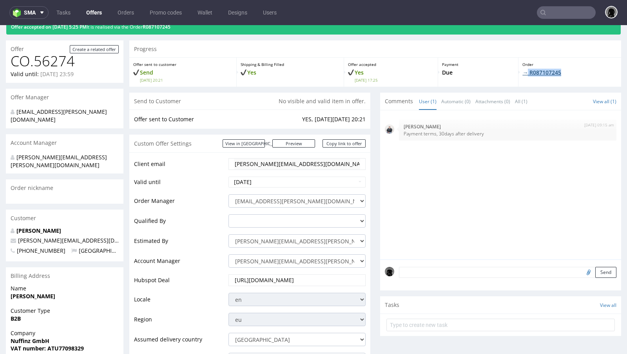
drag, startPoint x: 562, startPoint y: 74, endPoint x: 523, endPoint y: 74, distance: 39.2
click at [523, 74] on p "→ R087107245" at bounding box center [570, 73] width 95 height 8
copy link "R087107245"
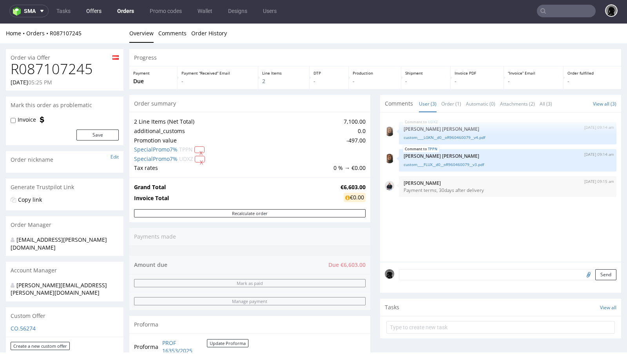
click at [98, 5] on link "Offers" at bounding box center [94, 11] width 25 height 13
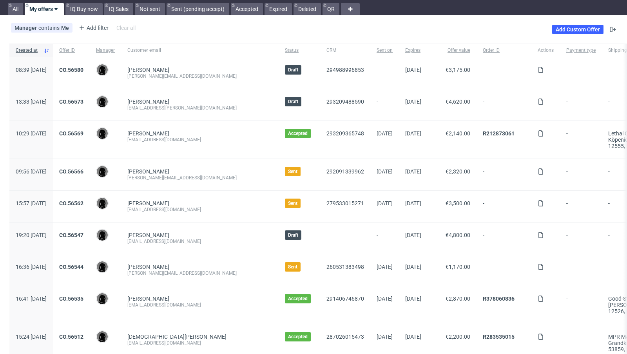
scroll to position [25, 0]
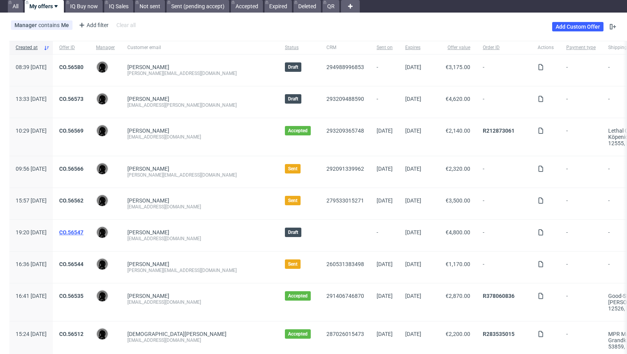
click at [84, 232] on link "CO.56547" at bounding box center [71, 232] width 24 height 6
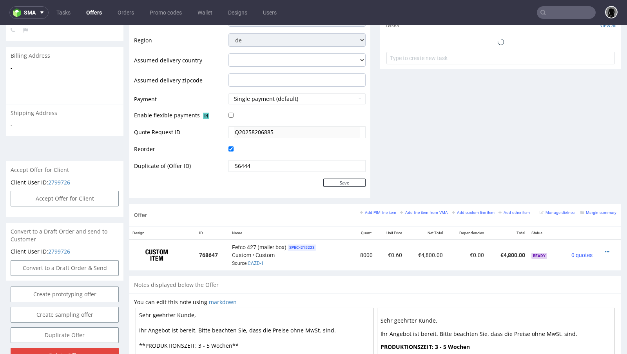
scroll to position [2, 0]
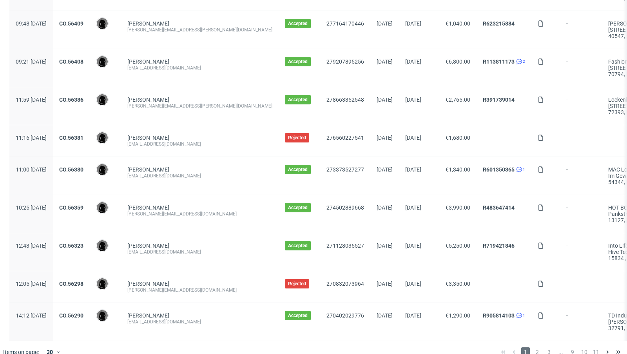
scroll to position [811, 0]
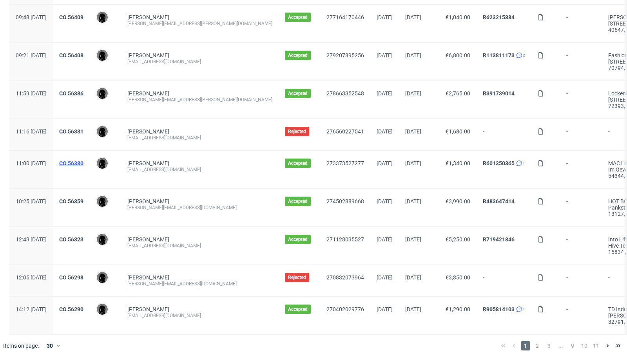
click at [84, 160] on link "CO.56380" at bounding box center [71, 163] width 24 height 6
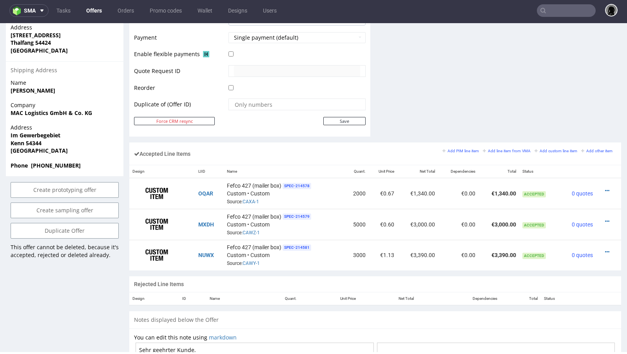
scroll to position [372, 0]
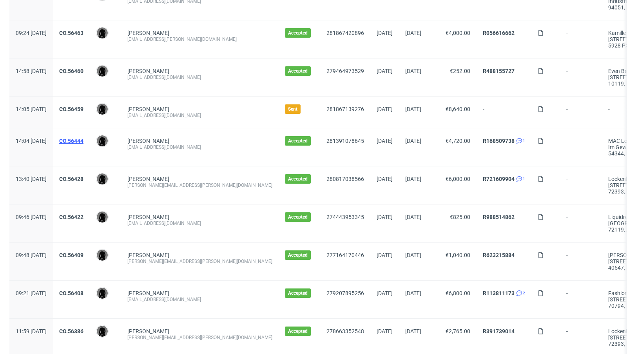
click at [84, 138] on link "CO.56444" at bounding box center [71, 141] width 24 height 6
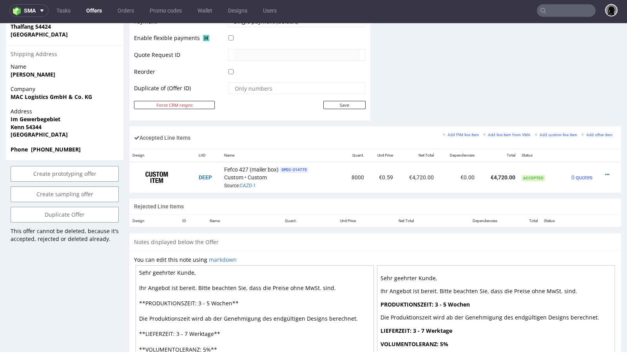
scroll to position [385, 0]
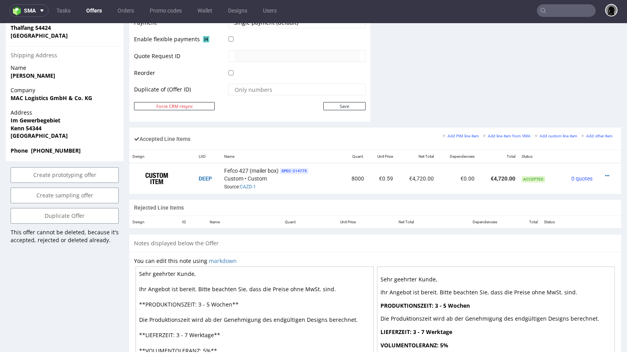
click at [95, 10] on link "Offers" at bounding box center [94, 10] width 25 height 13
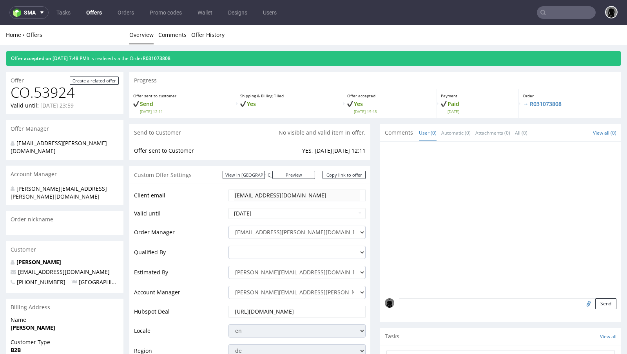
scroll to position [334, 0]
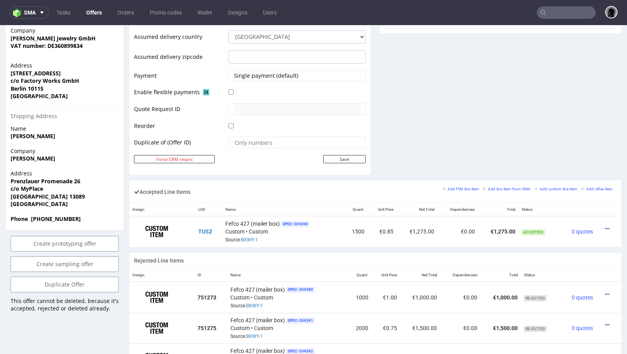
click at [89, 15] on link "Offers" at bounding box center [94, 12] width 25 height 13
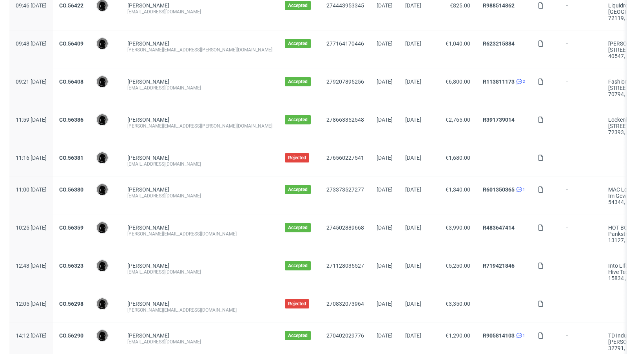
scroll to position [811, 0]
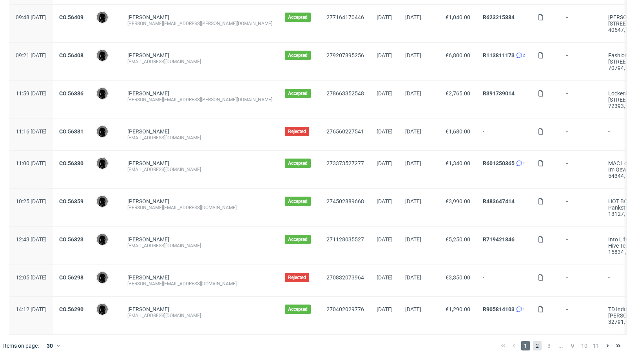
click at [533, 341] on span "2" at bounding box center [537, 345] width 9 height 9
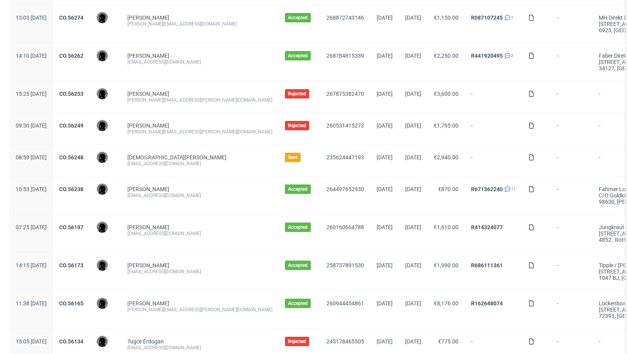
scroll to position [164, 0]
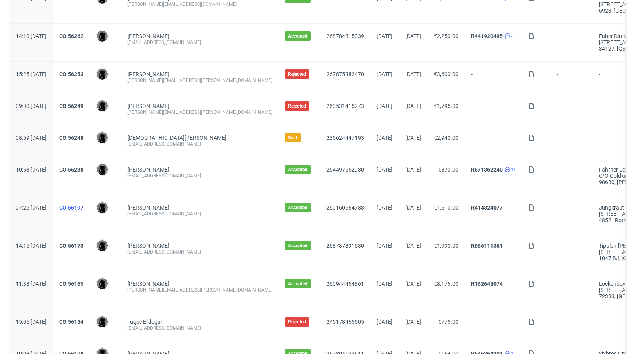
click at [84, 208] on link "CO.56197" at bounding box center [71, 207] width 24 height 6
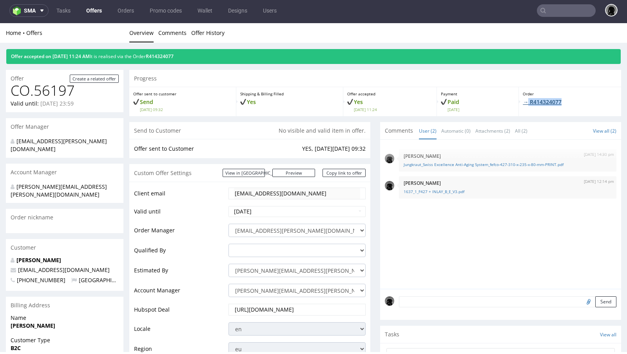
drag, startPoint x: 567, startPoint y: 99, endPoint x: 525, endPoint y: 101, distance: 41.2
click at [525, 101] on p "→ R414324077" at bounding box center [570, 102] width 94 height 8
copy link "R414324077"
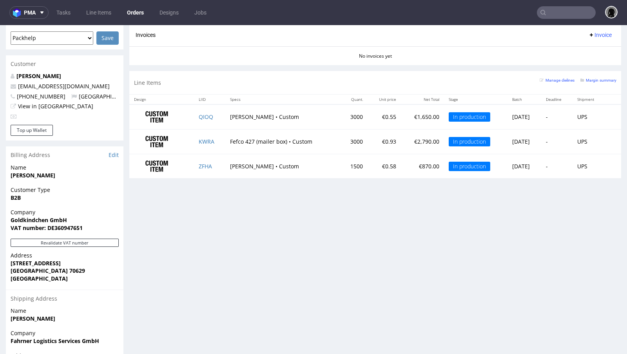
scroll to position [208, 0]
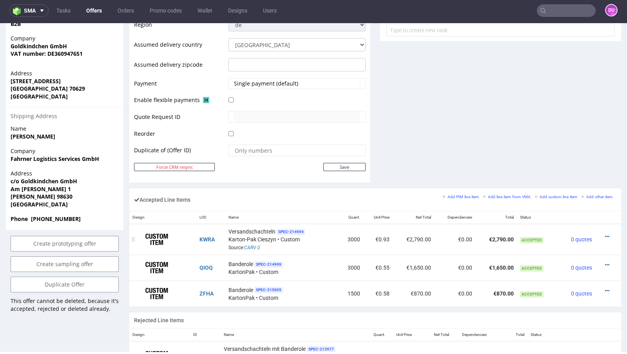
scroll to position [323, 0]
click at [605, 234] on icon at bounding box center [607, 236] width 4 height 5
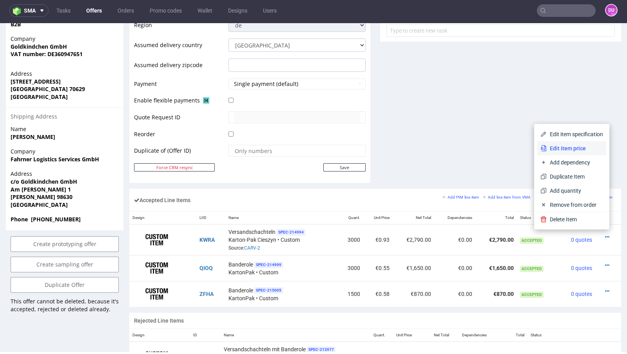
click at [561, 149] on span "Edit item price" at bounding box center [575, 148] width 56 height 8
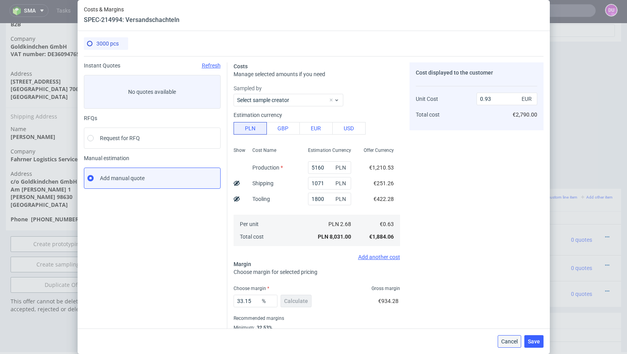
drag, startPoint x: 507, startPoint y: 342, endPoint x: 507, endPoint y: 316, distance: 25.9
click at [507, 342] on span "Cancel" at bounding box center [509, 340] width 16 height 5
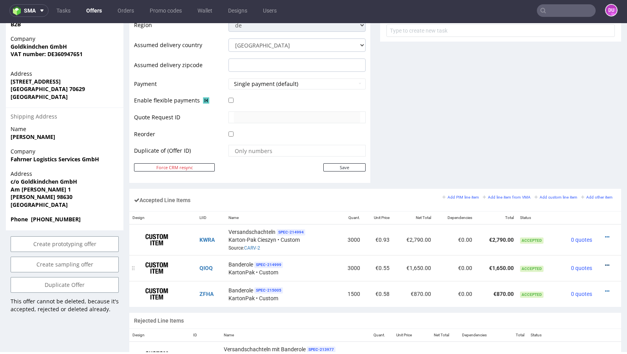
click at [605, 262] on icon at bounding box center [607, 264] width 4 height 5
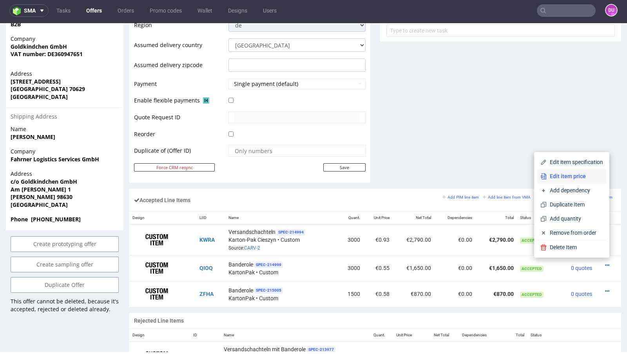
click at [563, 179] on span "Edit item price" at bounding box center [575, 176] width 56 height 8
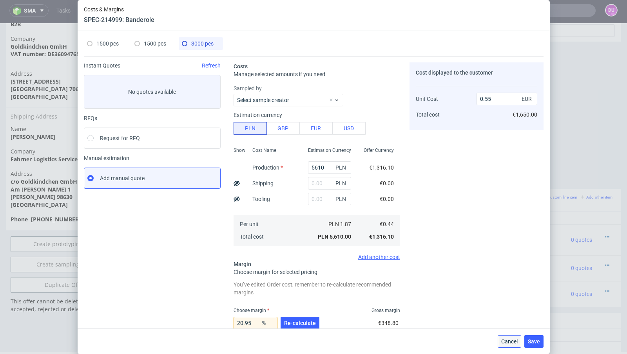
click at [505, 340] on span "Cancel" at bounding box center [509, 340] width 16 height 5
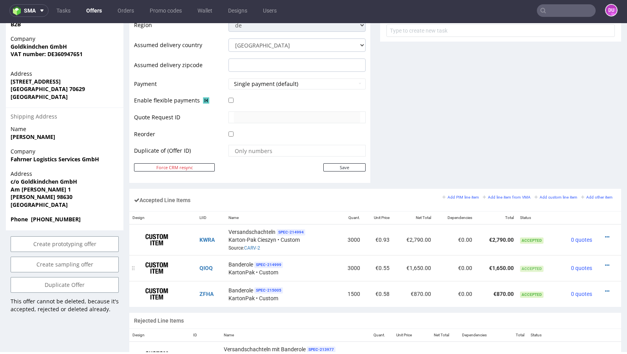
scroll to position [340, 0]
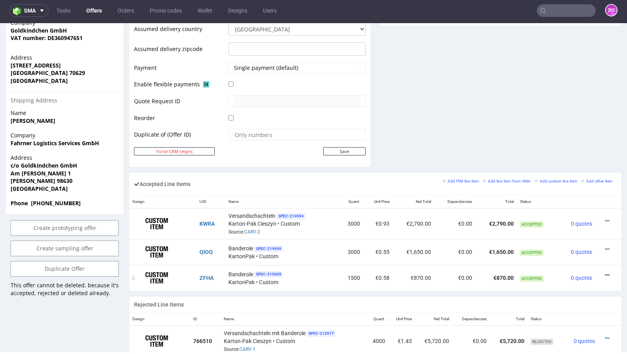
click at [605, 272] on icon at bounding box center [607, 274] width 4 height 5
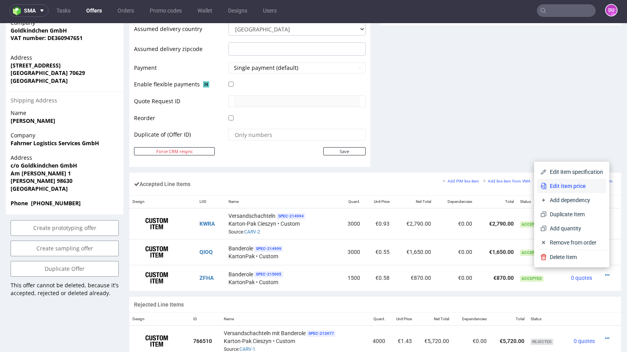
click at [585, 190] on li "Edit item price" at bounding box center [572, 186] width 69 height 14
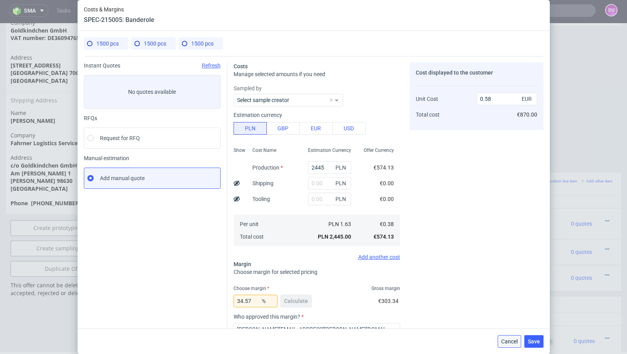
click at [505, 337] on button "Cancel" at bounding box center [510, 341] width 24 height 13
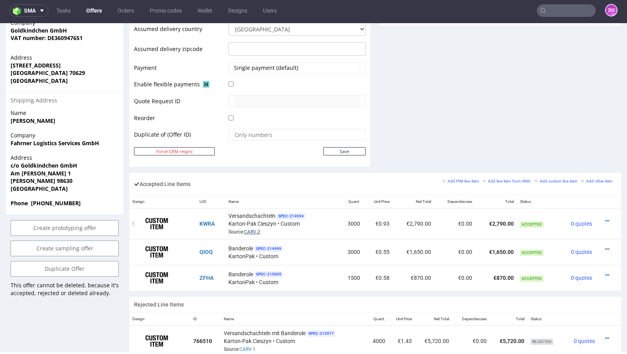
click at [254, 229] on link "CARV-2" at bounding box center [252, 231] width 16 height 5
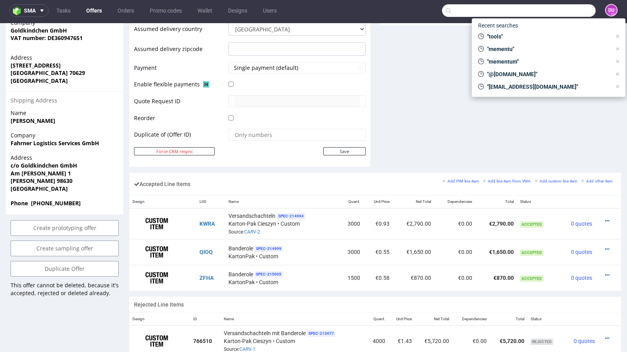
click at [558, 9] on input "text" at bounding box center [519, 10] width 154 height 13
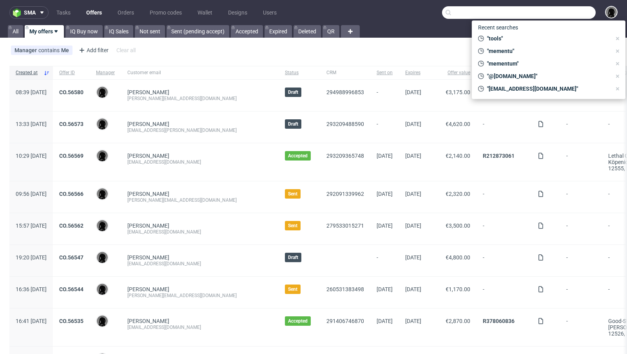
click at [559, 14] on input "text" at bounding box center [519, 12] width 154 height 13
paste input "[PERSON_NAME][EMAIL_ADDRESS][DOMAIN_NAME]"
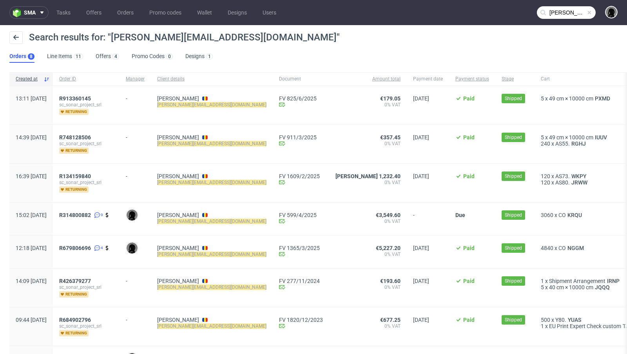
click at [552, 11] on input "[PERSON_NAME][EMAIL_ADDRESS][DOMAIN_NAME]" at bounding box center [566, 12] width 59 height 13
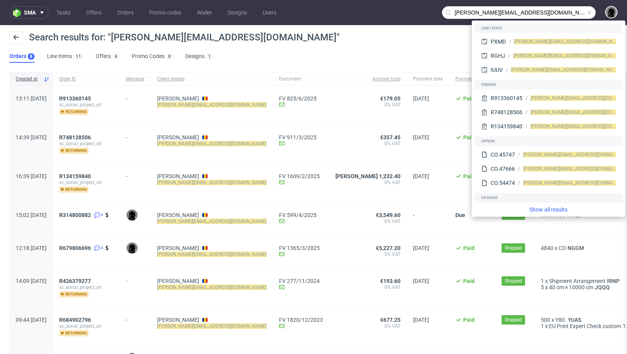
drag, startPoint x: 471, startPoint y: 12, endPoint x: 417, endPoint y: 10, distance: 54.5
click at [417, 10] on nav "sma Tasks Offers Orders Promo codes Wallet Designs Users [PERSON_NAME][EMAIL_AD…" at bounding box center [313, 12] width 627 height 25
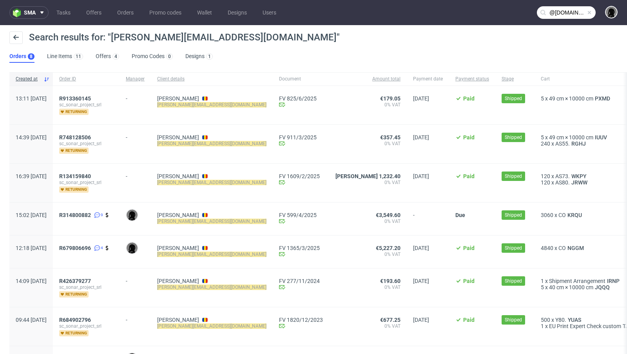
type input "@[DOMAIN_NAME]"
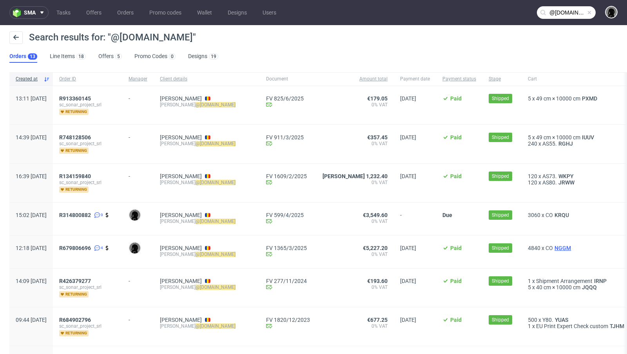
click at [553, 246] on span "NGGM" at bounding box center [563, 248] width 20 height 6
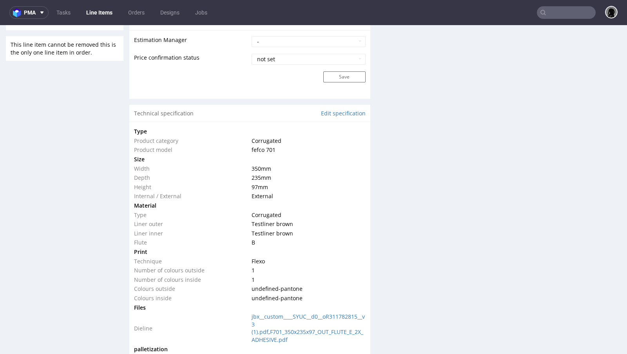
scroll to position [663, 0]
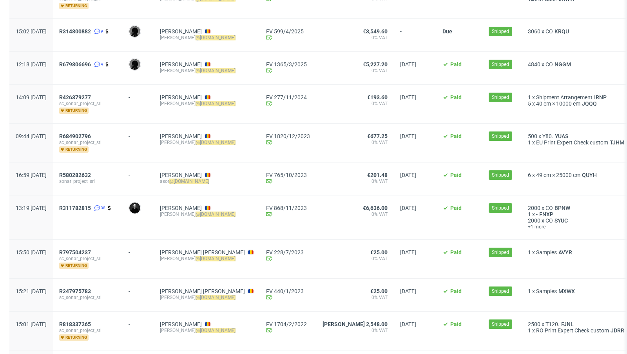
scroll to position [184, 0]
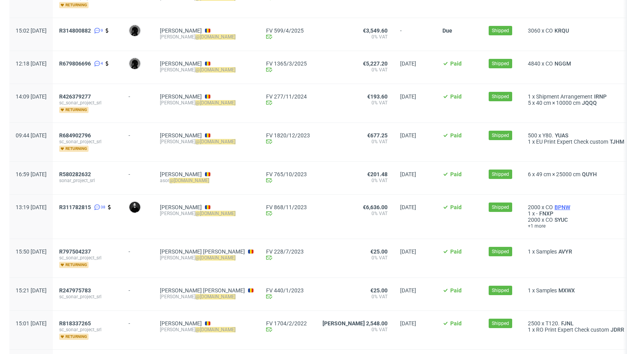
click at [553, 204] on span "BPNW" at bounding box center [562, 207] width 19 height 6
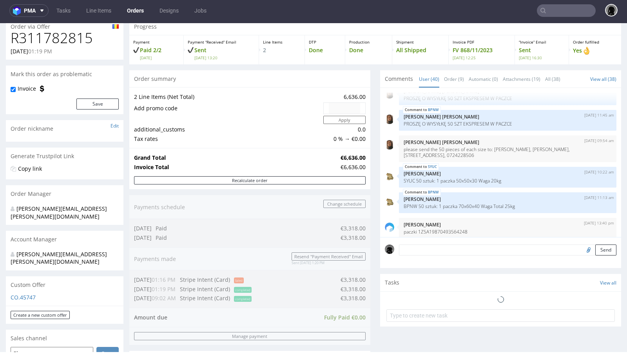
scroll to position [448, 0]
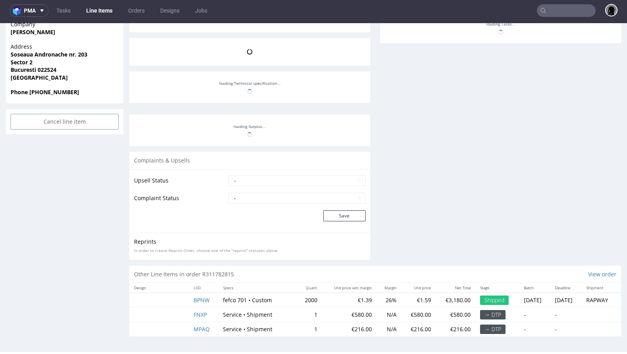
scroll to position [1423, 0]
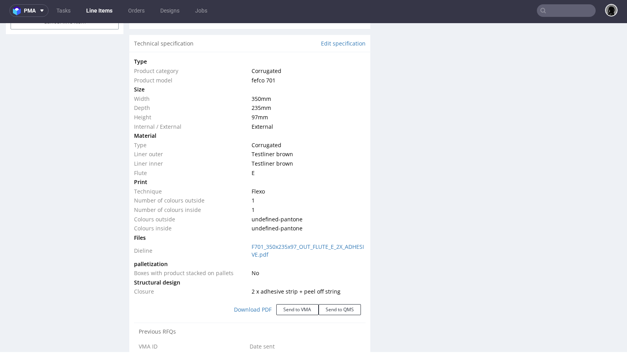
select select "in_progress"
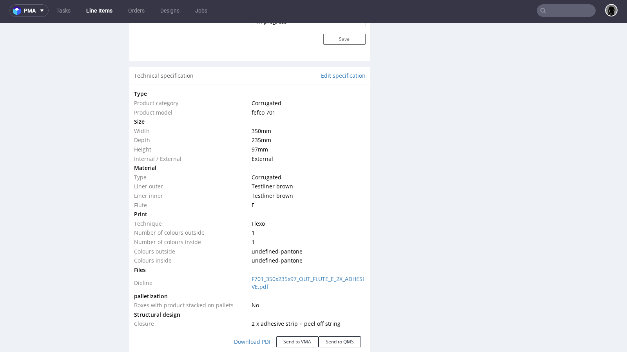
scroll to position [717, 0]
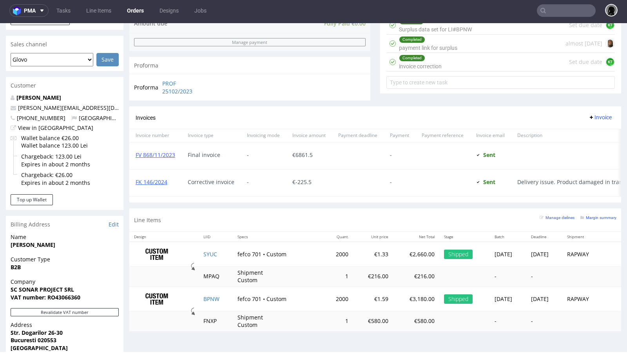
scroll to position [325, 0]
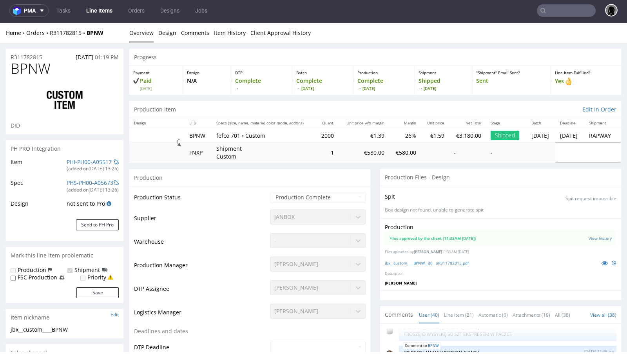
click at [34, 53] on div "R311782815 [DATE] 01:19 PM" at bounding box center [65, 55] width 118 height 13
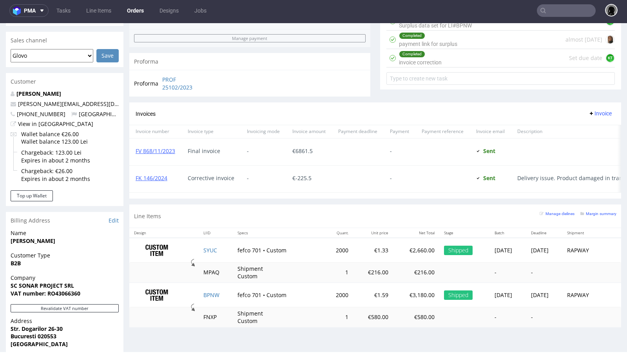
scroll to position [448, 0]
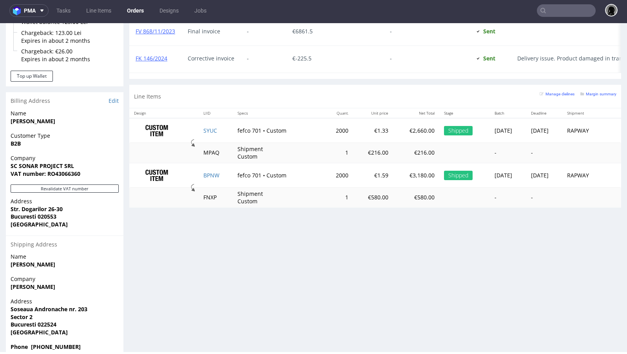
click at [219, 171] on td "BPNW" at bounding box center [216, 175] width 34 height 24
drag, startPoint x: 219, startPoint y: 171, endPoint x: 215, endPoint y: 171, distance: 3.9
click at [215, 171] on td "BPNW" at bounding box center [216, 175] width 34 height 24
copy link "BPNW"
drag, startPoint x: 223, startPoint y: 149, endPoint x: 111, endPoint y: 4, distance: 183.7
